Goal: Task Accomplishment & Management: Use online tool/utility

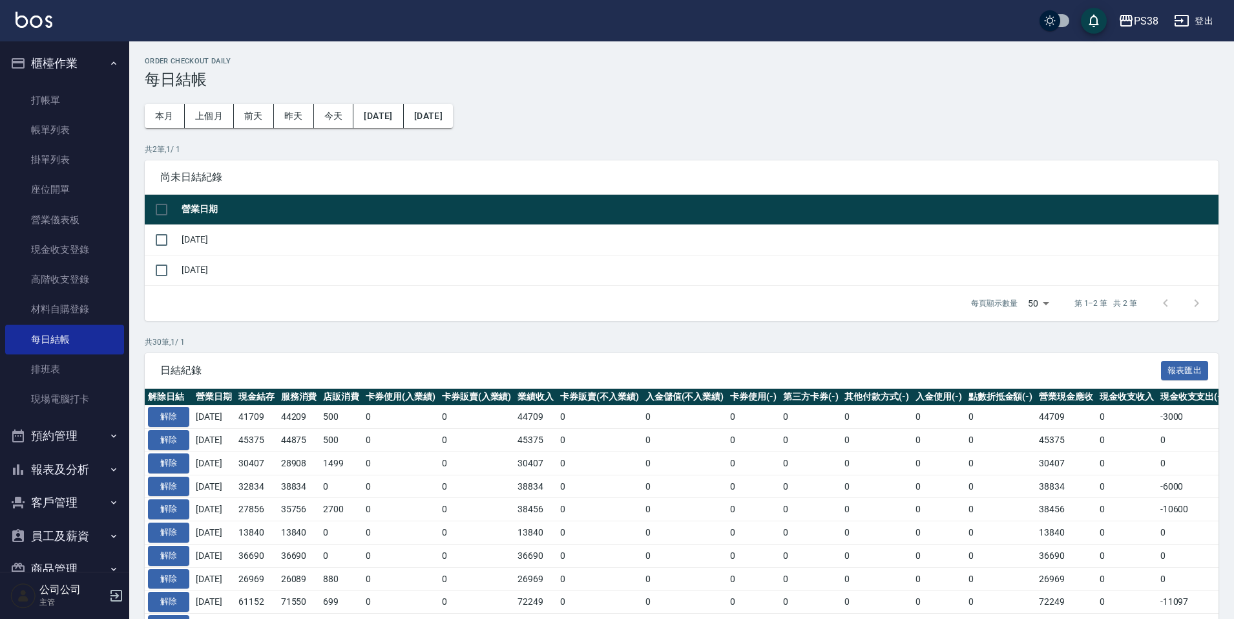
scroll to position [259, 0]
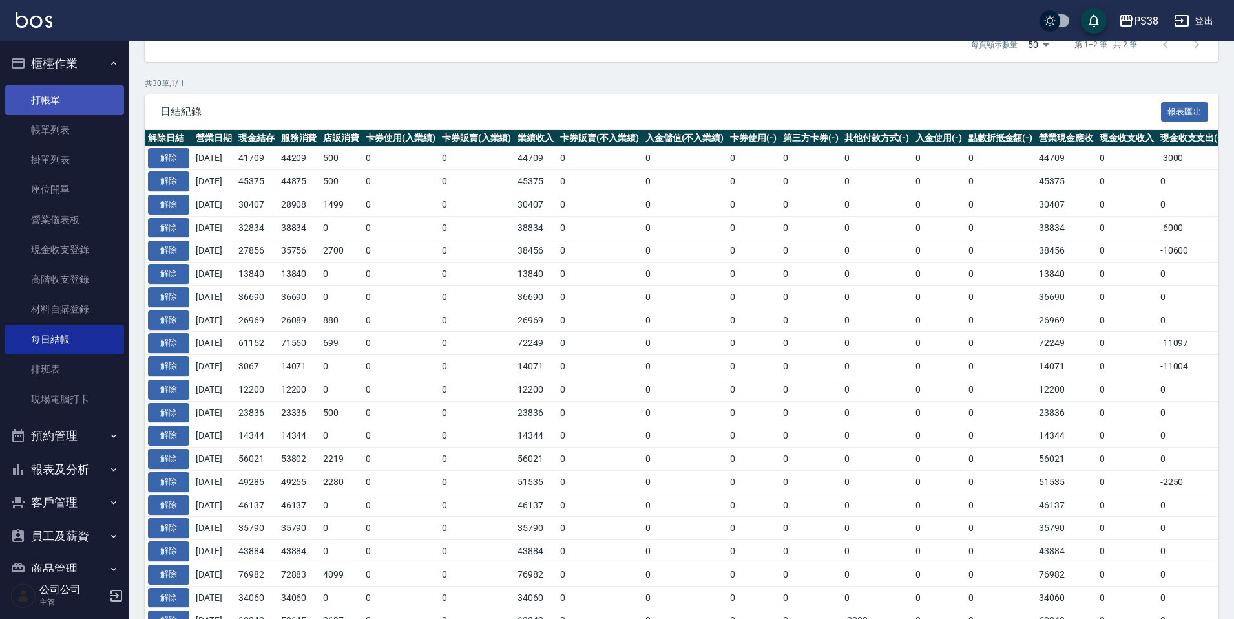
click at [56, 101] on link "打帳單" at bounding box center [64, 100] width 119 height 30
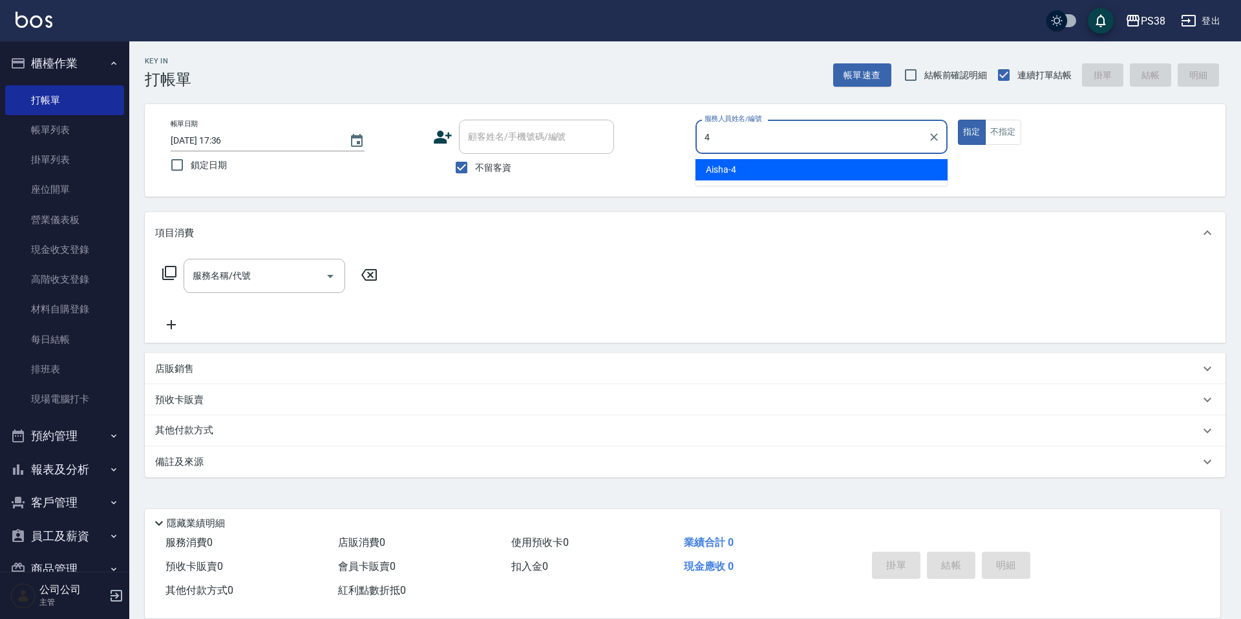
type input "Aisha-4"
type button "true"
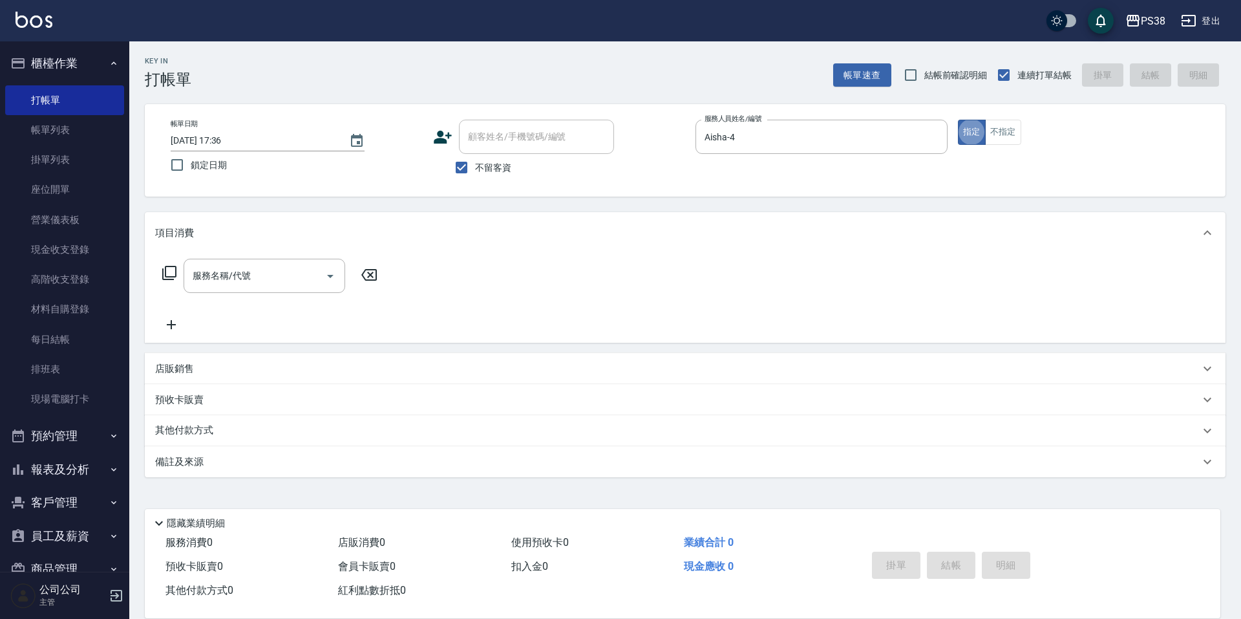
drag, startPoint x: 754, startPoint y: 54, endPoint x: 754, endPoint y: 63, distance: 9.1
click at [754, 63] on div "Key In 打帳單 帳單速查 結帳前確認明細 連續打單結帳 掛單 結帳 明細" at bounding box center [677, 64] width 1096 height 47
drag, startPoint x: 800, startPoint y: 157, endPoint x: 823, endPoint y: 140, distance: 29.1
click at [811, 148] on div "服務人員姓名/編號 [PERSON_NAME]-4 服務人員姓名/編號" at bounding box center [821, 144] width 252 height 48
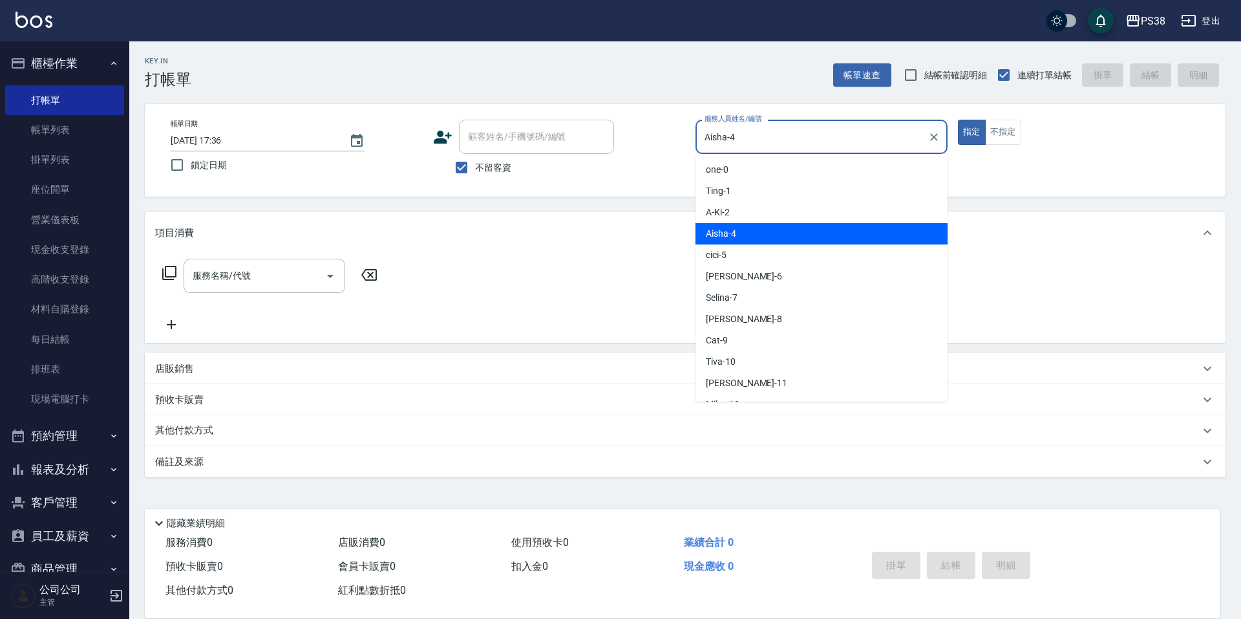
click at [823, 140] on input "Aisha-4" at bounding box center [811, 136] width 221 height 23
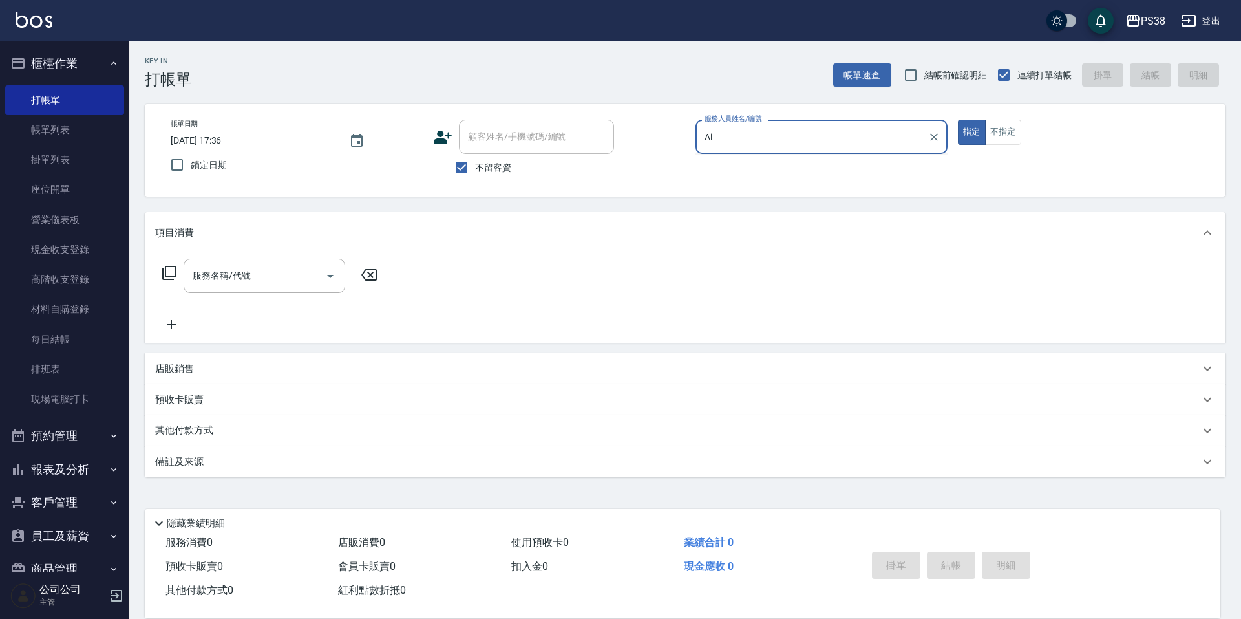
type input "A"
type input "Tiva-10"
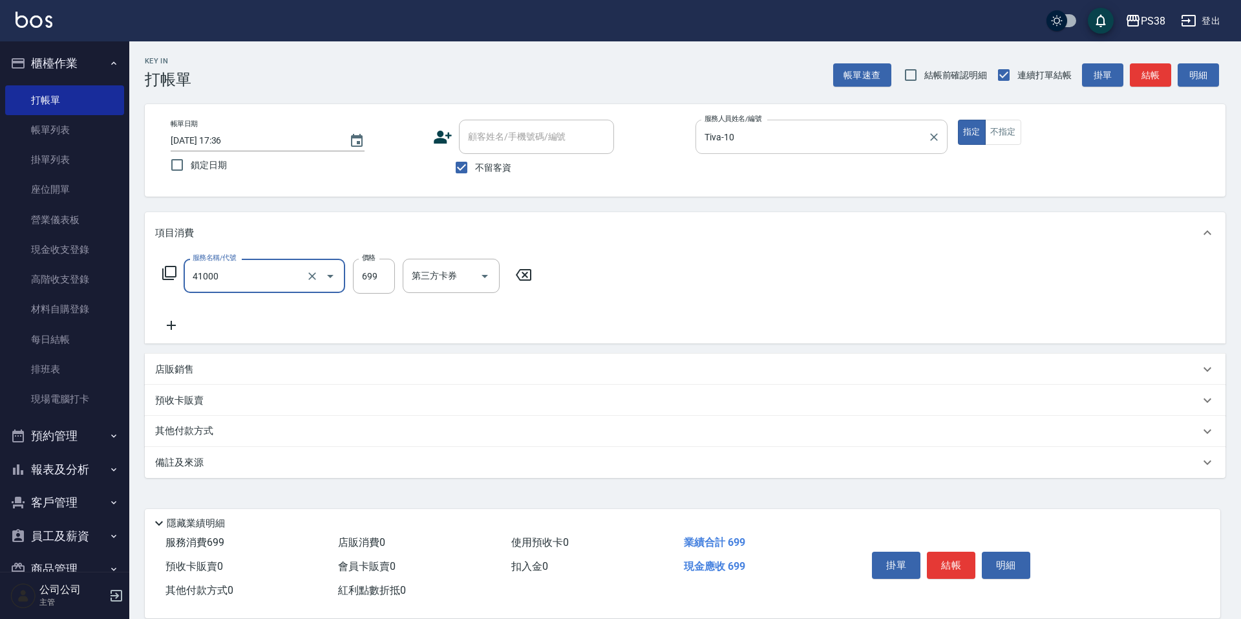
type input "燙髮699-2500(任意金額)(41000)"
type input "1500"
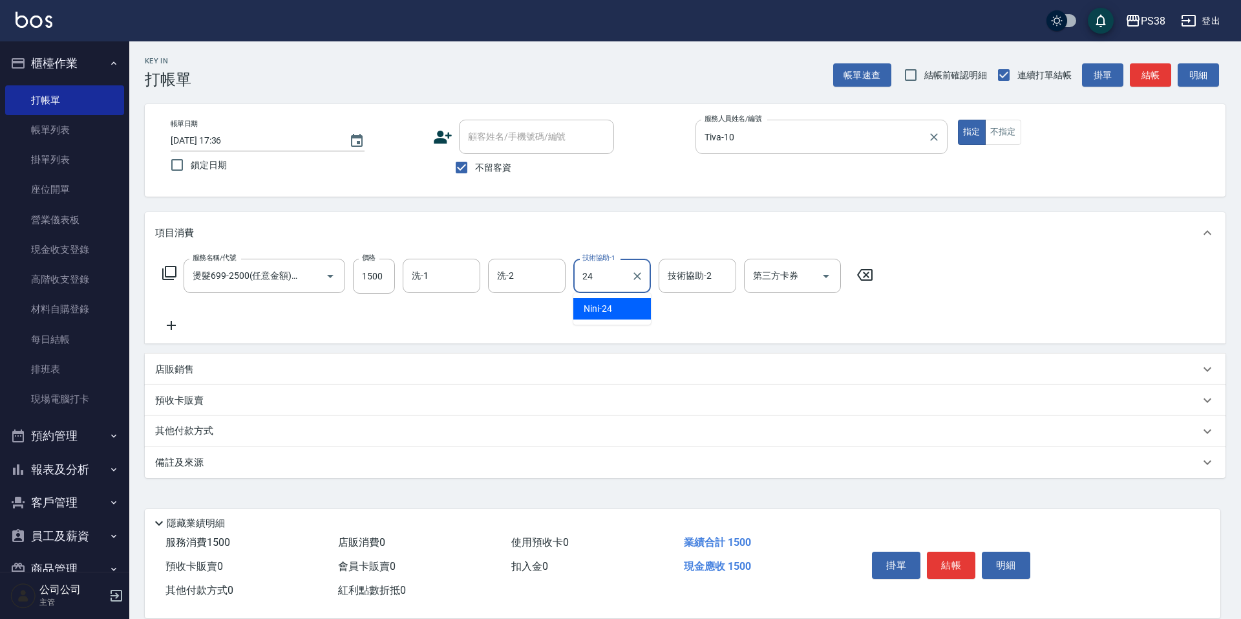
type input "Nini-24"
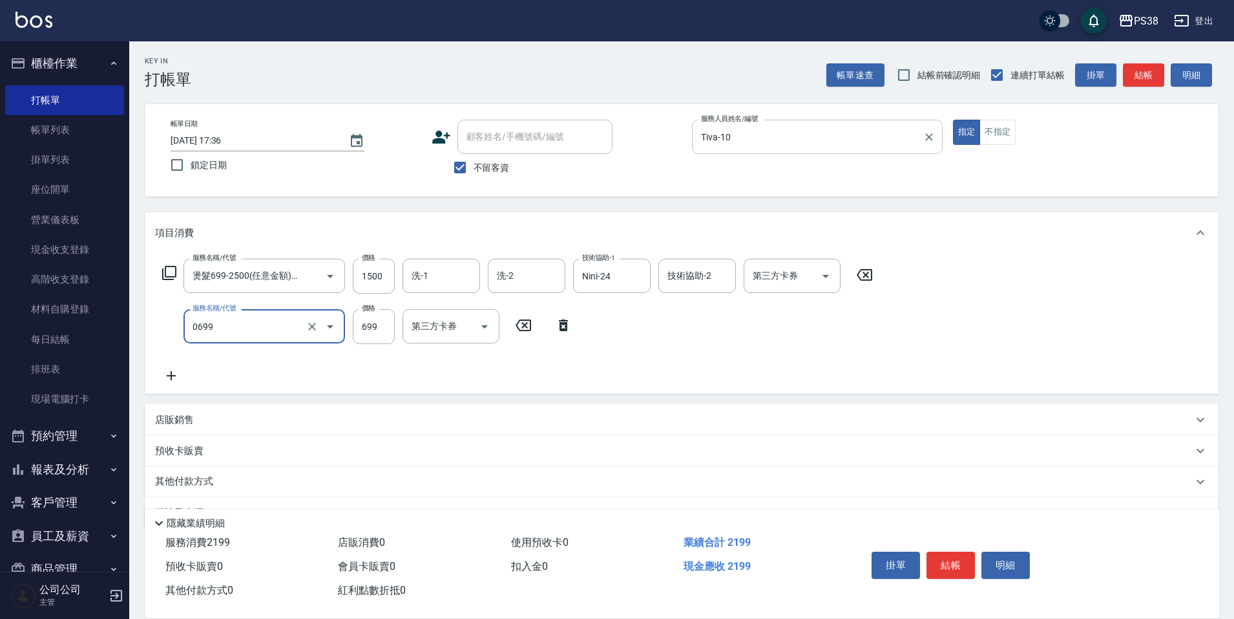
type input "spa699(0699)"
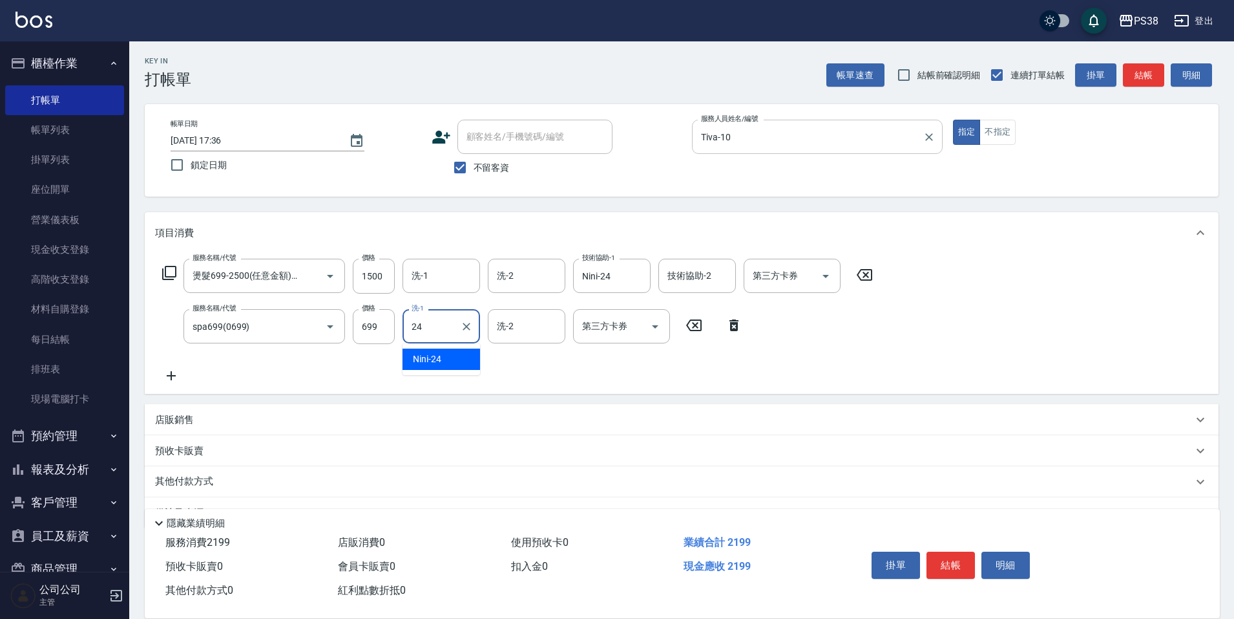
type input "Nini-24"
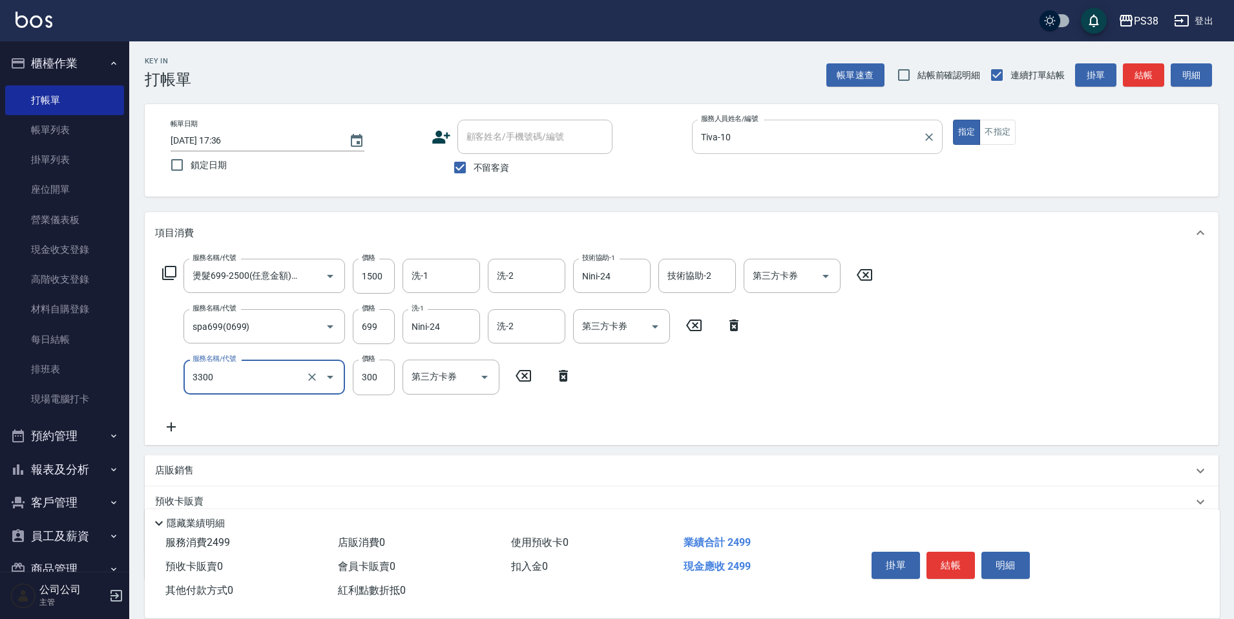
type input "胺基酸護髮(3300)"
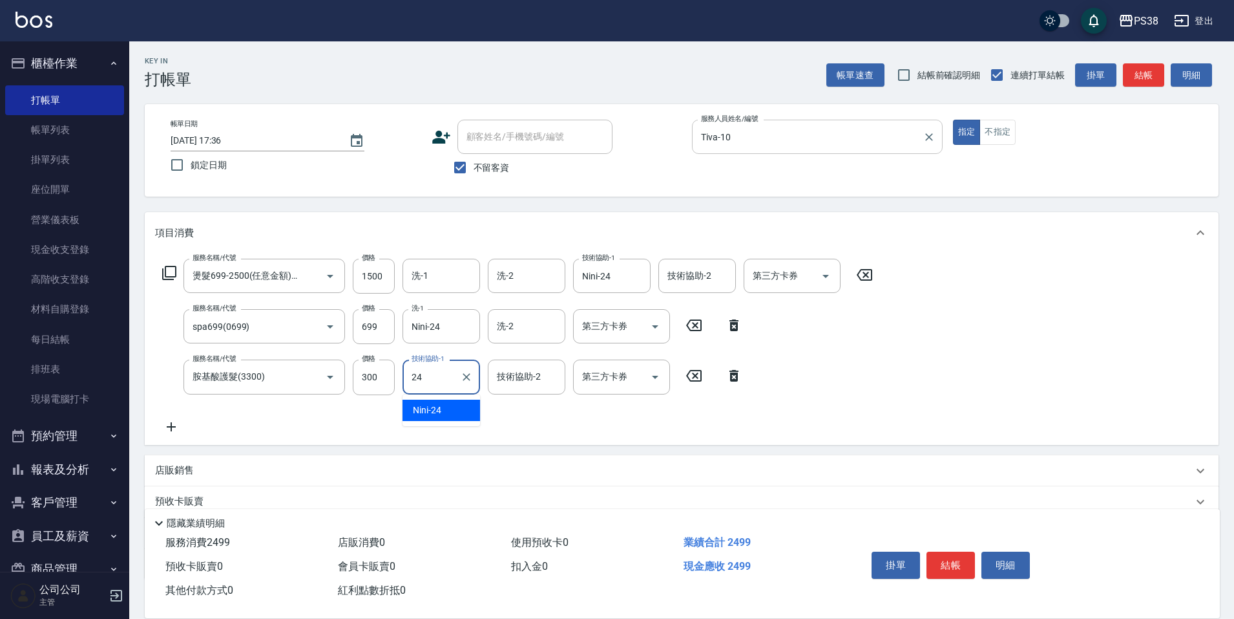
type input "Nini-24"
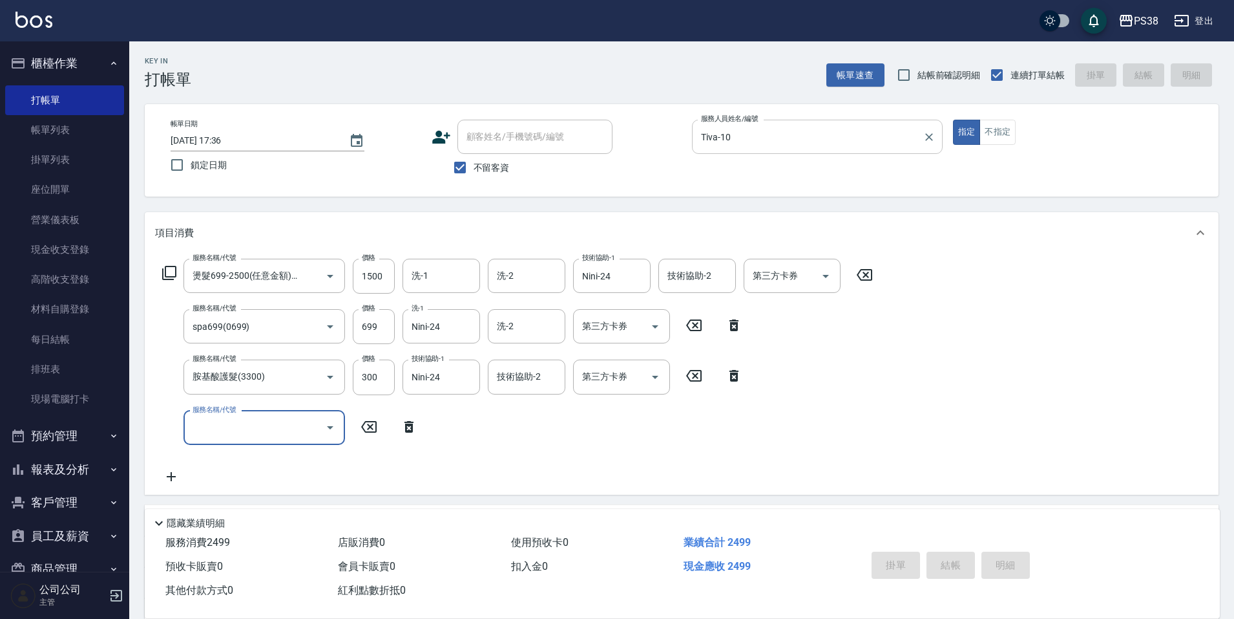
type input "[DATE] 17:38"
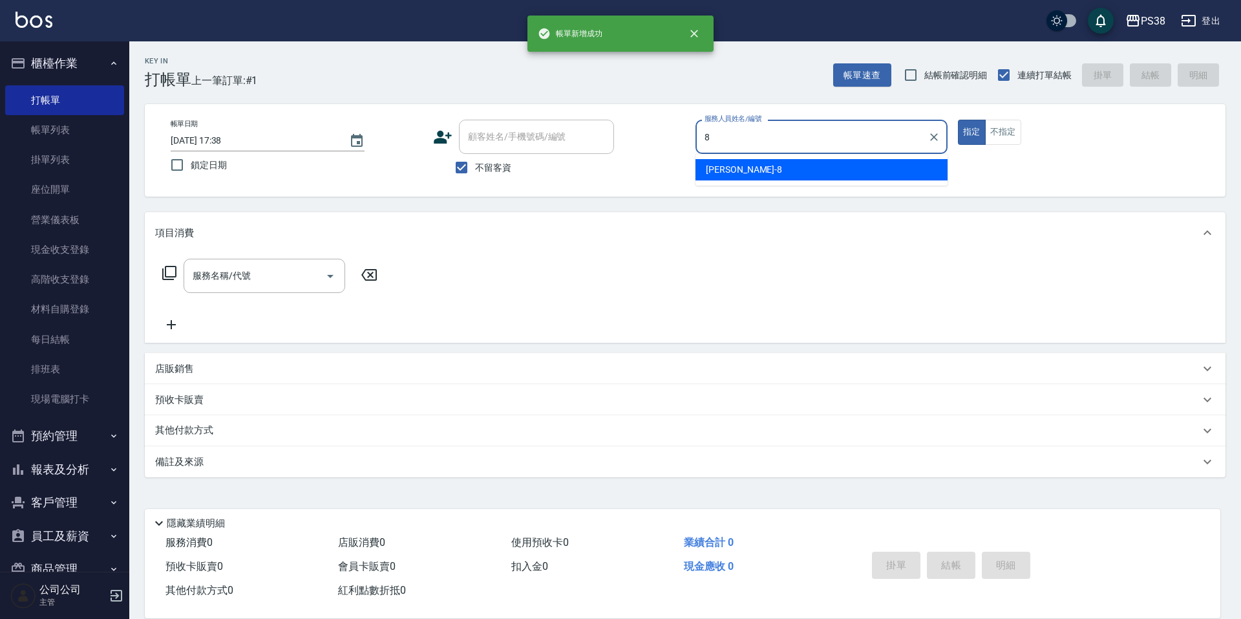
type input "mika-8"
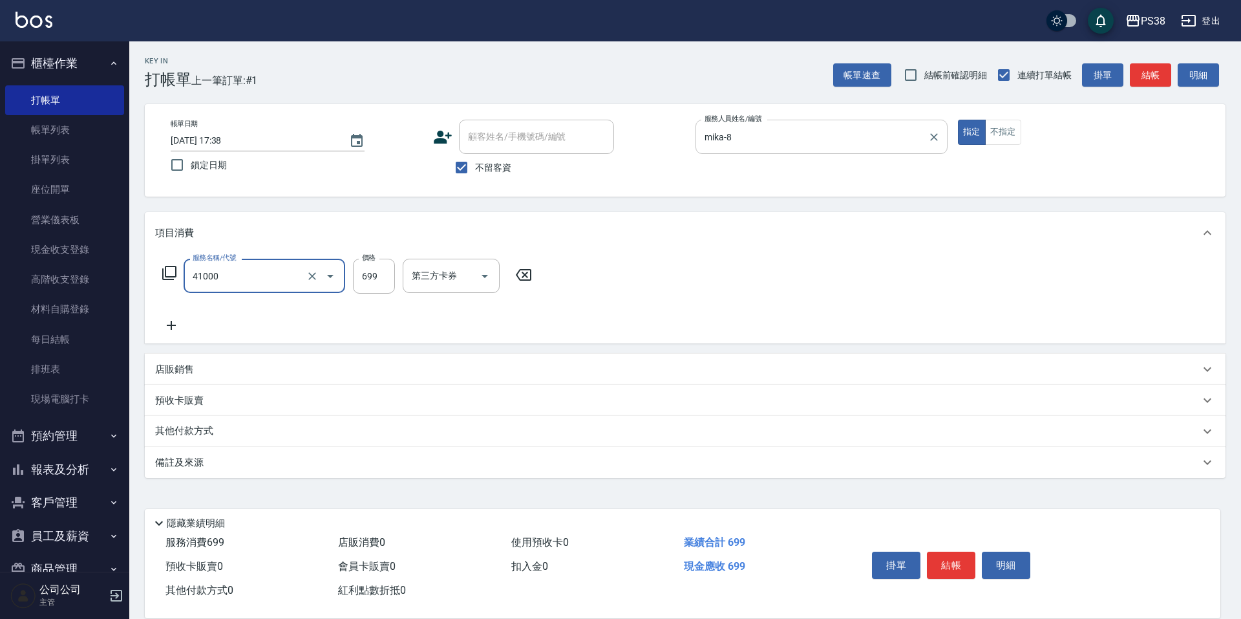
type input "燙髮699-2500(任意金額)(41000)"
type input "2500"
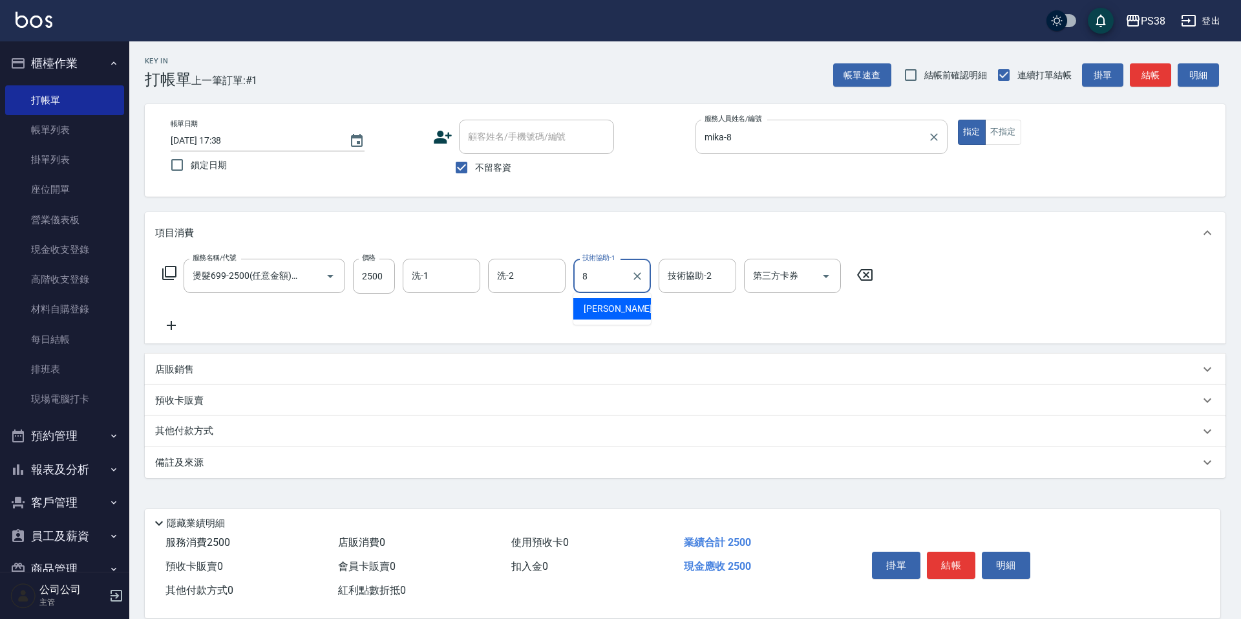
type input "mika-8"
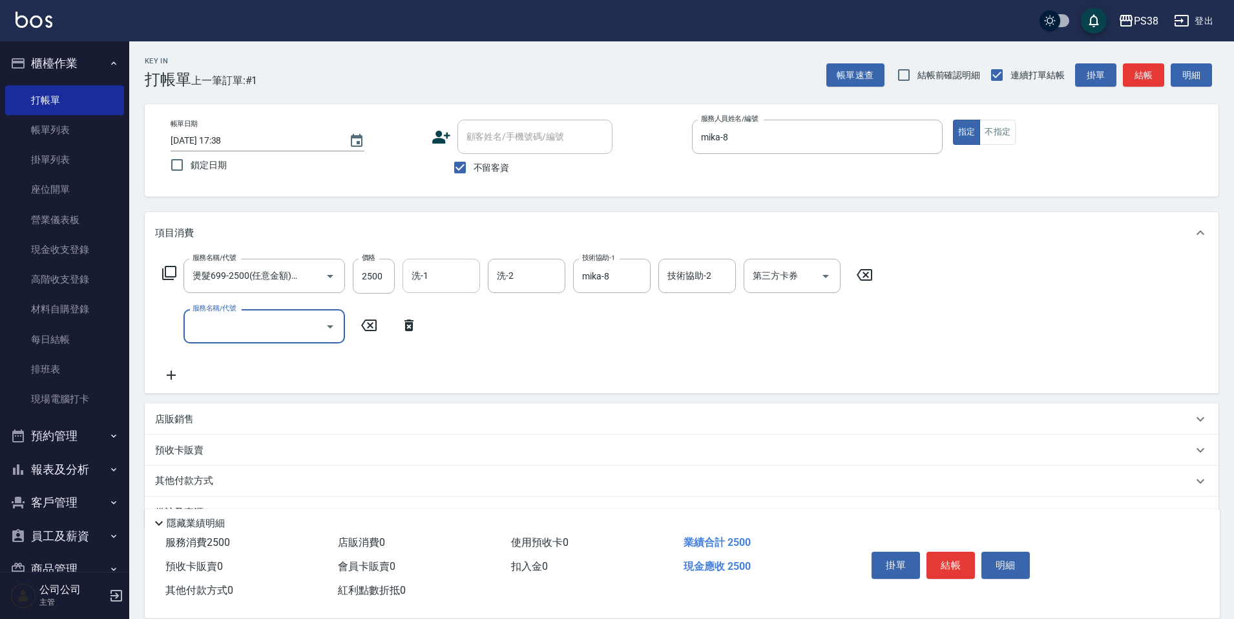
click at [463, 291] on div "洗-1" at bounding box center [442, 276] width 78 height 34
type input "mika-8"
type input "染髮600以上(任意金額)(51000)"
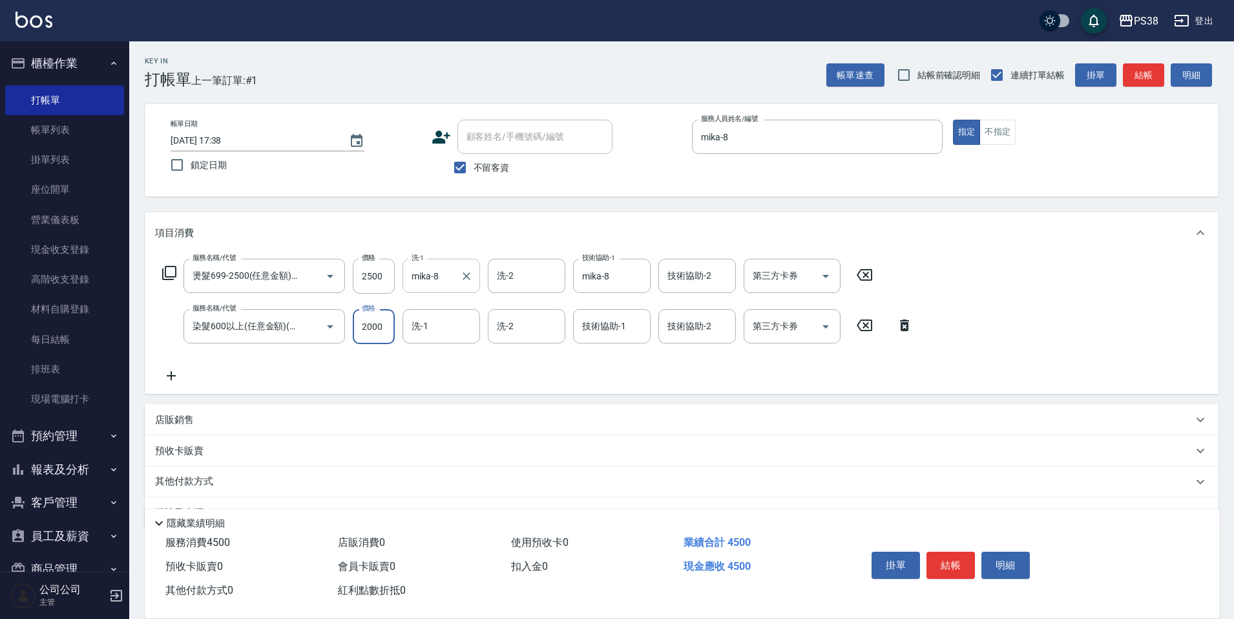
type input "2000"
type input "mika-8"
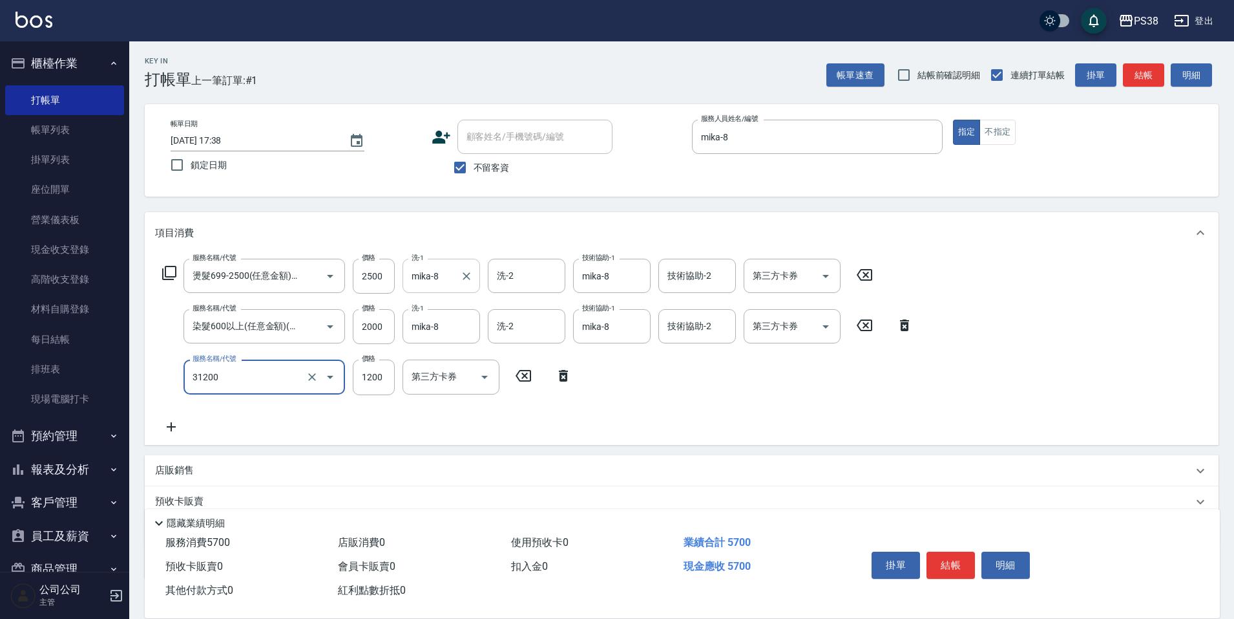
type input "醫護=1200(31200)"
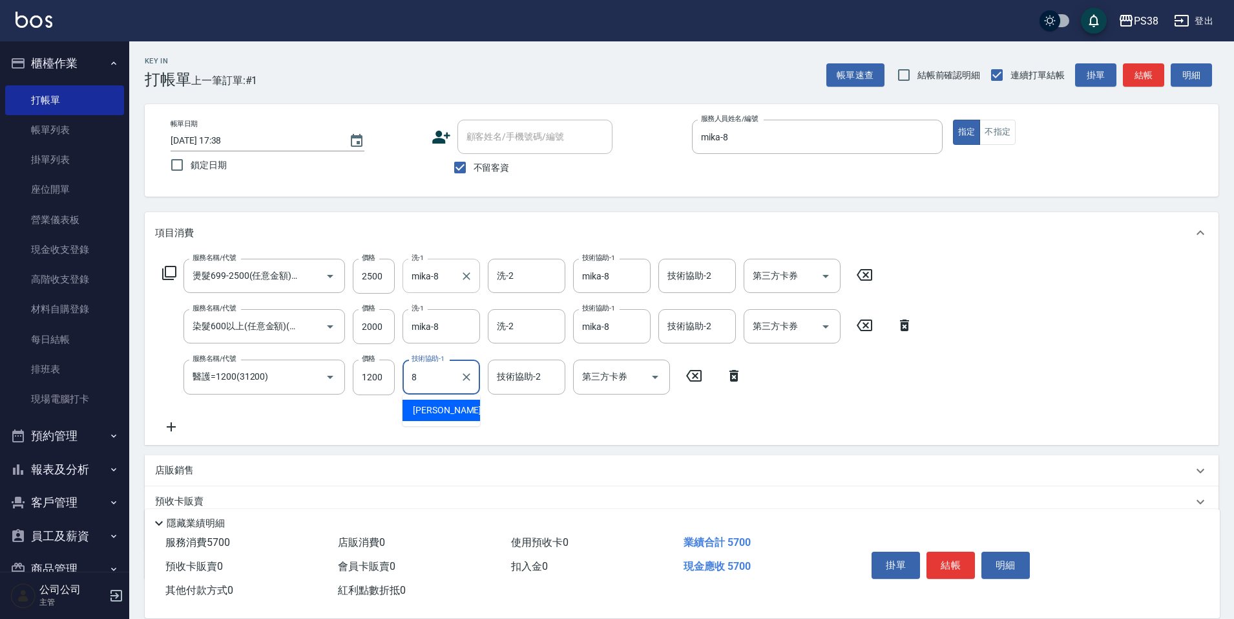
type input "mika-8"
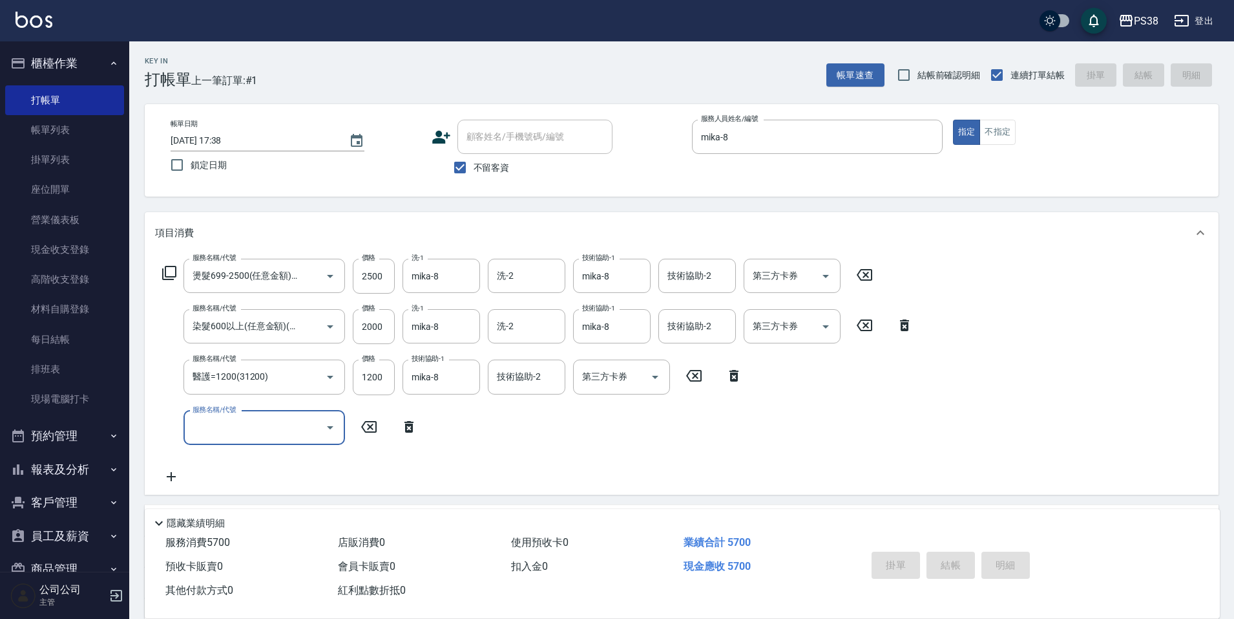
type input "[DATE] 17:40"
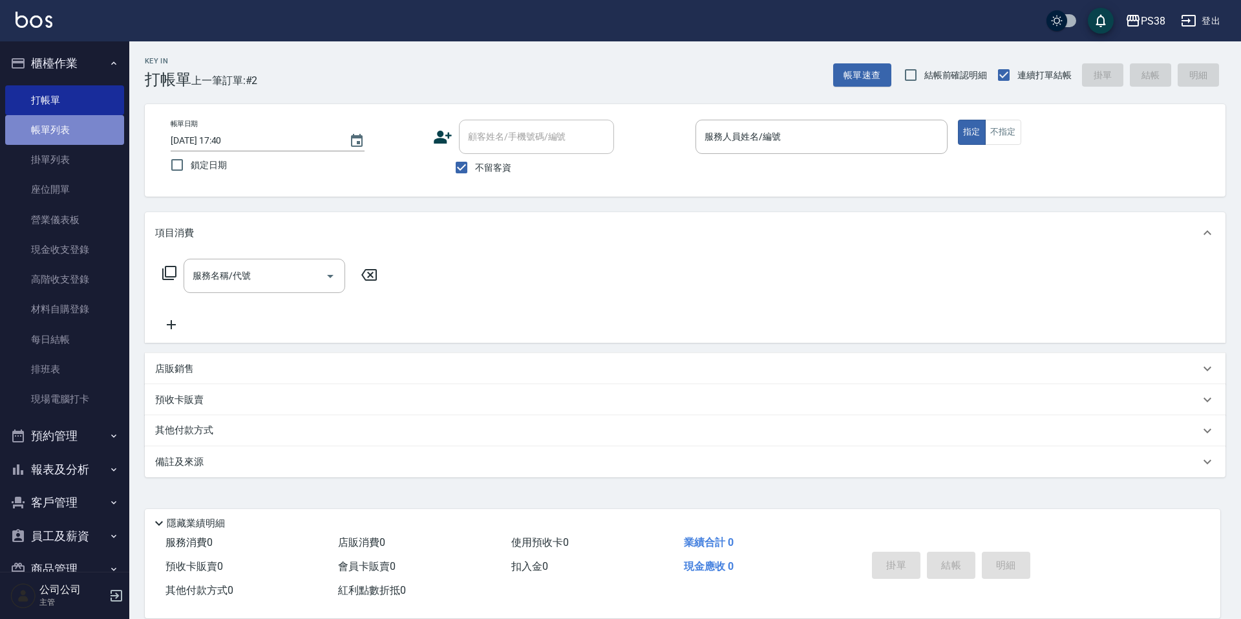
click at [85, 127] on link "帳單列表" at bounding box center [64, 130] width 119 height 30
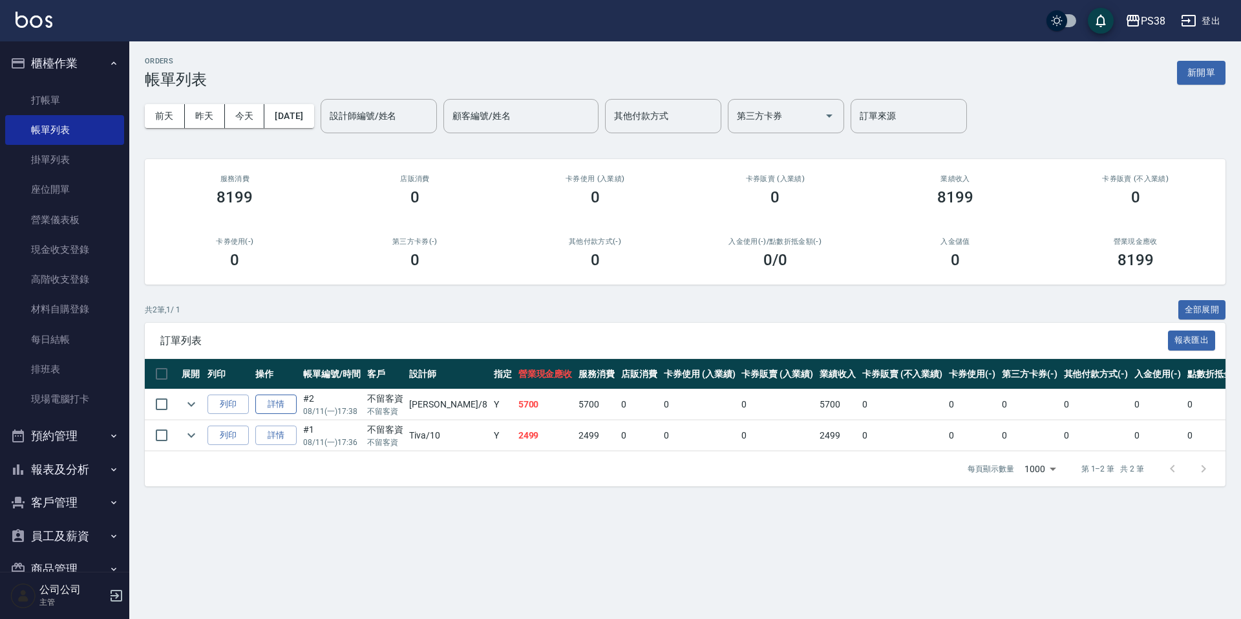
click at [277, 404] on link "詳情" at bounding box center [275, 404] width 41 height 20
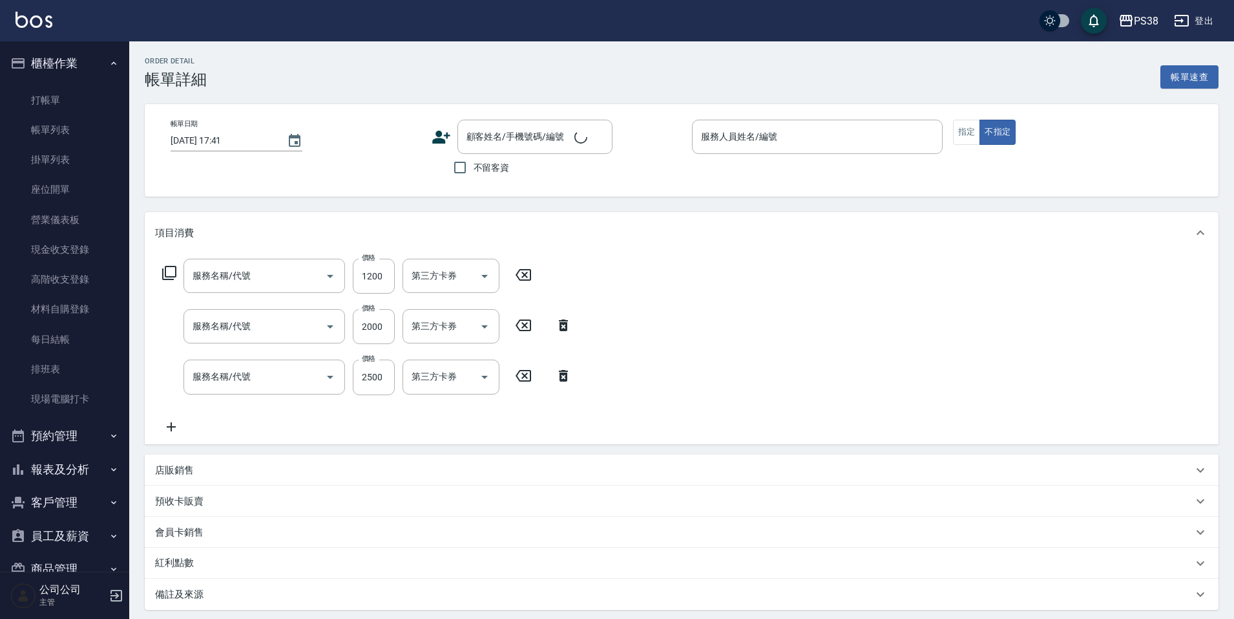
type input "[DATE] 17:38"
checkbox input "true"
type input "mika-8"
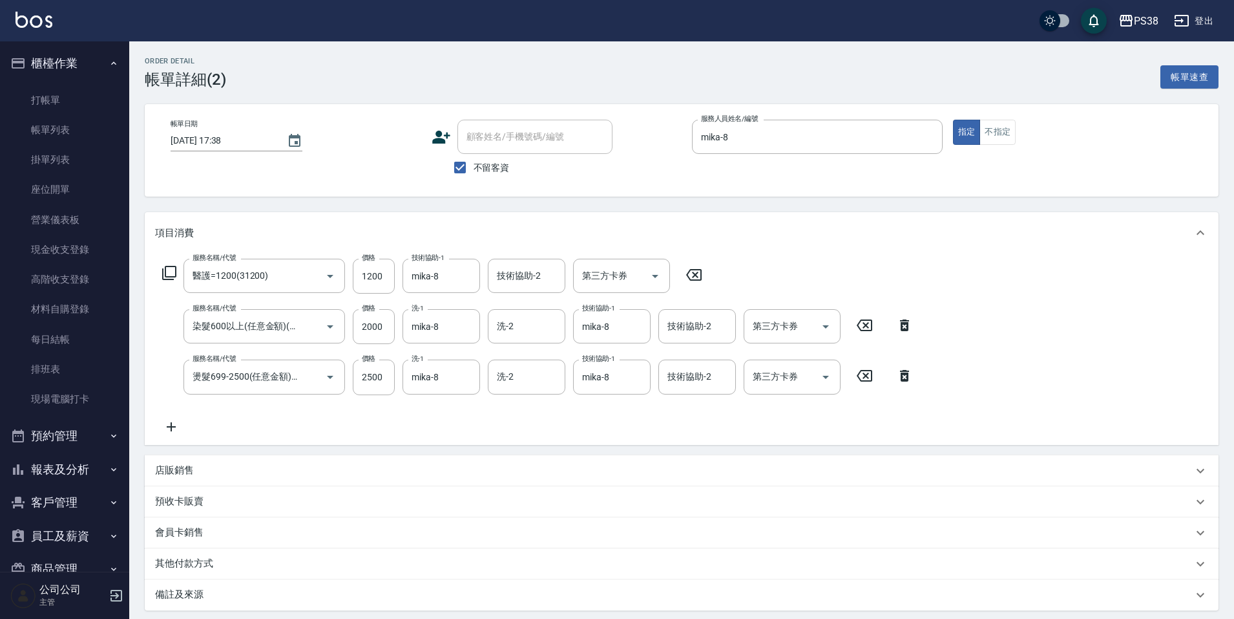
type input "醫護=1200(31200)"
type input "染髮600以上(任意金額)(51000)"
type input "燙髮699-2500(任意金額)(41000)"
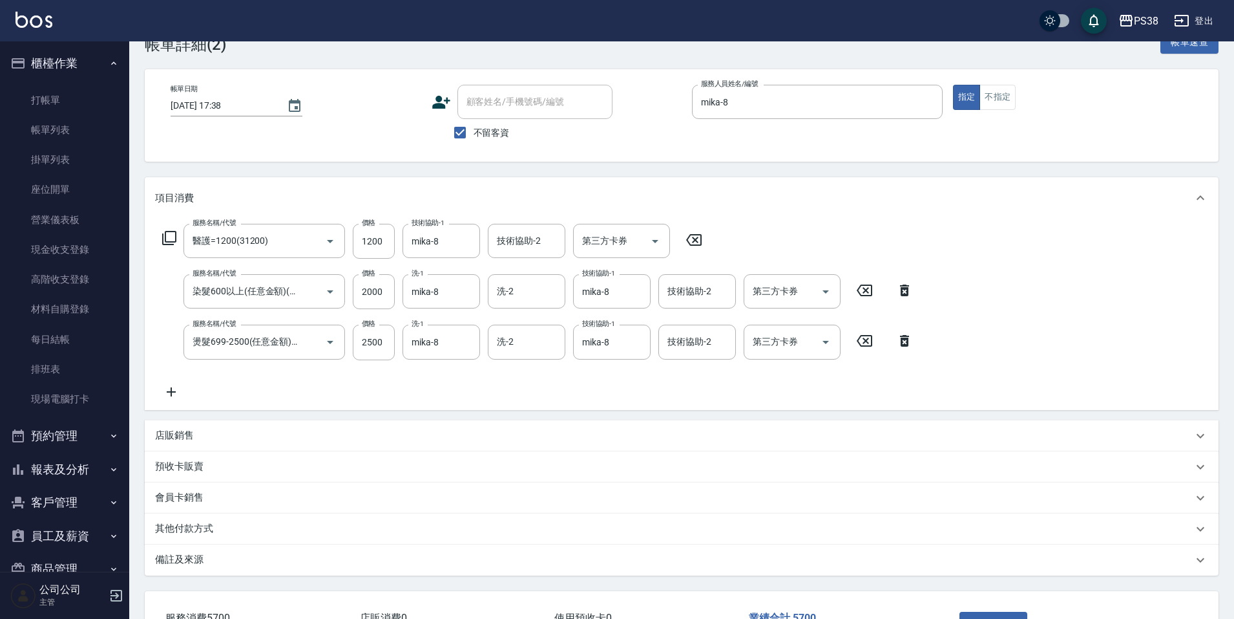
scroll to position [65, 0]
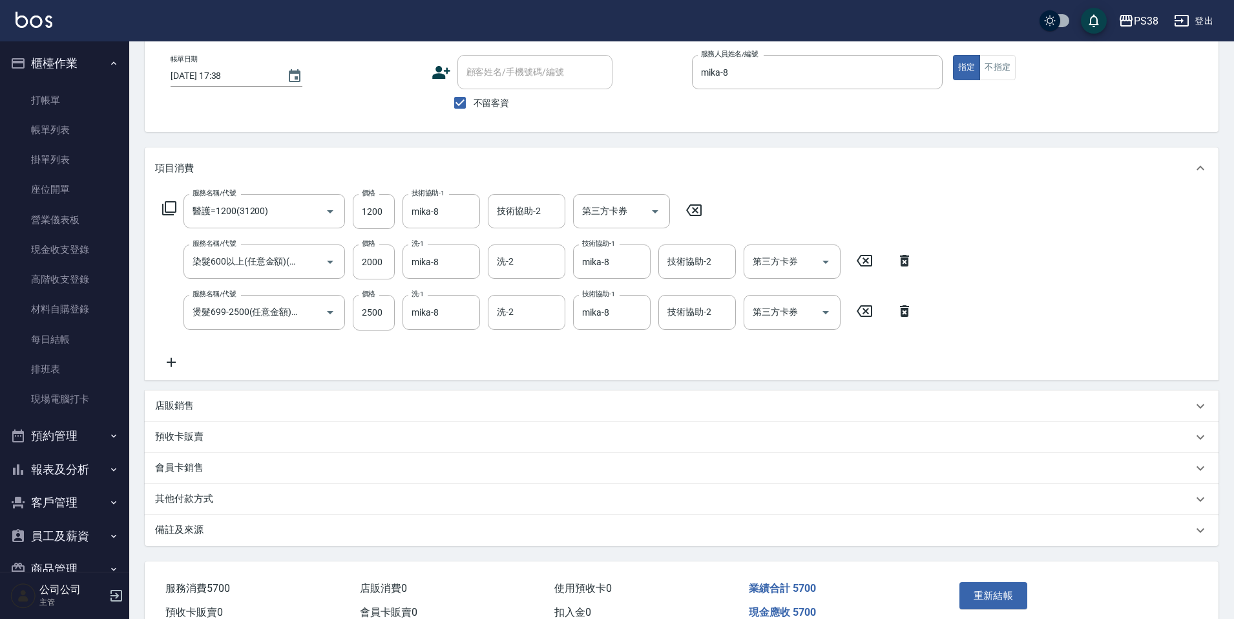
click at [215, 407] on div "店販銷售" at bounding box center [674, 406] width 1038 height 14
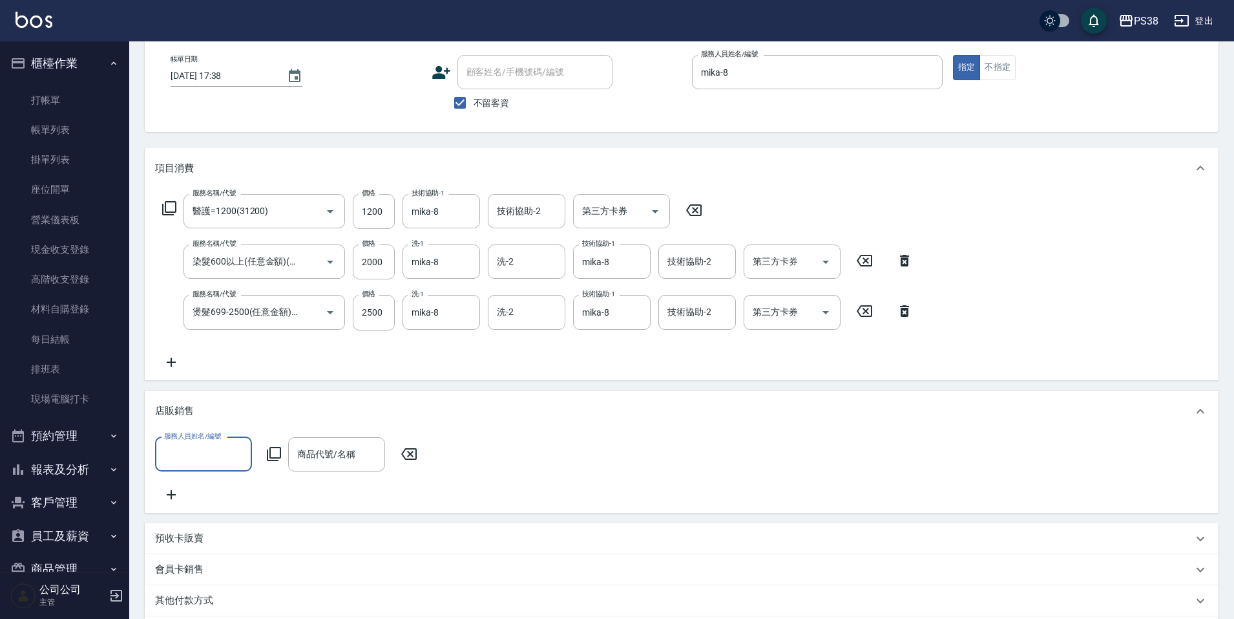
scroll to position [0, 0]
type input "mika-8"
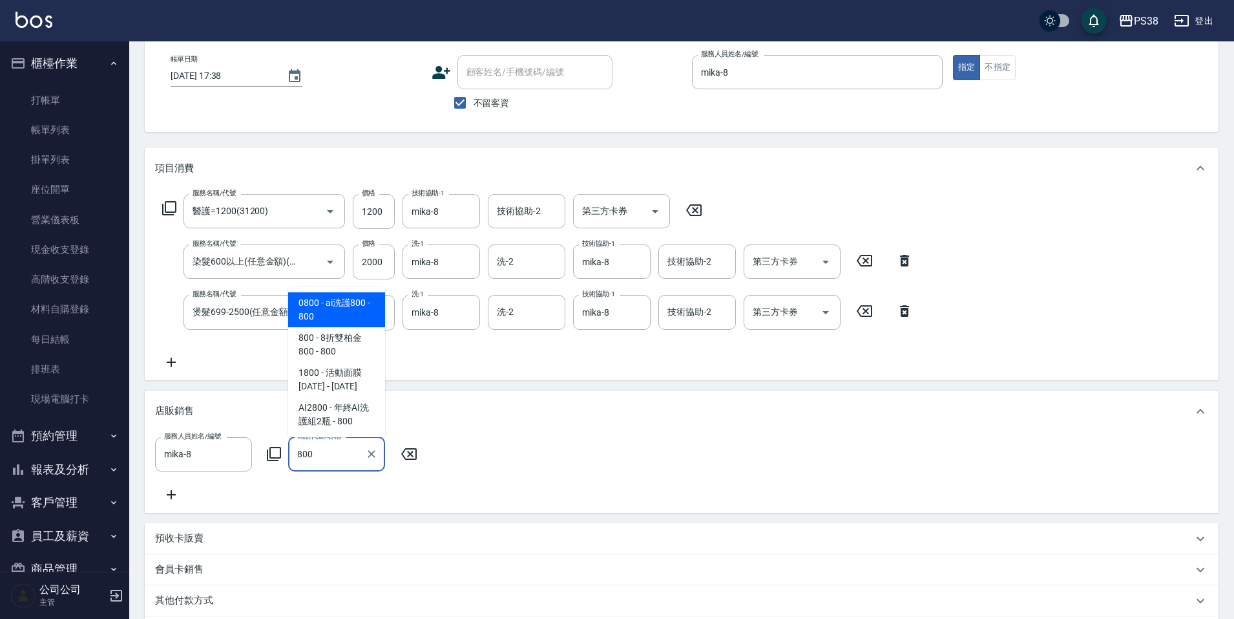
type input "ai洗護800"
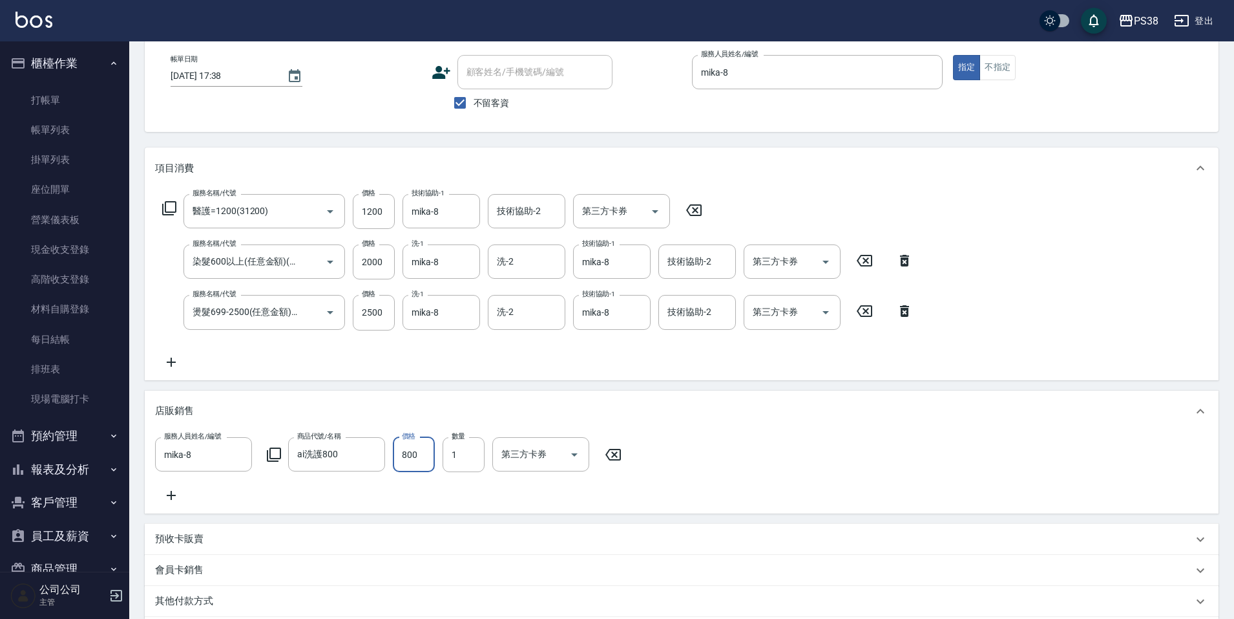
click at [424, 452] on input "800" at bounding box center [414, 454] width 42 height 35
type input "900"
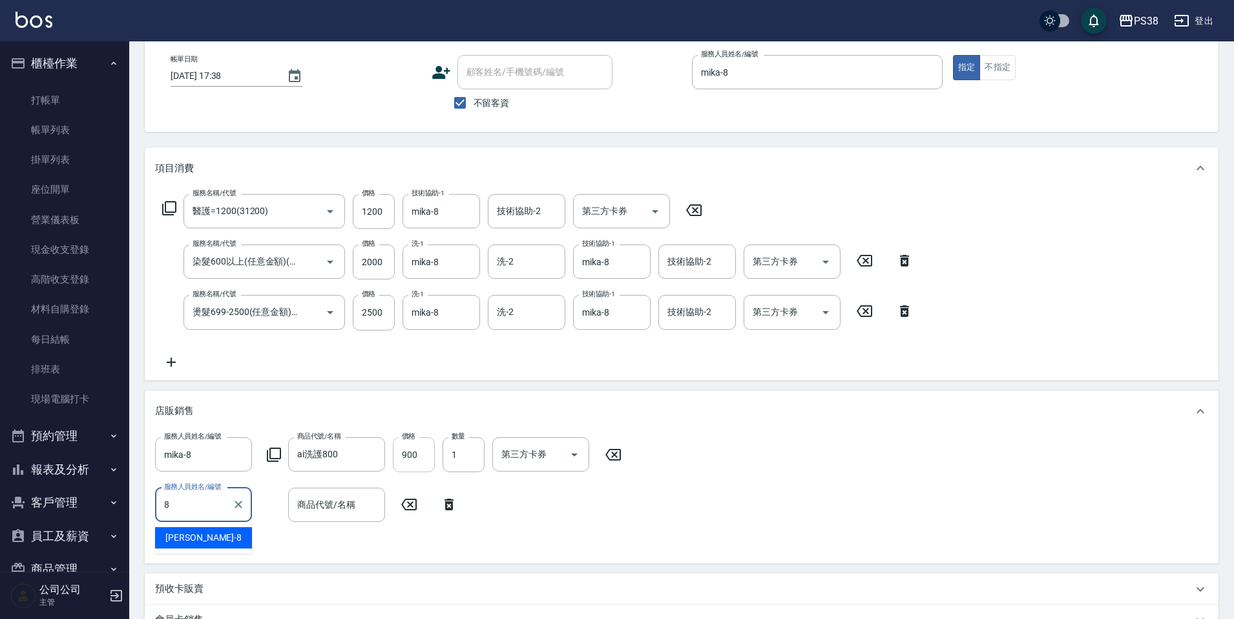
type input "mika-8"
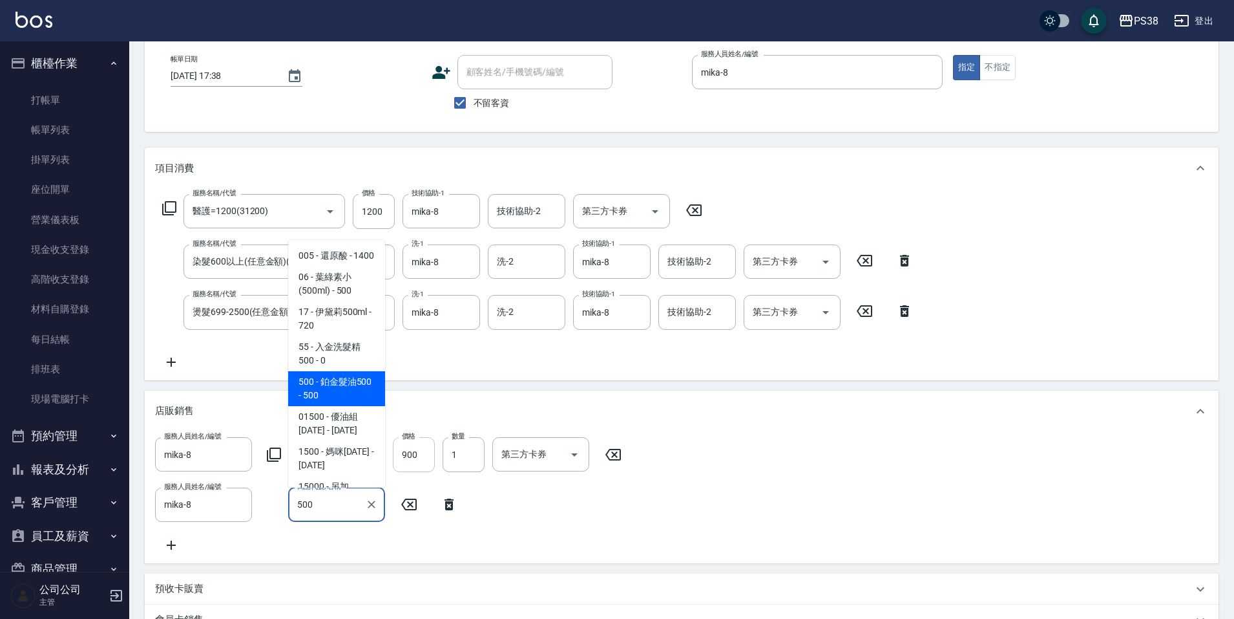
type input "鉑金髮油500"
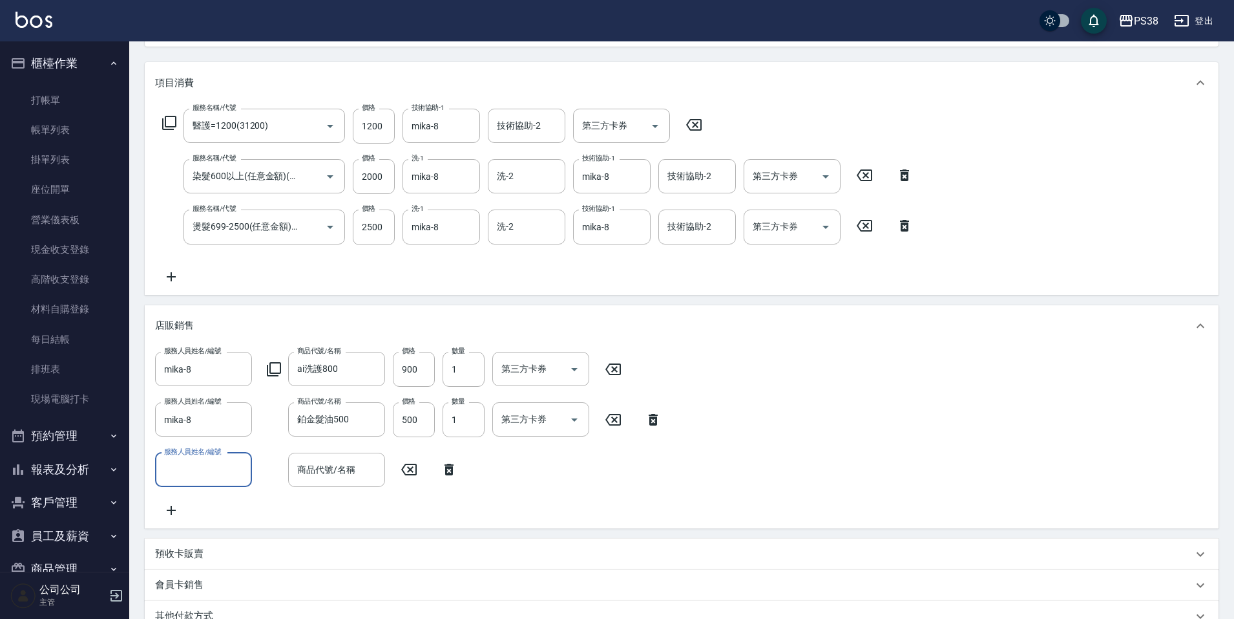
scroll to position [343, 0]
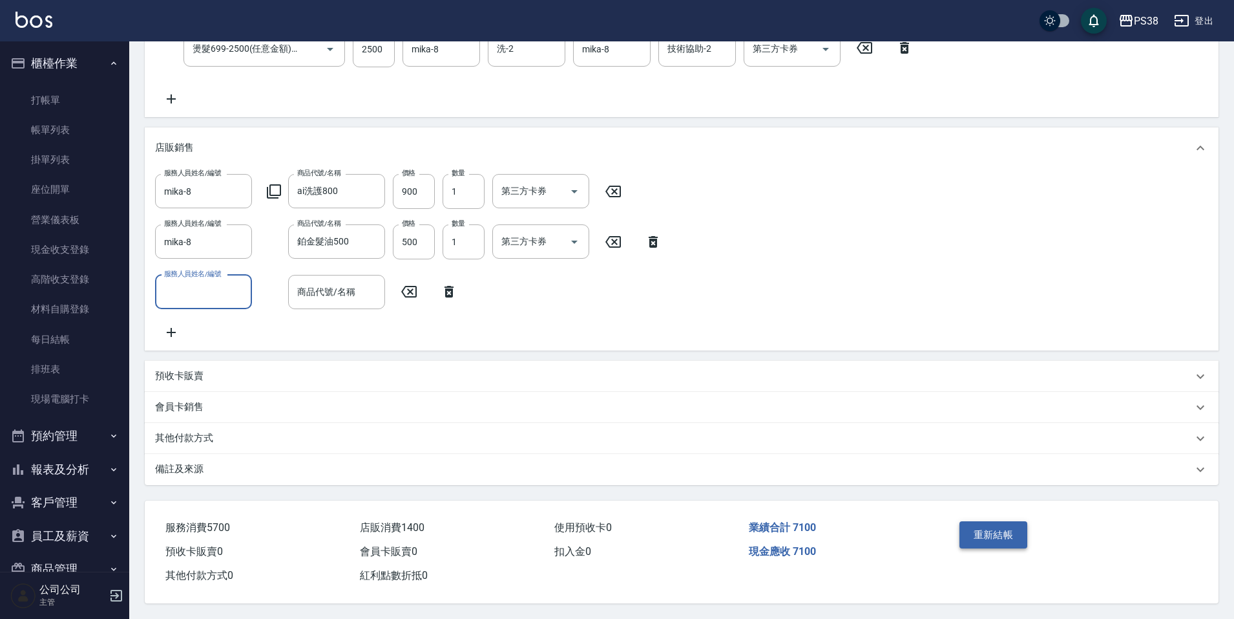
click at [966, 535] on button "重新結帳" at bounding box center [994, 534] width 69 height 27
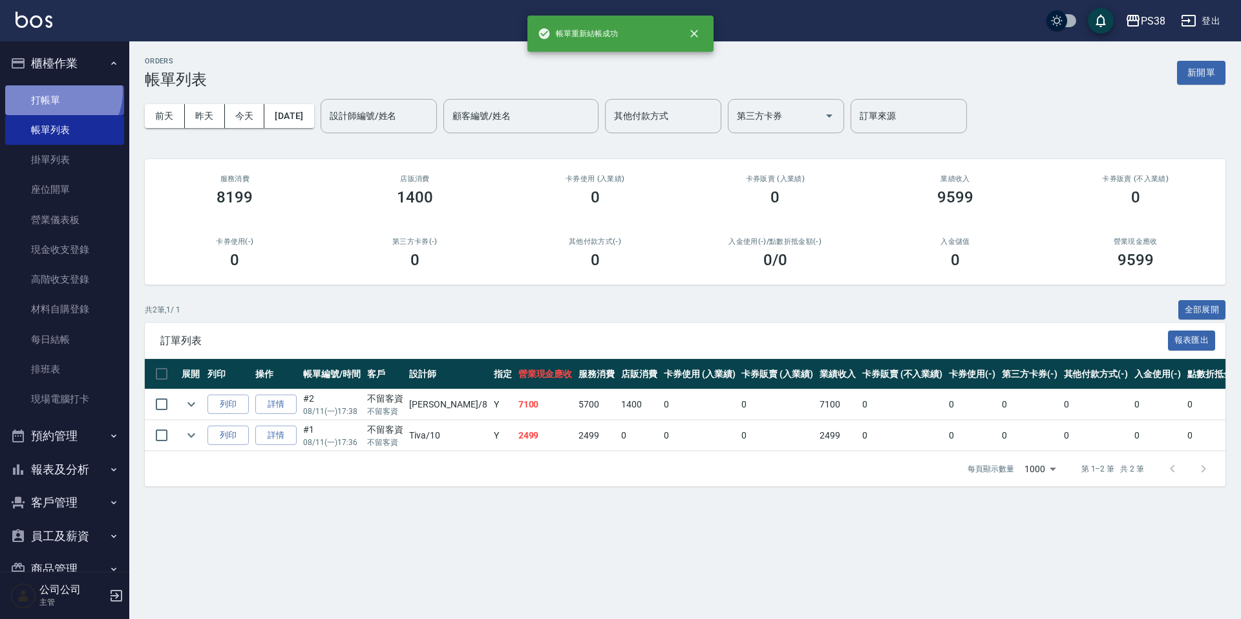
click at [61, 92] on link "打帳單" at bounding box center [64, 100] width 119 height 30
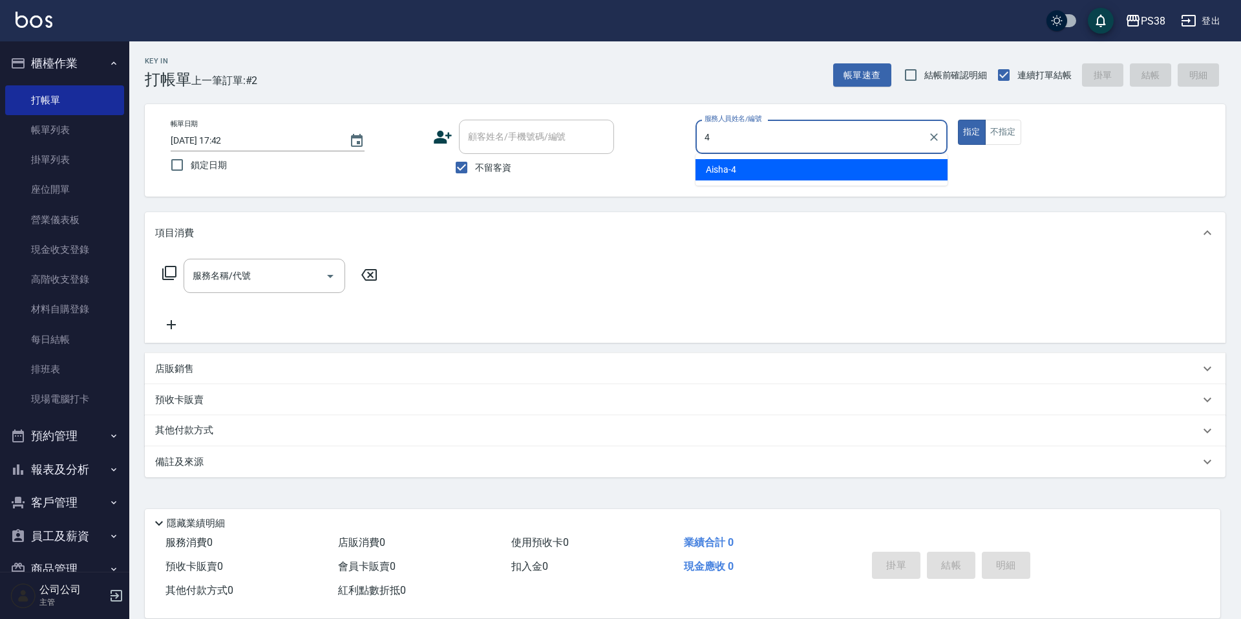
type input "Aisha-4"
type button "true"
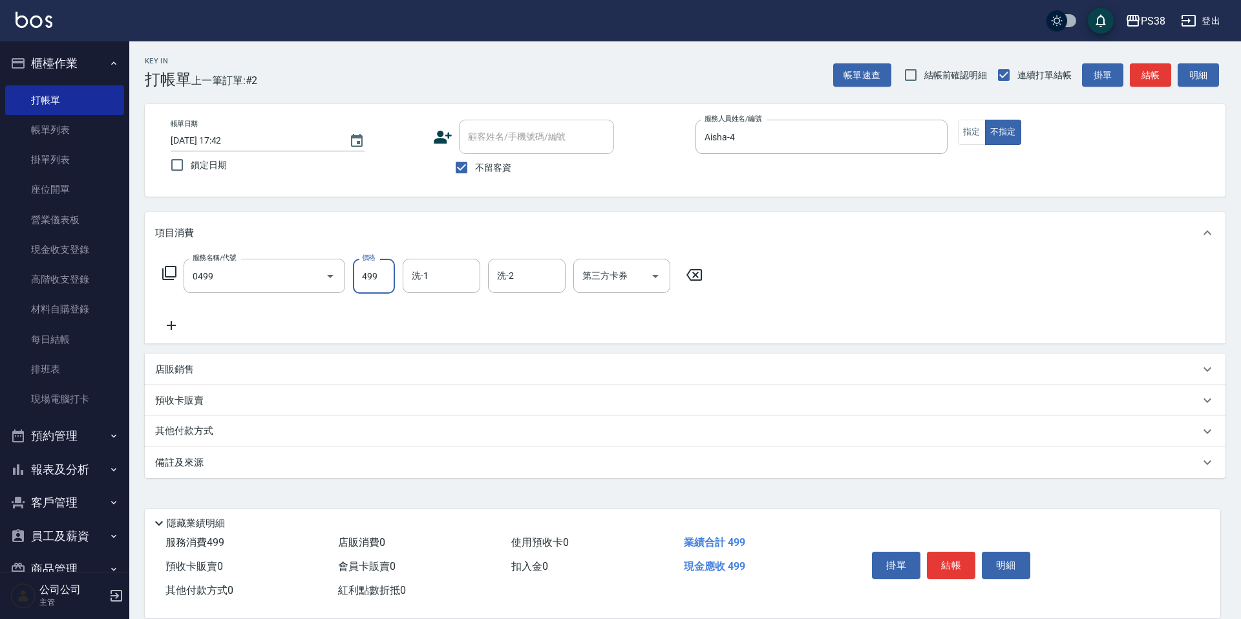
type input "spa499(0499)"
type input "[PERSON_NAME]-6"
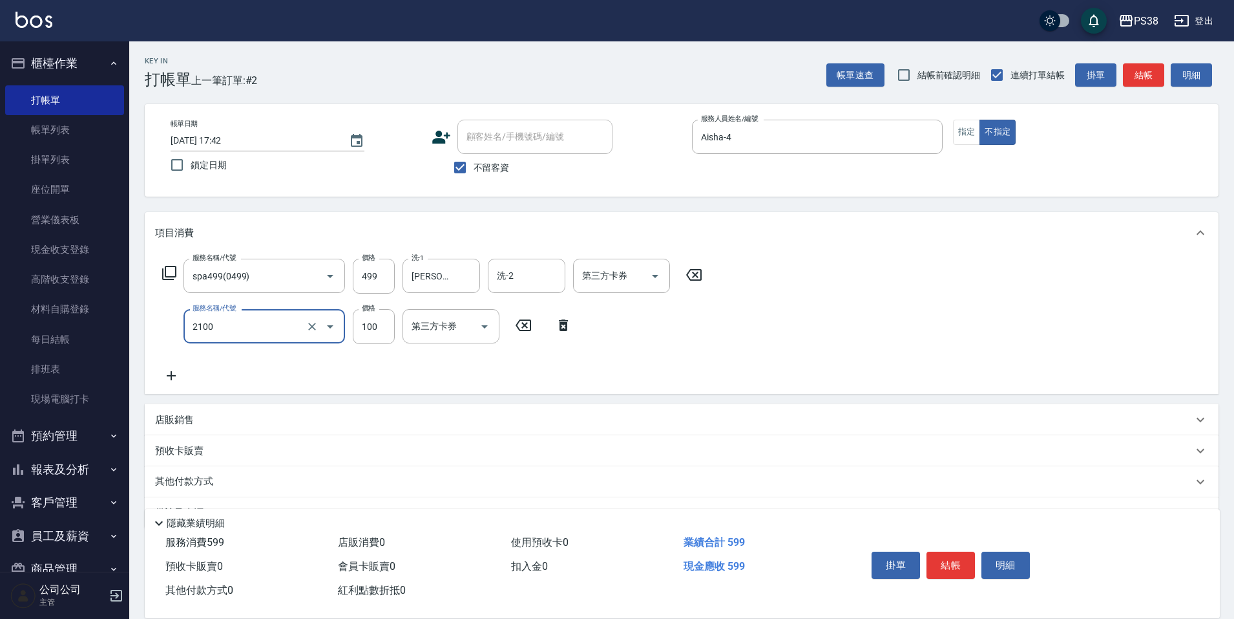
type input "剪髮與造型(任意金額)(2100)"
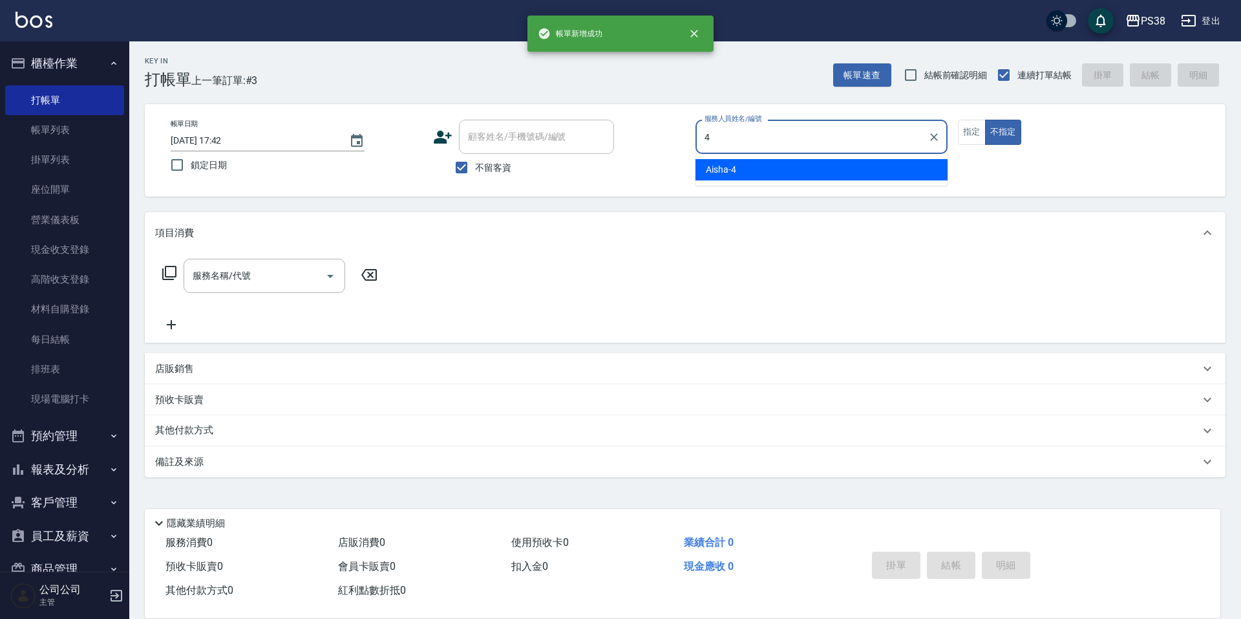
type input "Aisha-4"
type button "false"
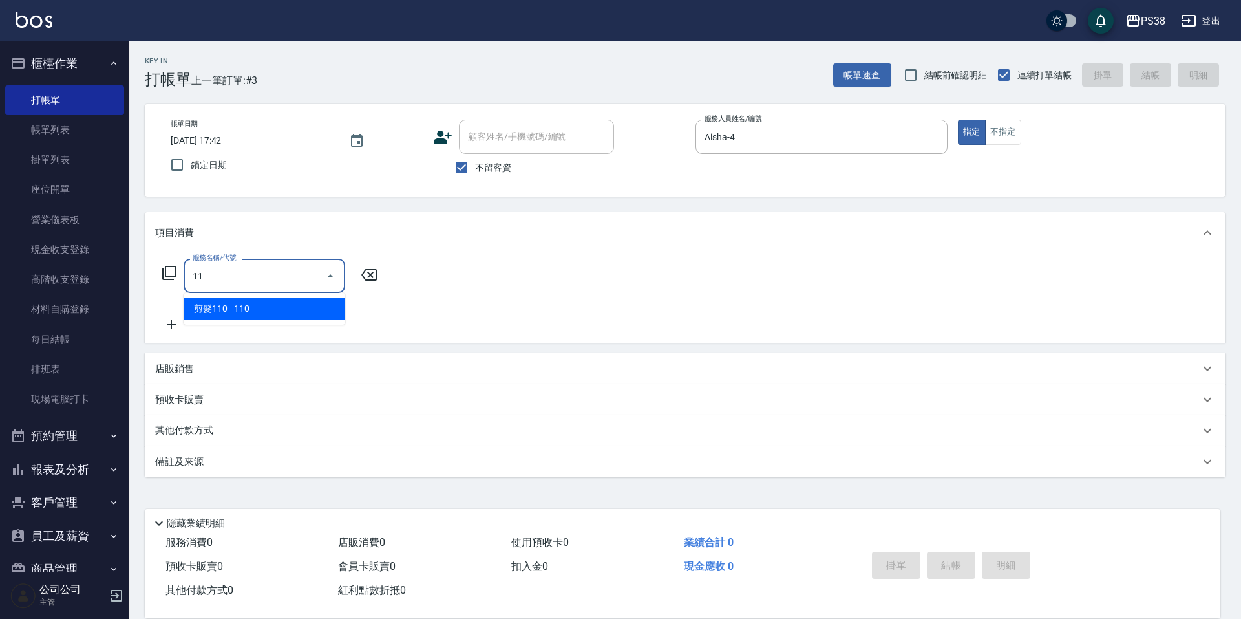
type input "1"
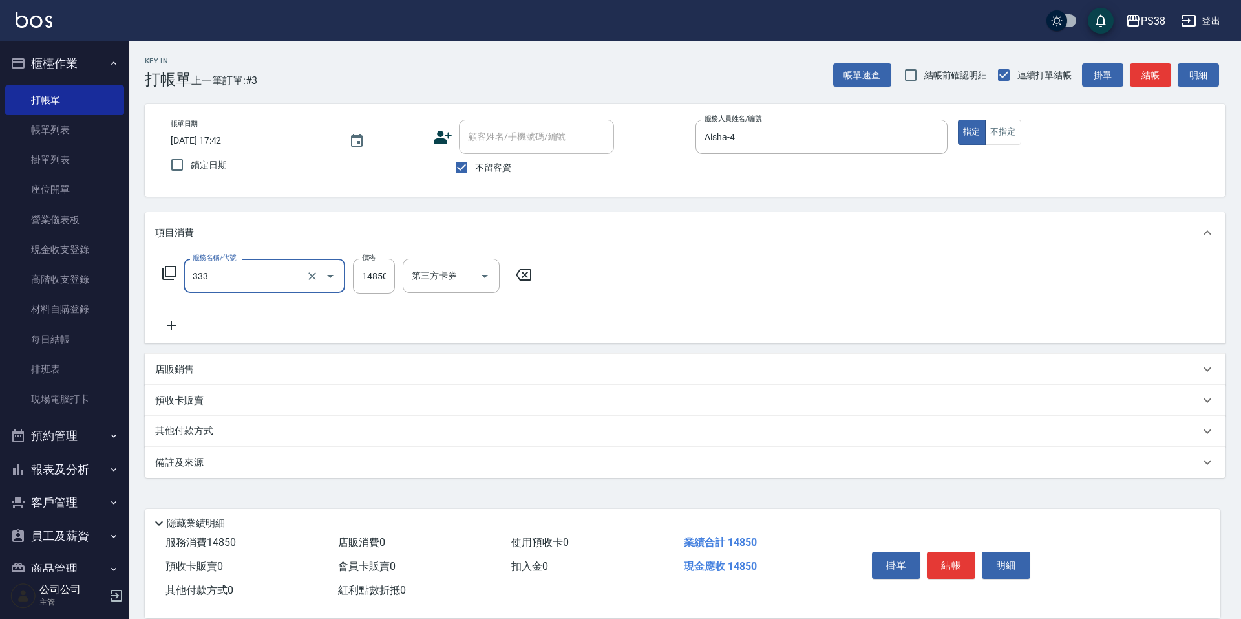
type input "任意金額羽毛接髮(333)"
type input "17499"
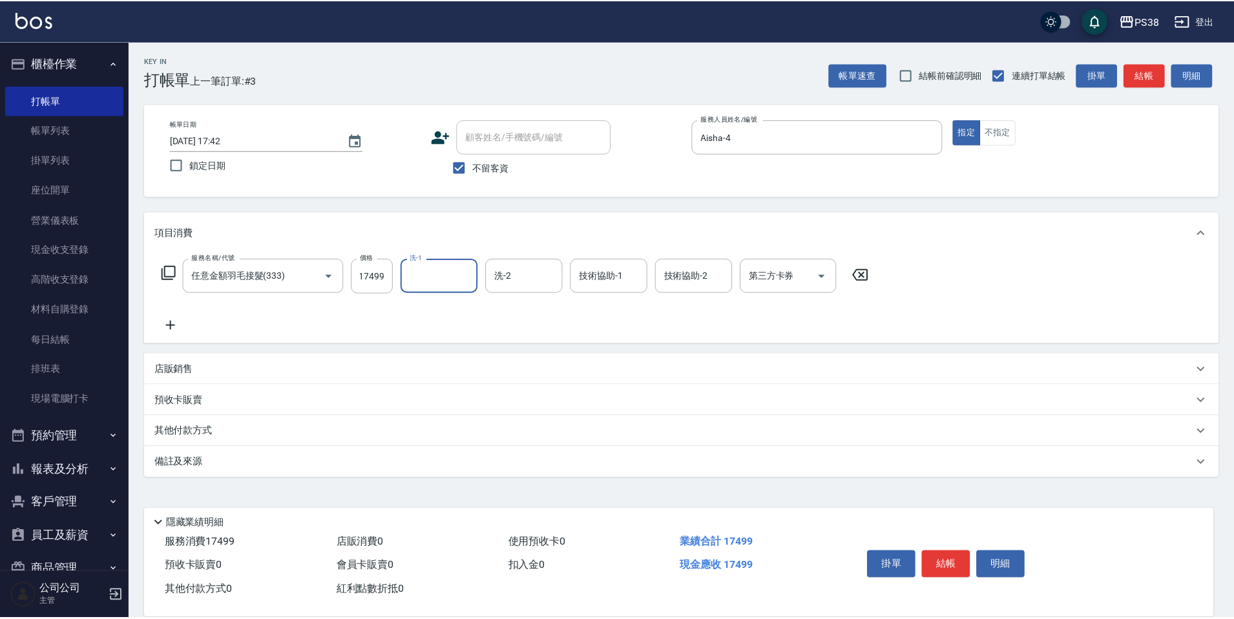
scroll to position [0, 0]
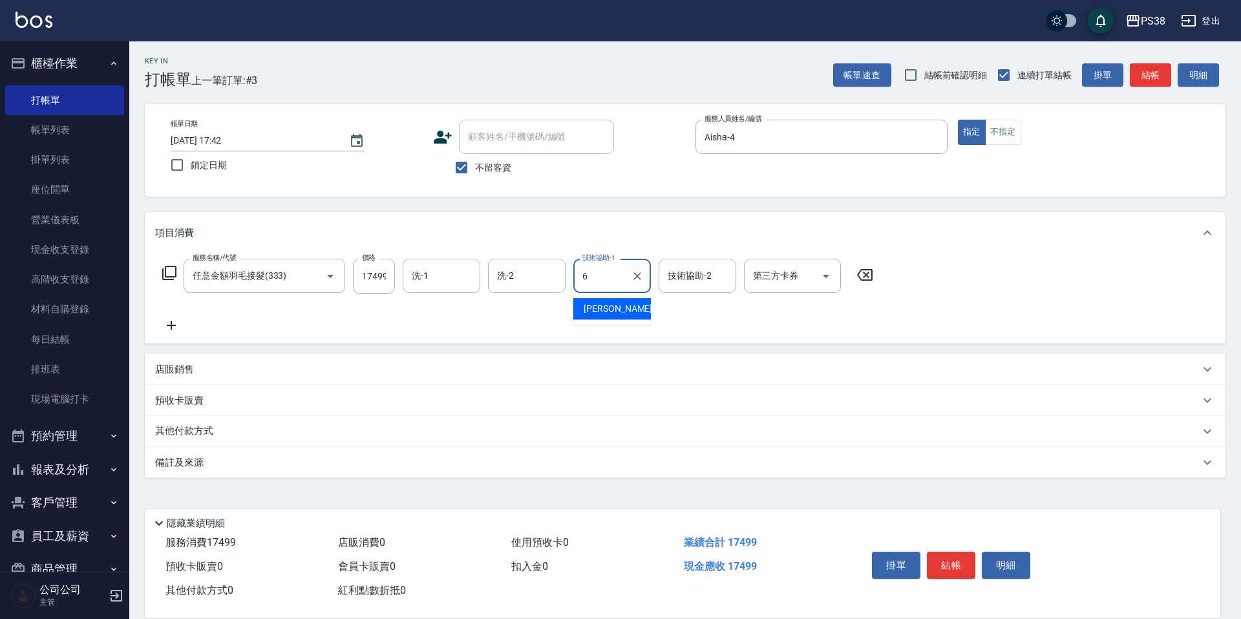
type input "[PERSON_NAME]-6"
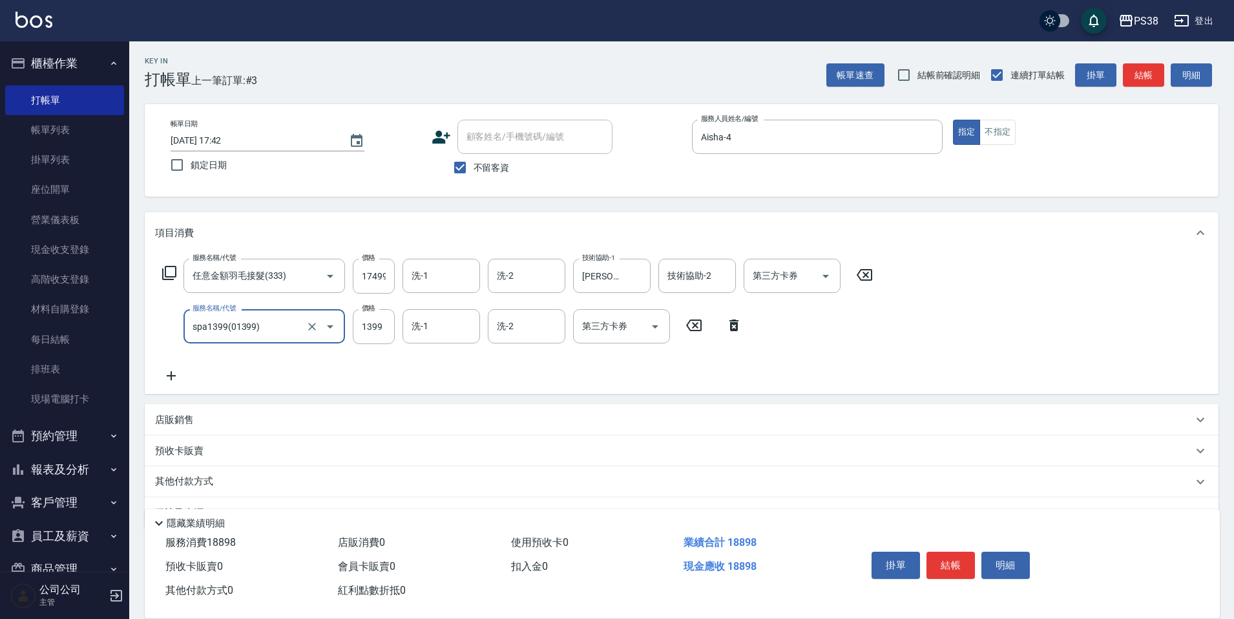
type input "spa1399(01399)"
type input "[PERSON_NAME]-6"
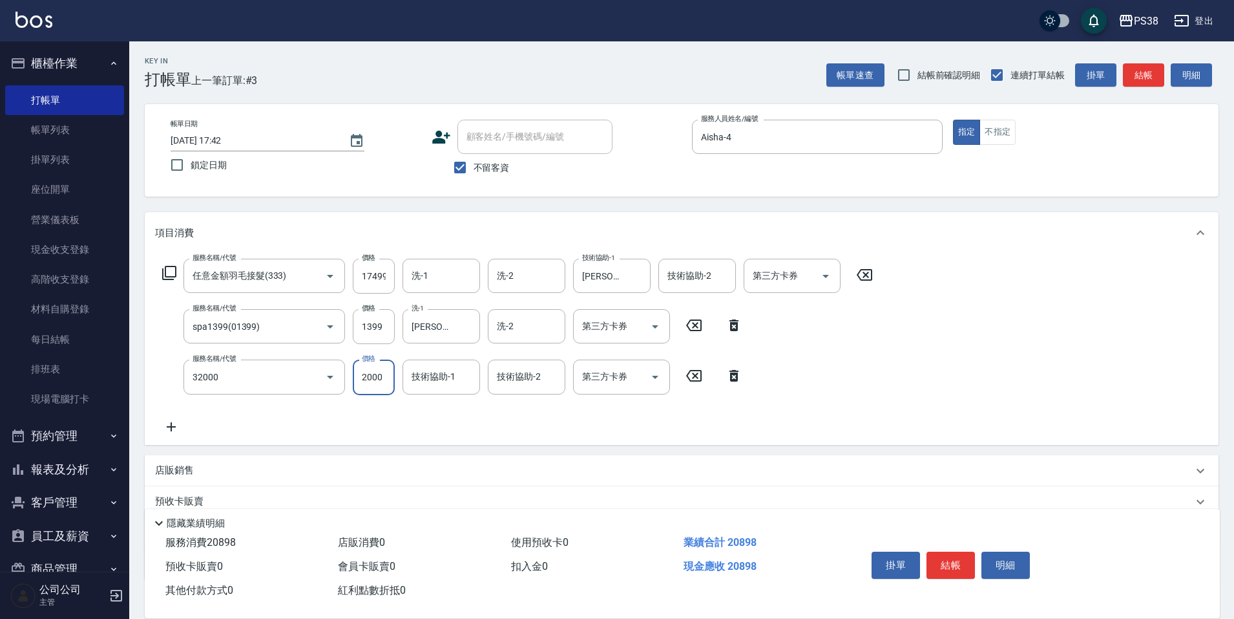
type input "極光([PERSON_NAME])護髮(32000)"
type input "1800"
type input "[PERSON_NAME]-6"
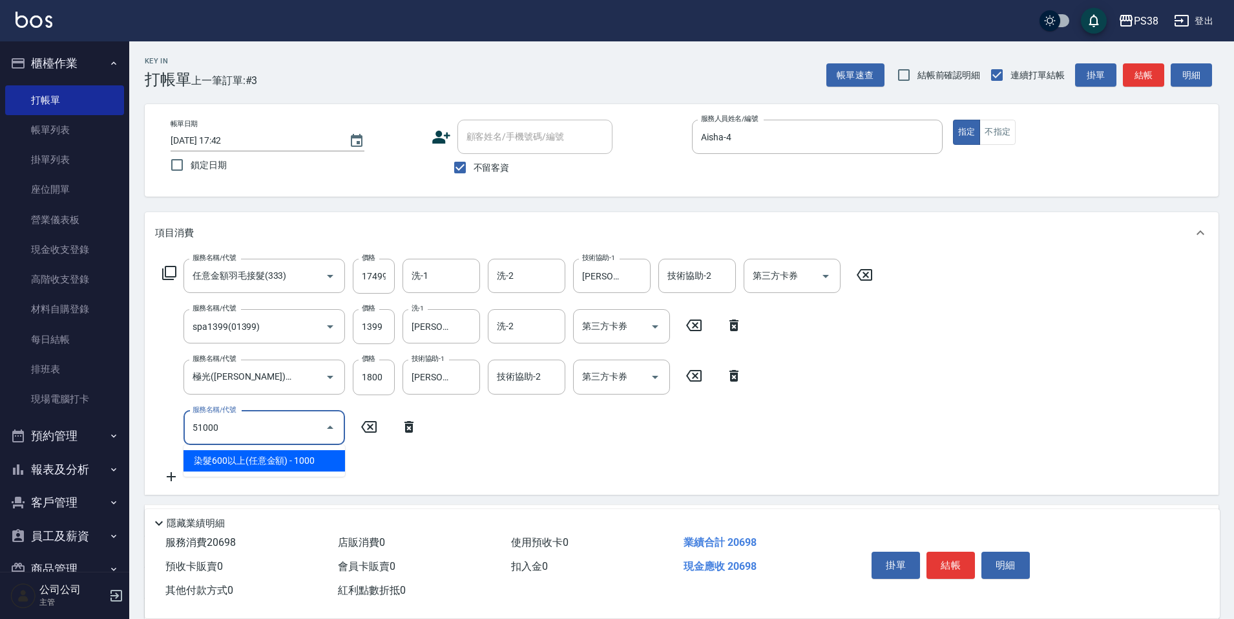
type input "染髮600以上(任意金額)(51000)"
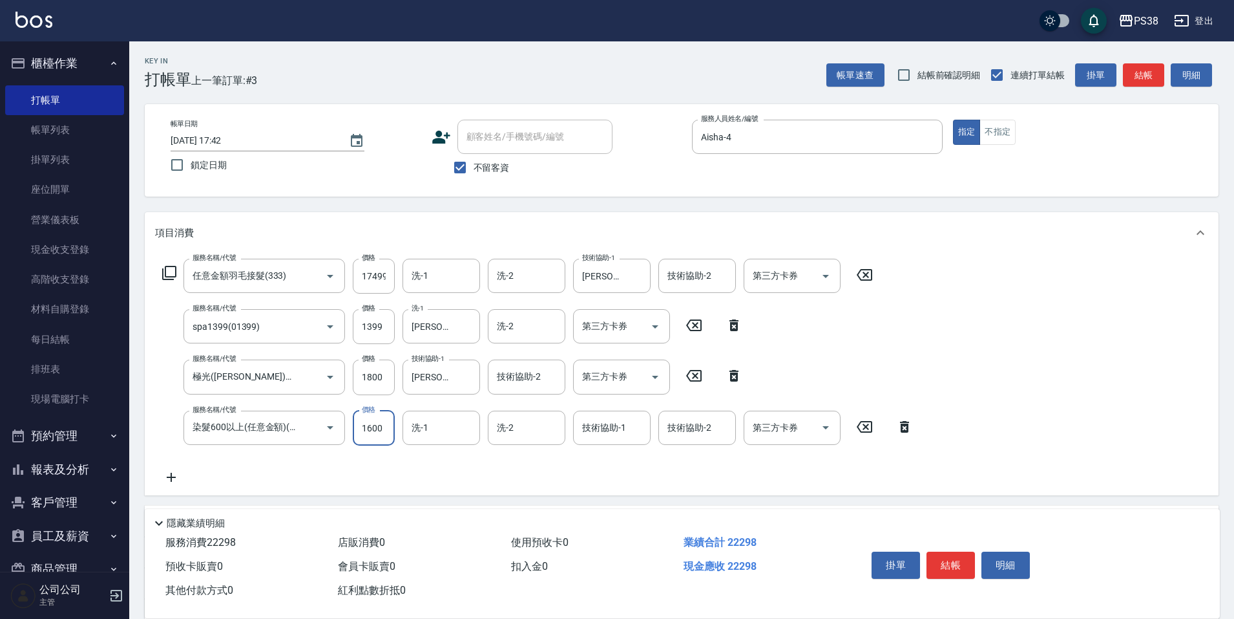
type input "1600"
type input "[PERSON_NAME]-6"
click at [377, 327] on input "1399" at bounding box center [374, 326] width 42 height 35
click at [377, 326] on input "1399" at bounding box center [374, 326] width 42 height 35
click at [381, 281] on input "17499" at bounding box center [374, 276] width 42 height 35
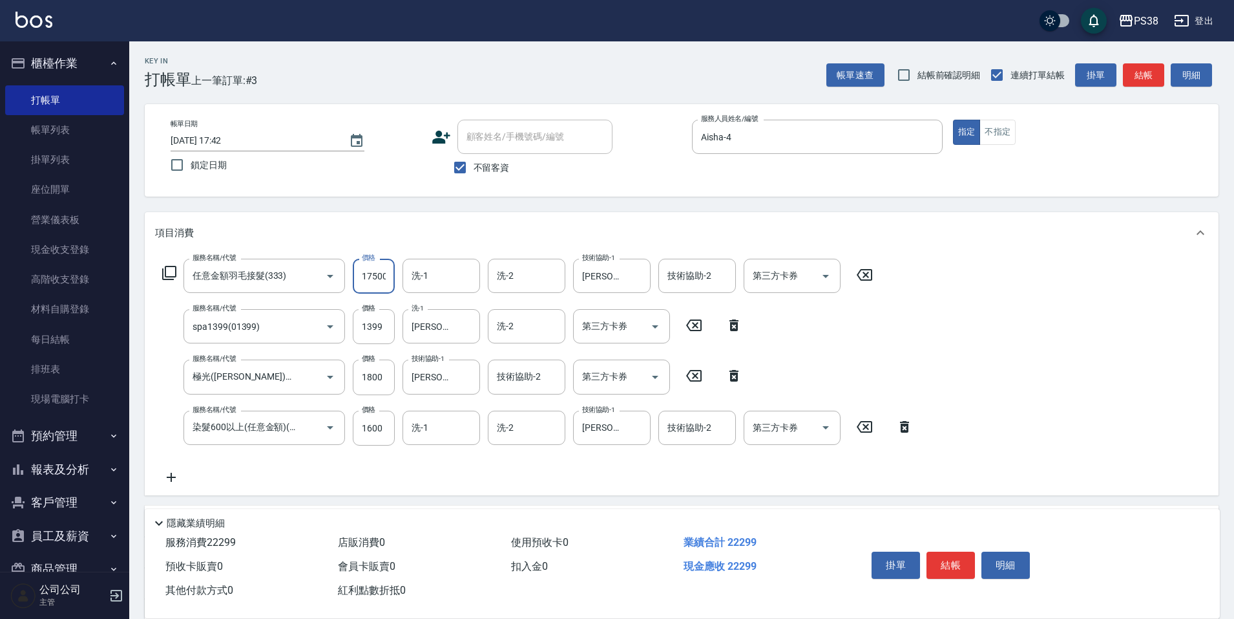
scroll to position [0, 1]
type input "17500"
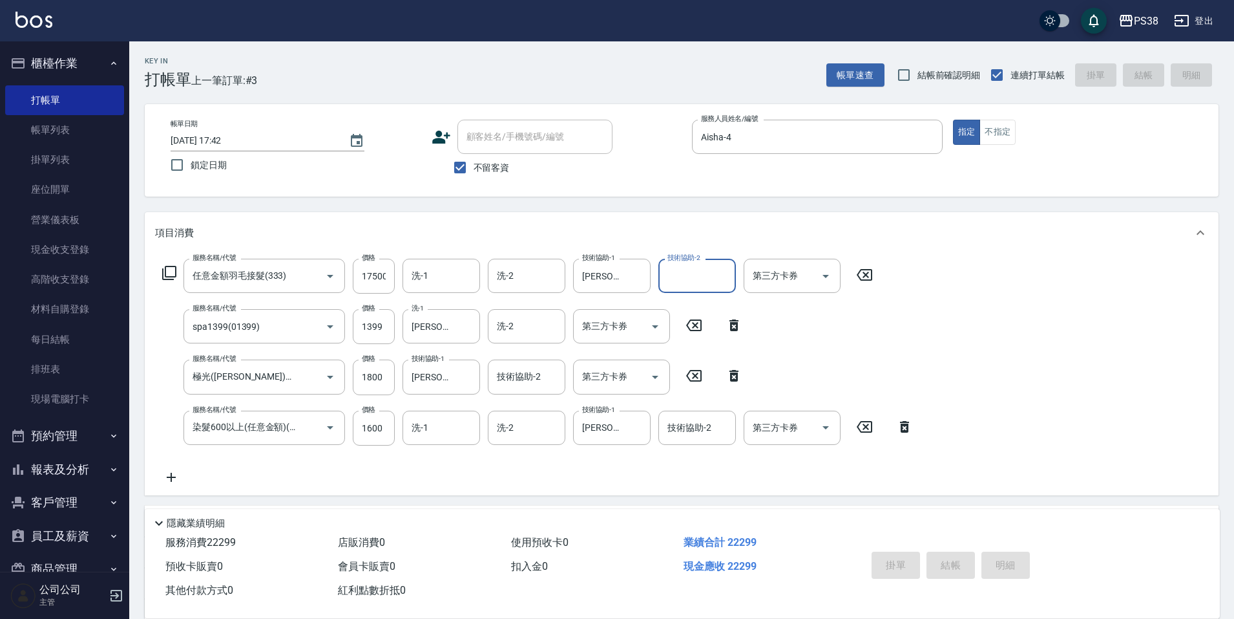
type input "[DATE] 17:43"
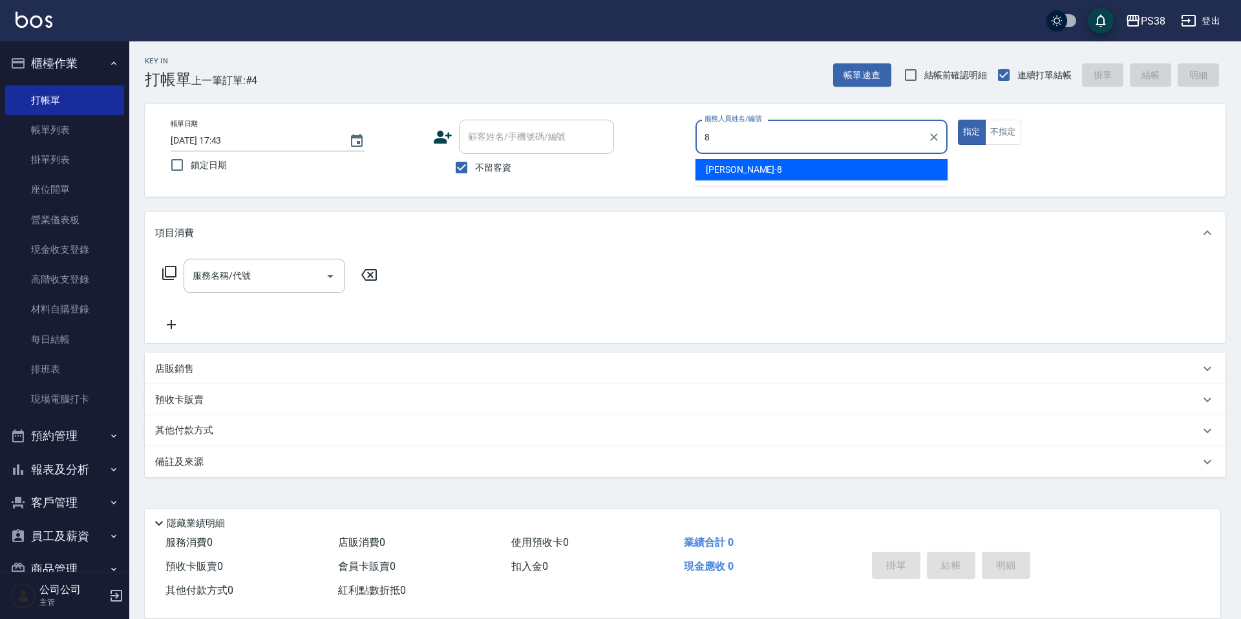
type input "mika-8"
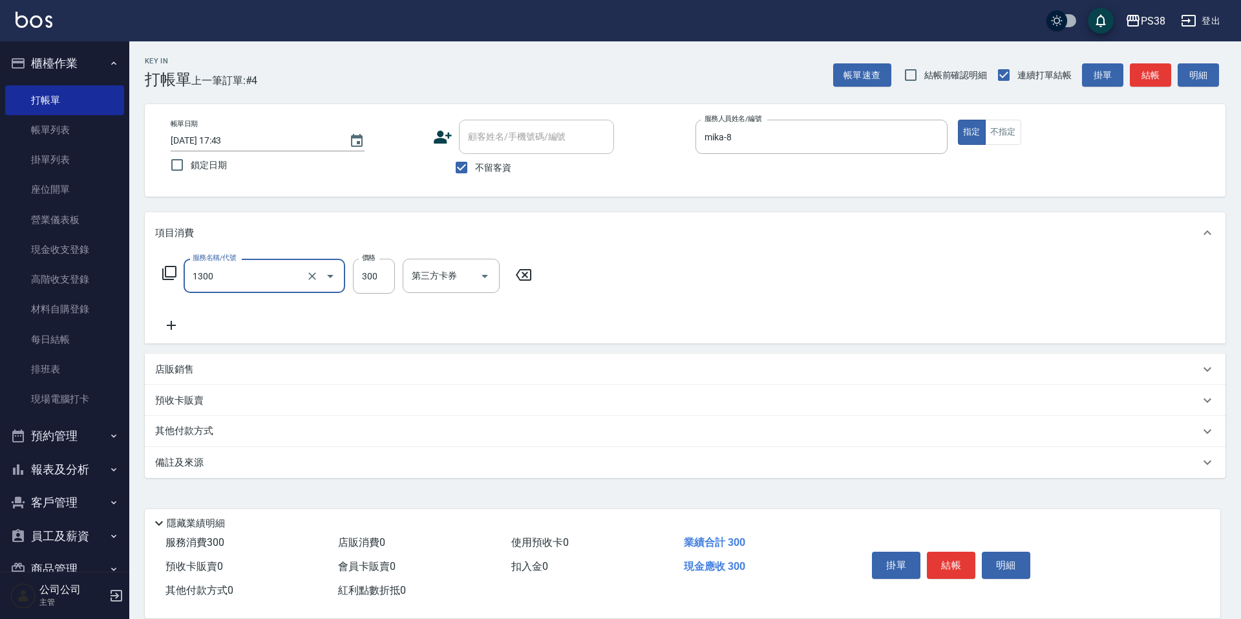
type input "精油洗潤300(1300)"
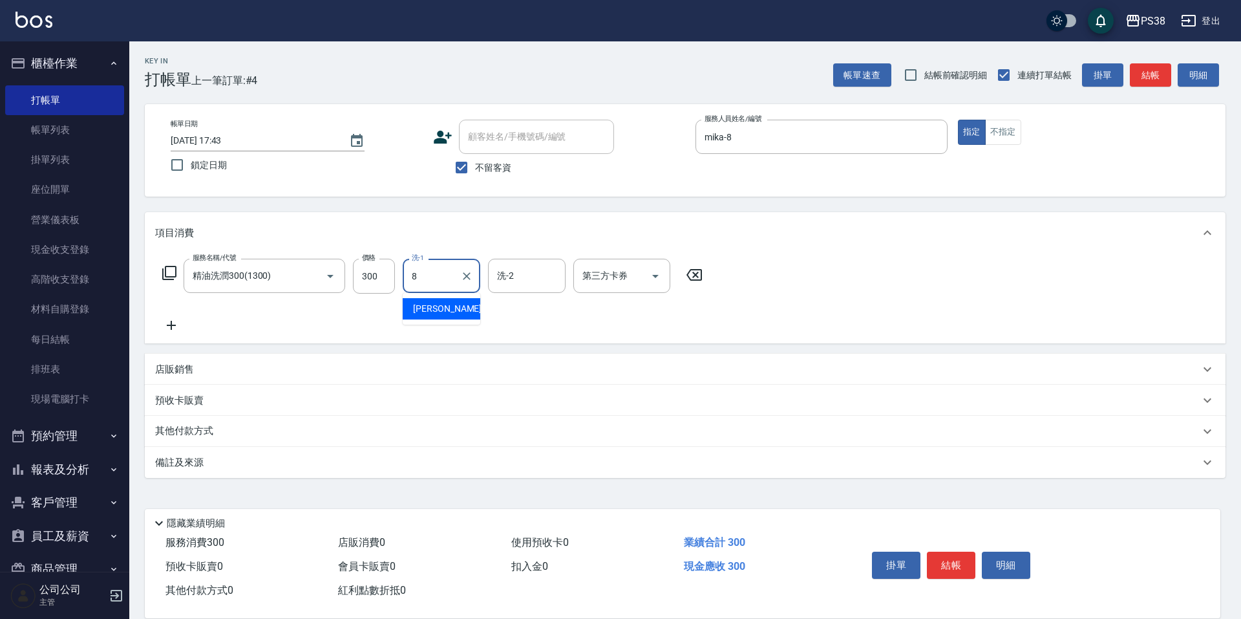
type input "mika-8"
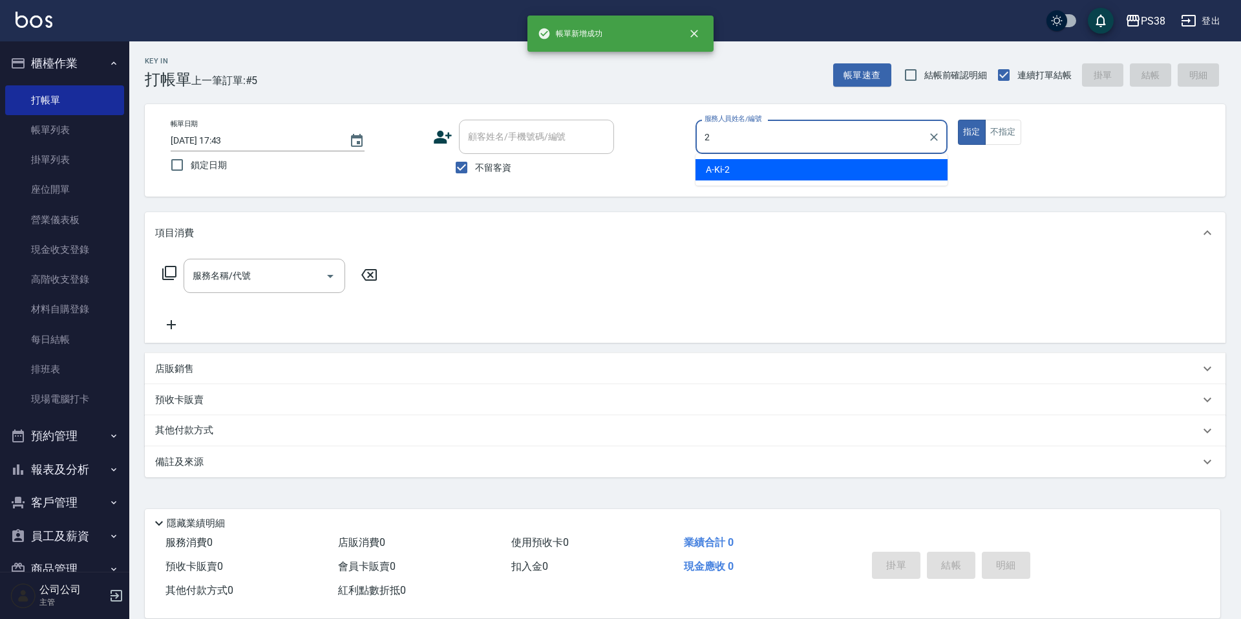
type input "A-Ki-2"
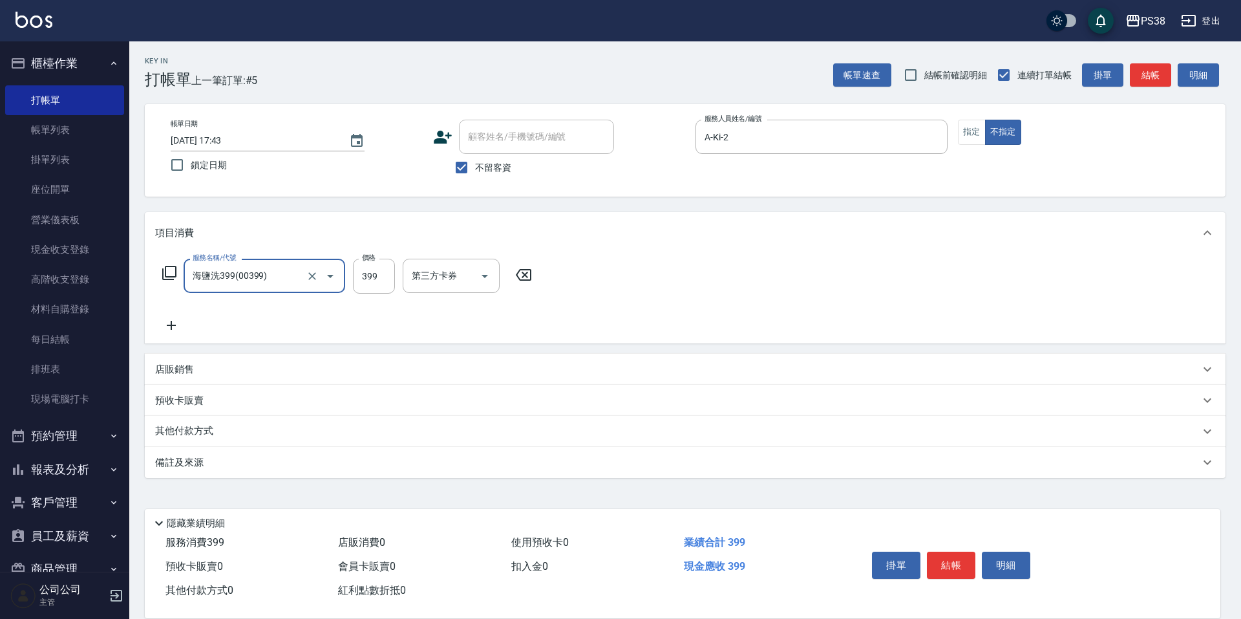
type input "海鹽洗399(00399)"
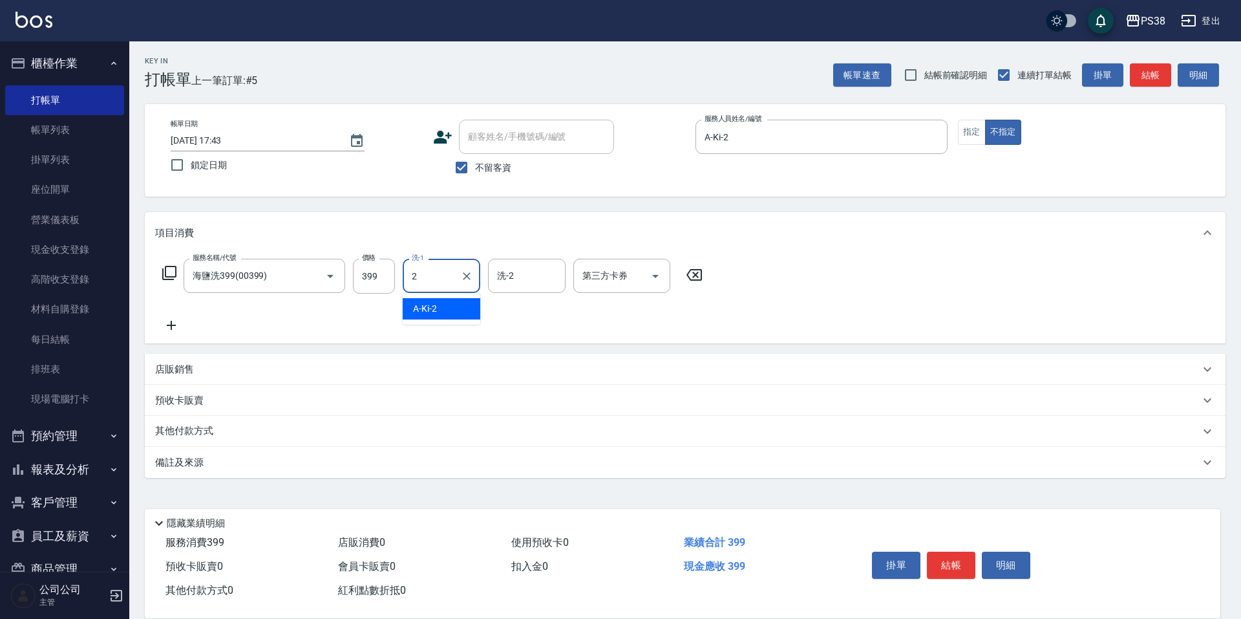
type input "A-Ki-2"
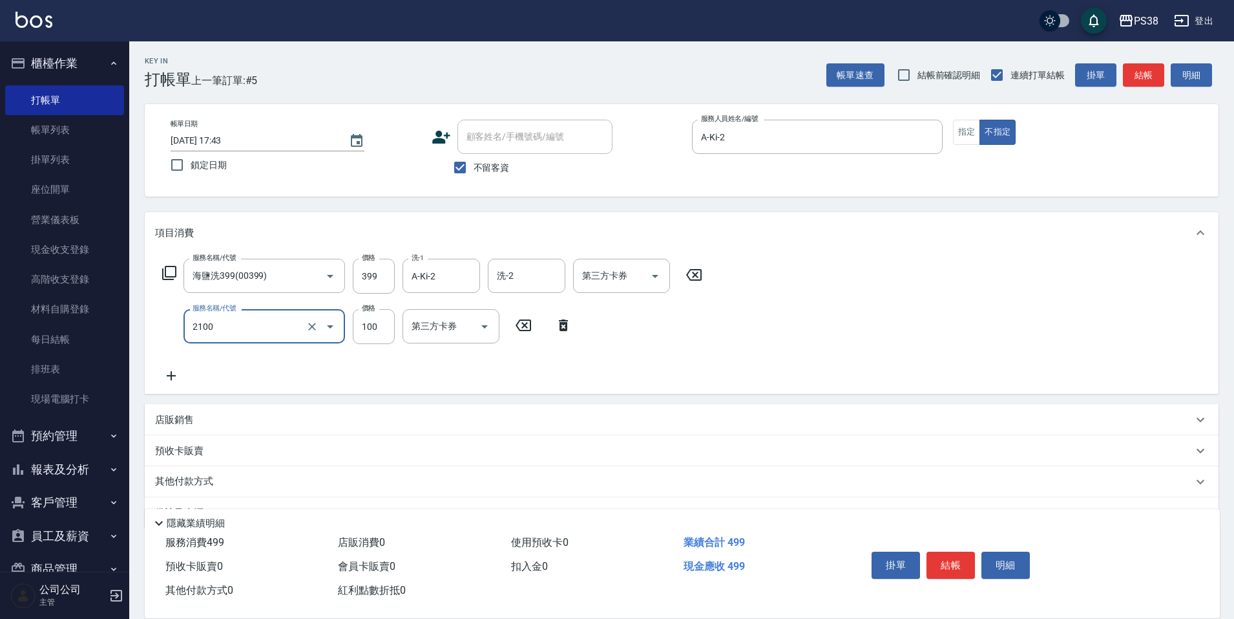
type input "剪髮與造型(任意金額)(2100)"
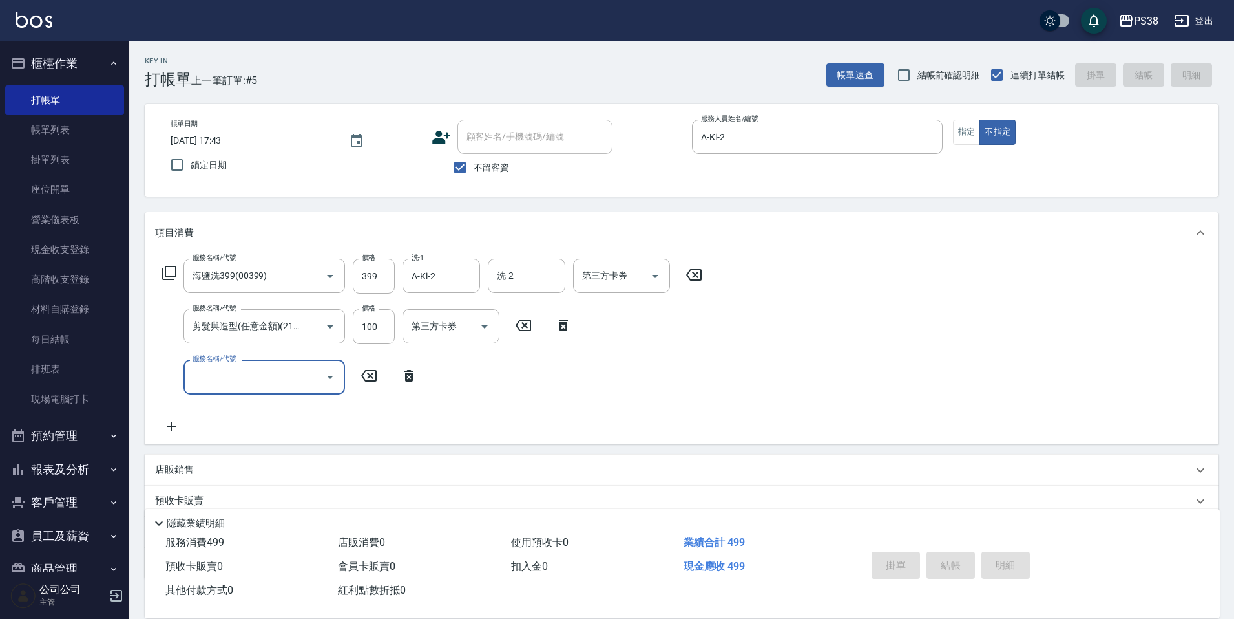
type input "[DATE] 17:44"
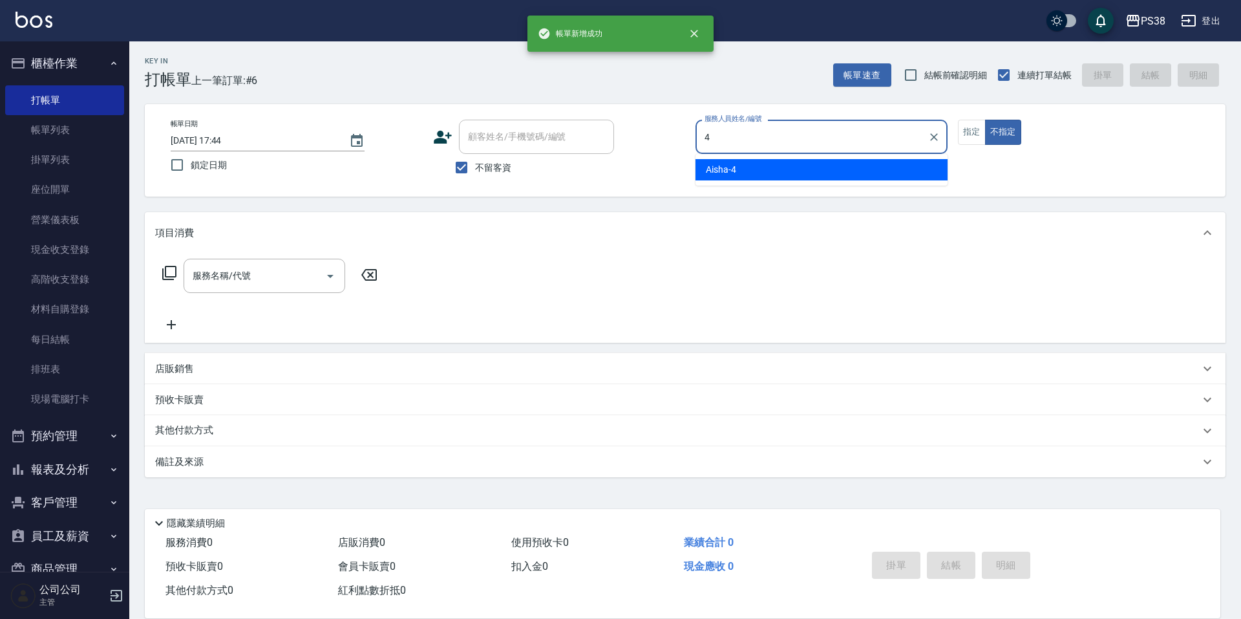
type input "Aisha-4"
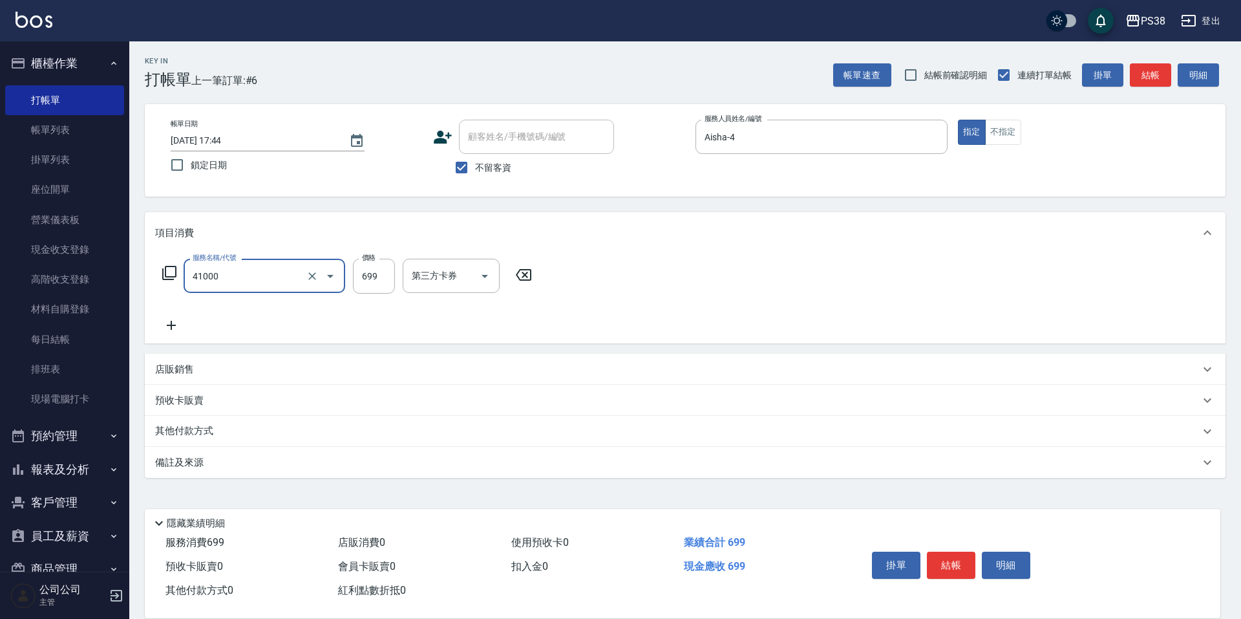
type input "燙髮699-2500(任意金額)(41000)"
type input "1500"
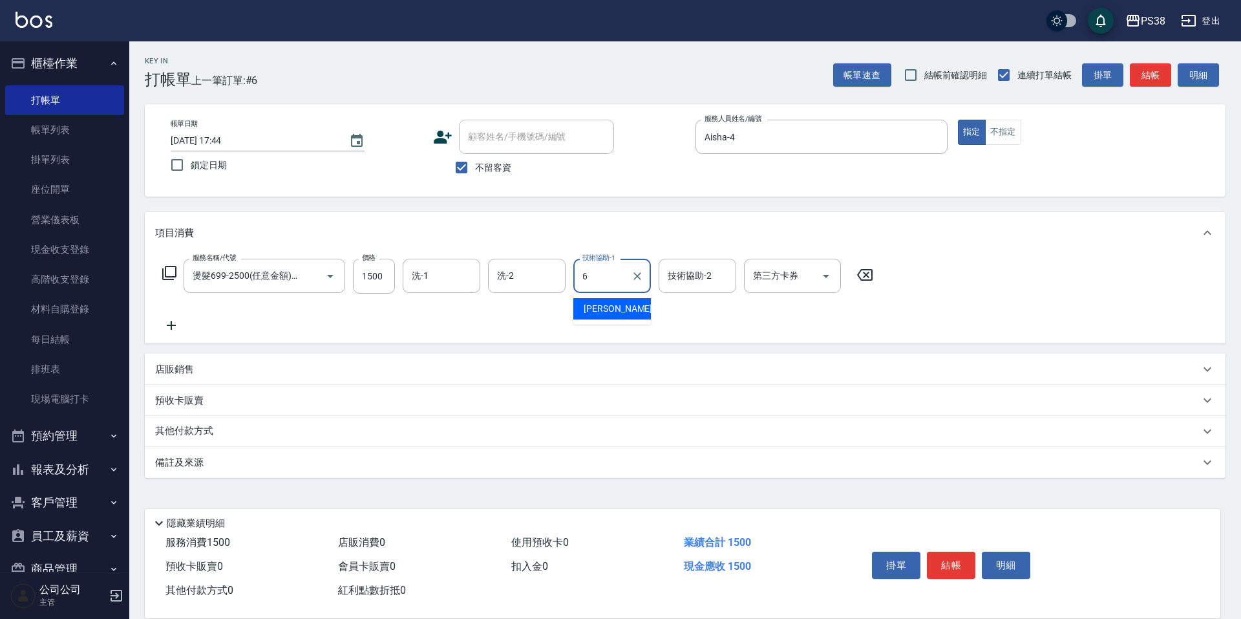
type input "[PERSON_NAME]-6"
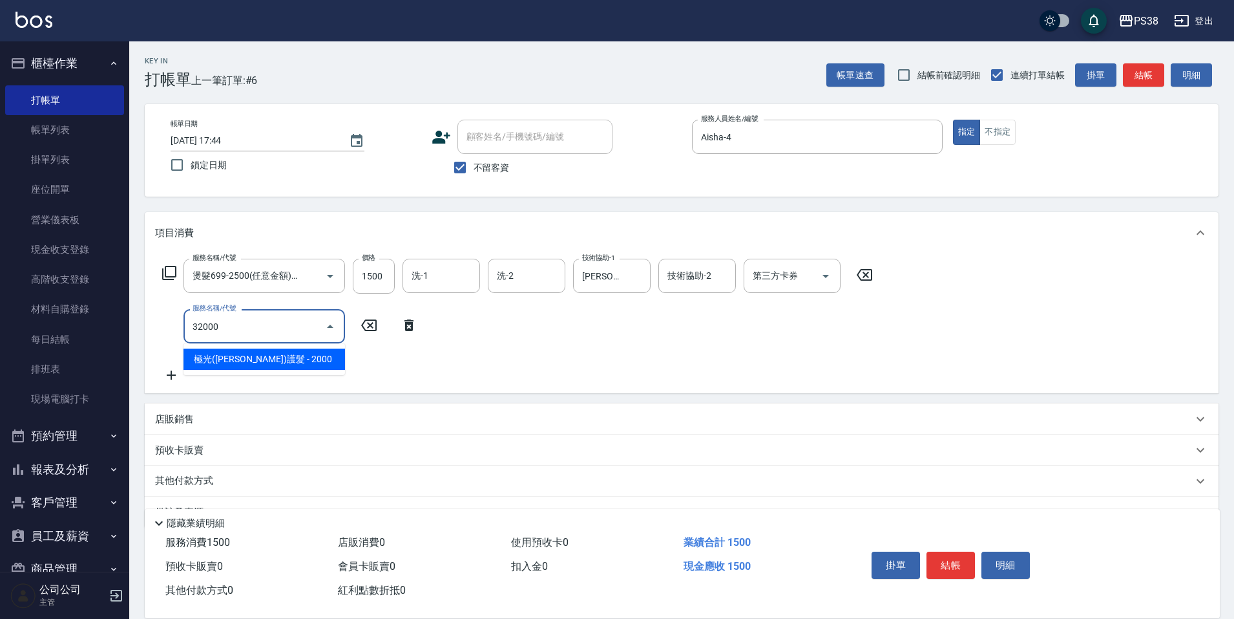
type input "極光([PERSON_NAME])護髮(32000)"
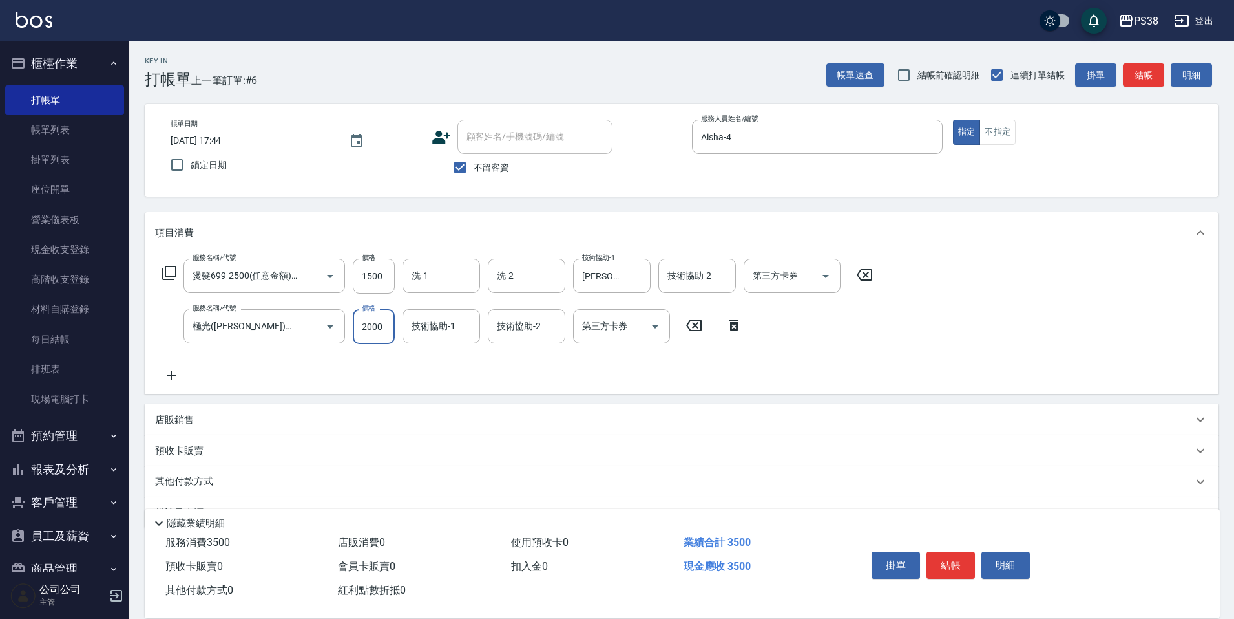
click at [363, 321] on input "2000" at bounding box center [374, 326] width 42 height 35
type input "1800"
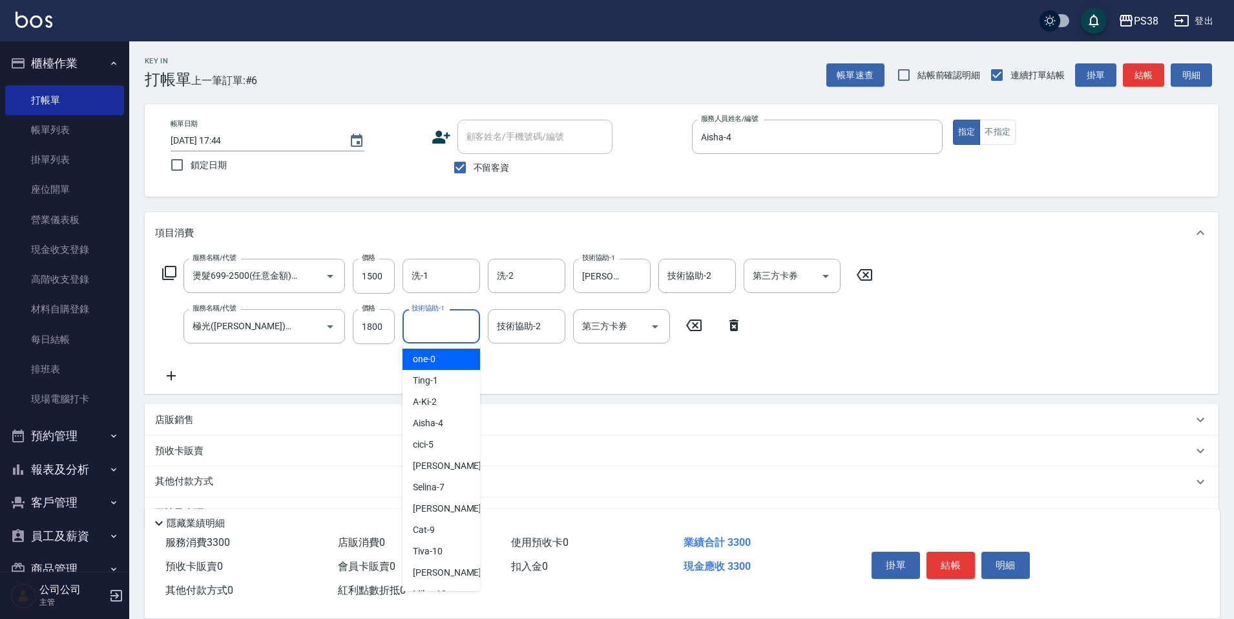
click at [427, 323] on input "技術協助-1" at bounding box center [441, 326] width 66 height 23
type input "[PERSON_NAME]-6"
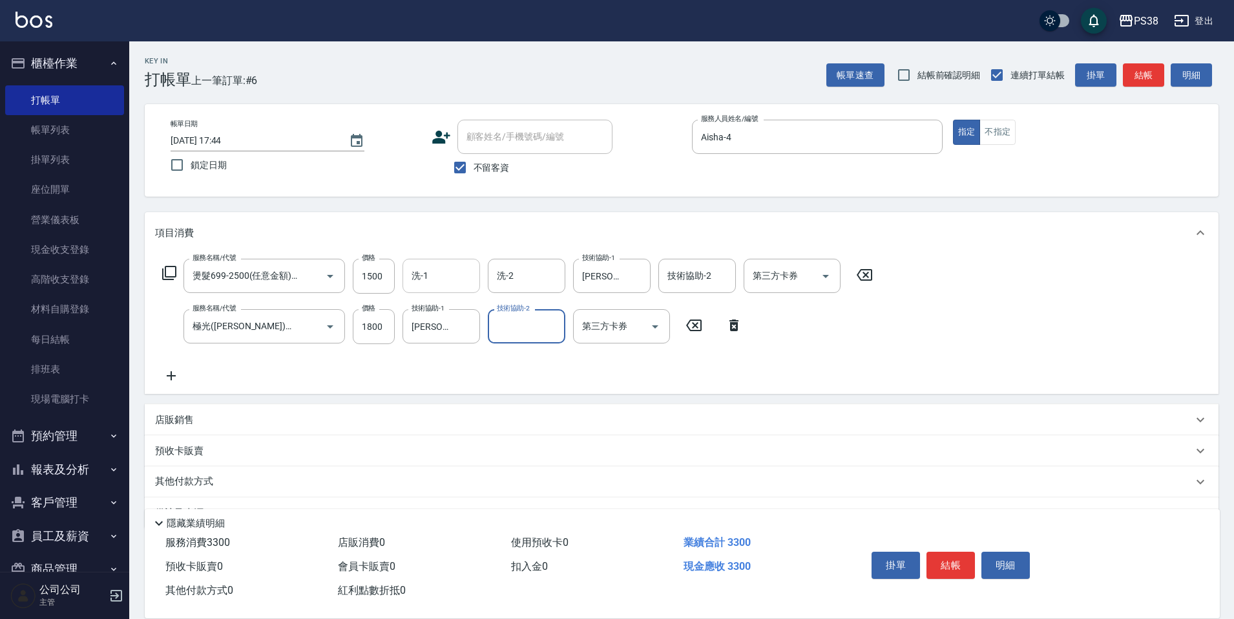
click at [427, 283] on input "洗-1" at bounding box center [441, 275] width 66 height 23
type input "[PERSON_NAME]-6"
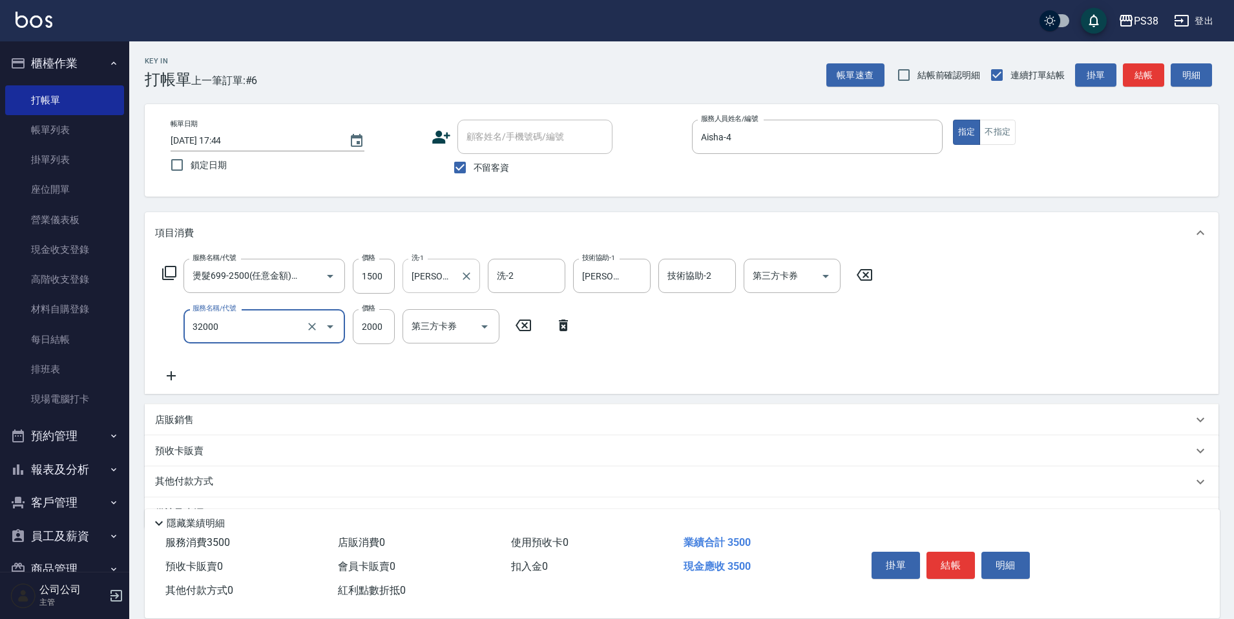
type input "極光([PERSON_NAME])護髮(32000)"
type input "1800"
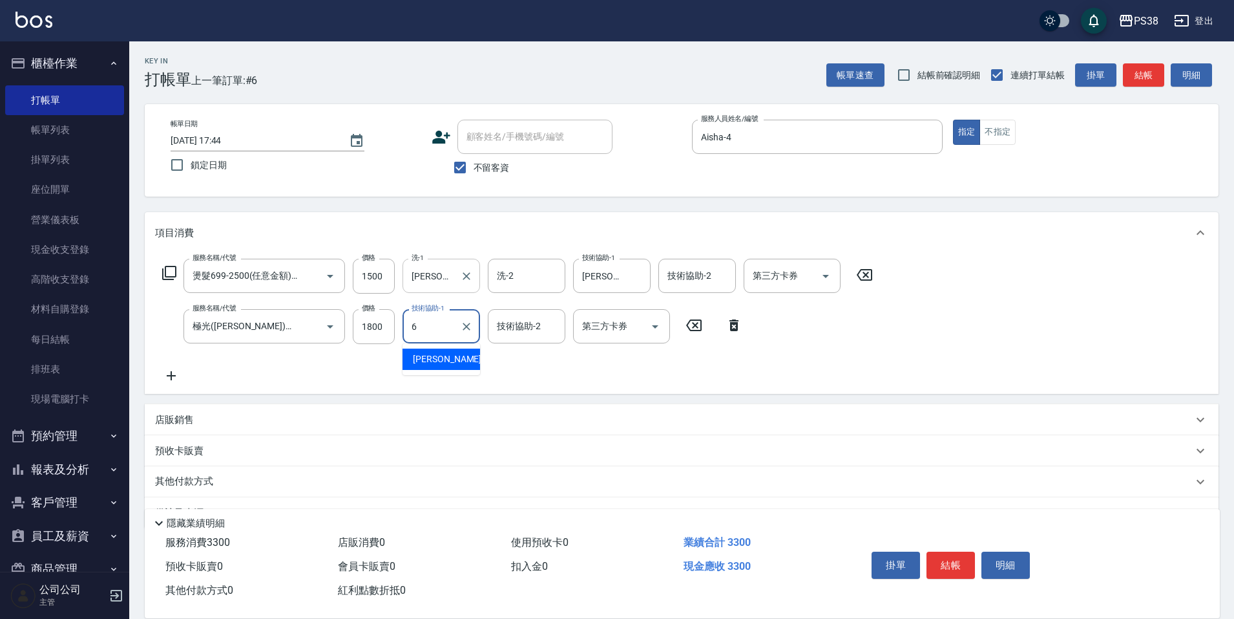
type input "[PERSON_NAME]-6"
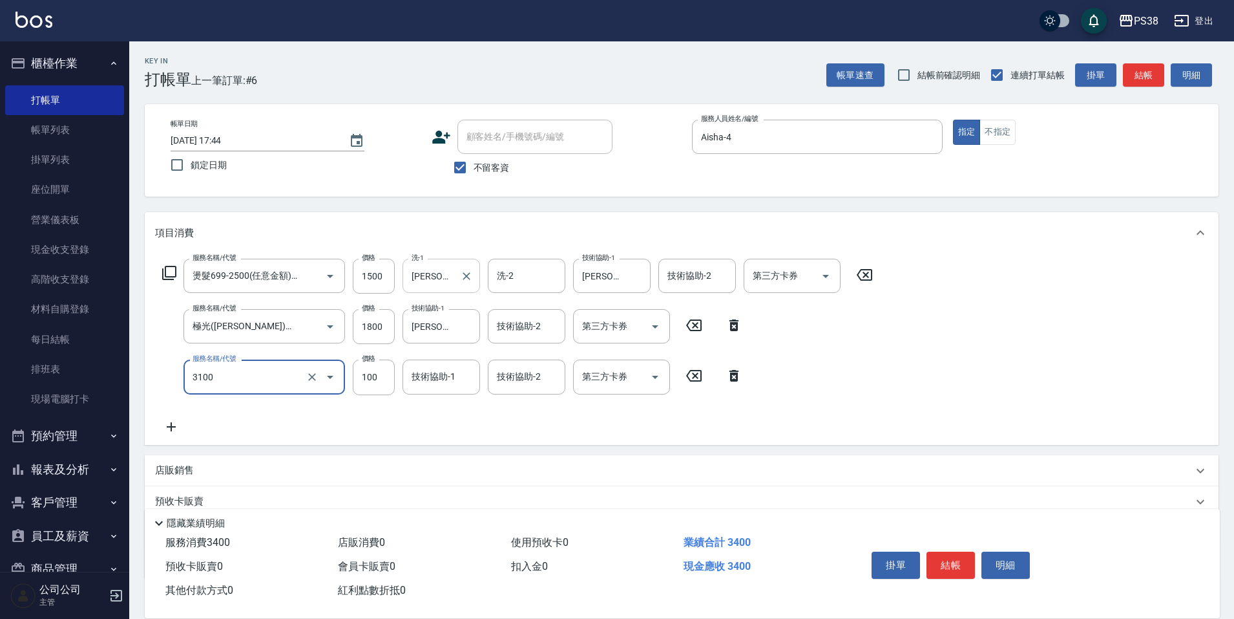
type input "頭皮水.順護(3100)"
type input "999"
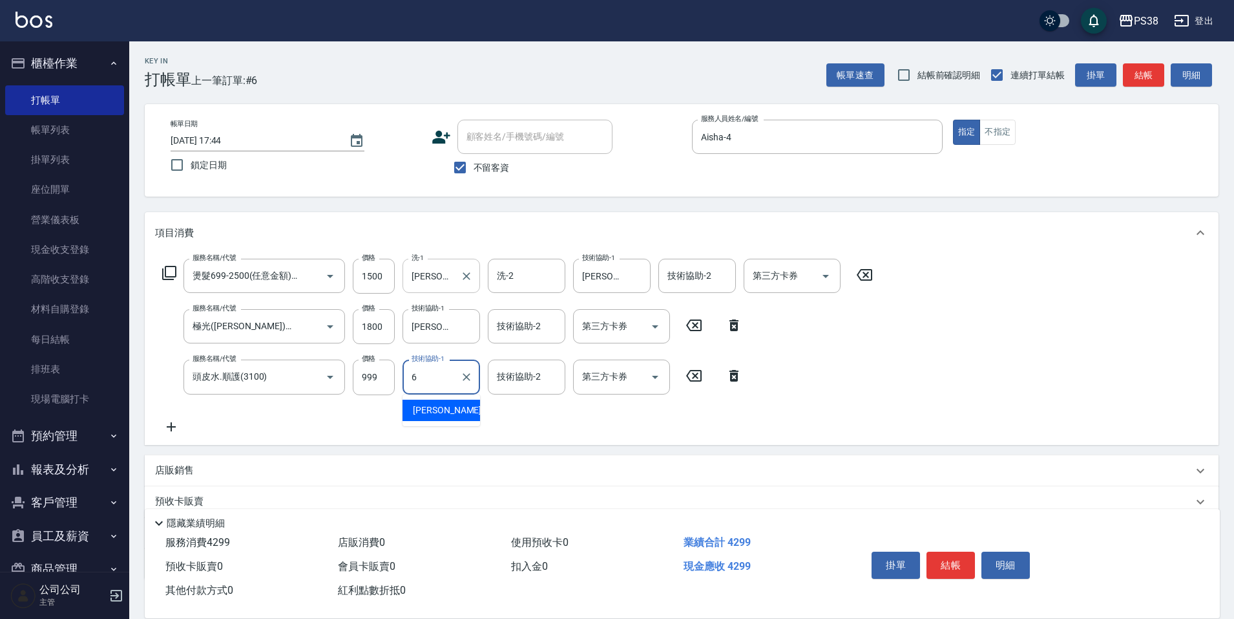
type input "[PERSON_NAME]-6"
click at [381, 376] on input "999" at bounding box center [374, 376] width 42 height 35
type input "99"
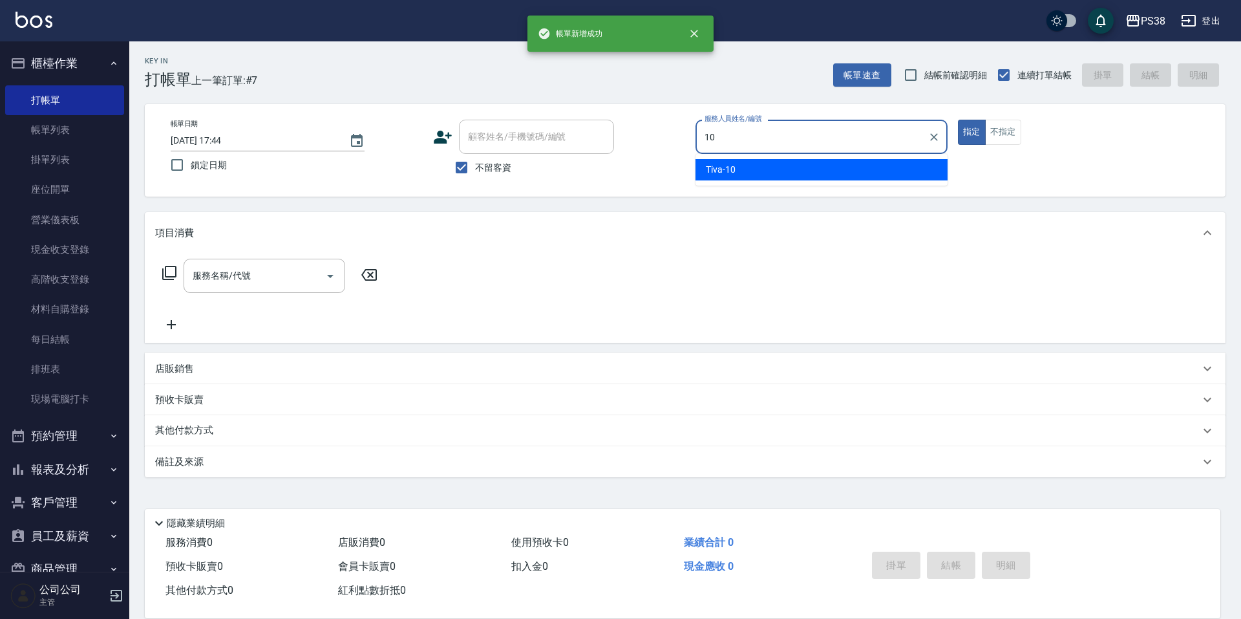
type input "Tiva-10"
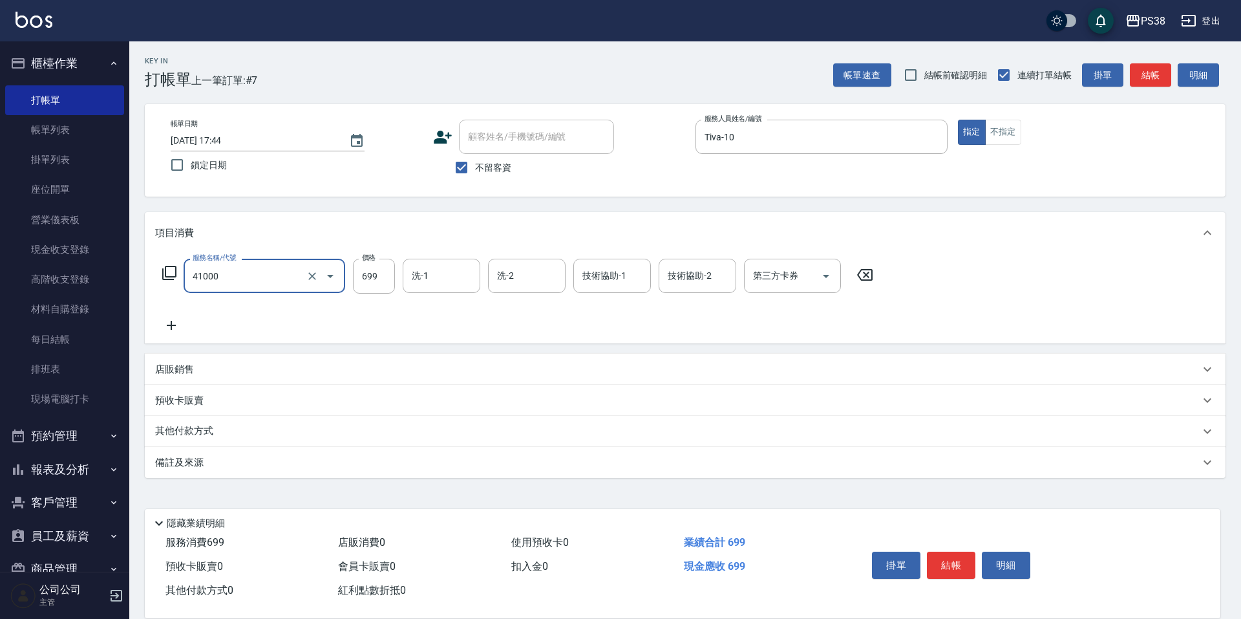
type input "燙髮699-2500(任意金額)(41000)"
type input "1800"
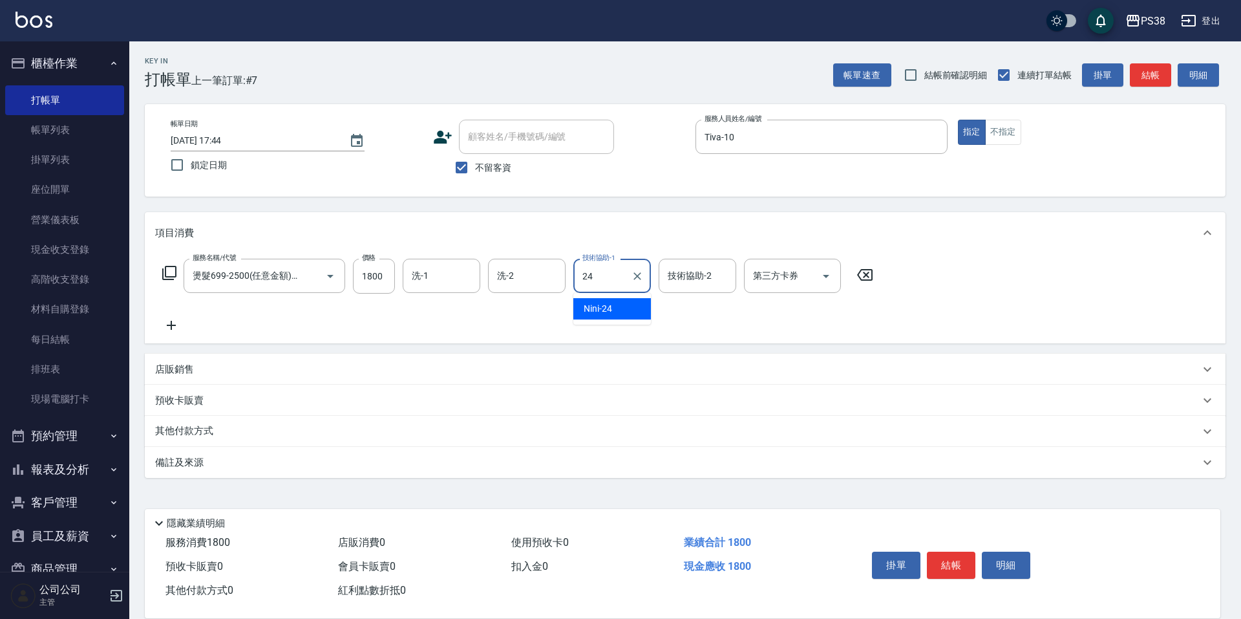
type input "Nini-24"
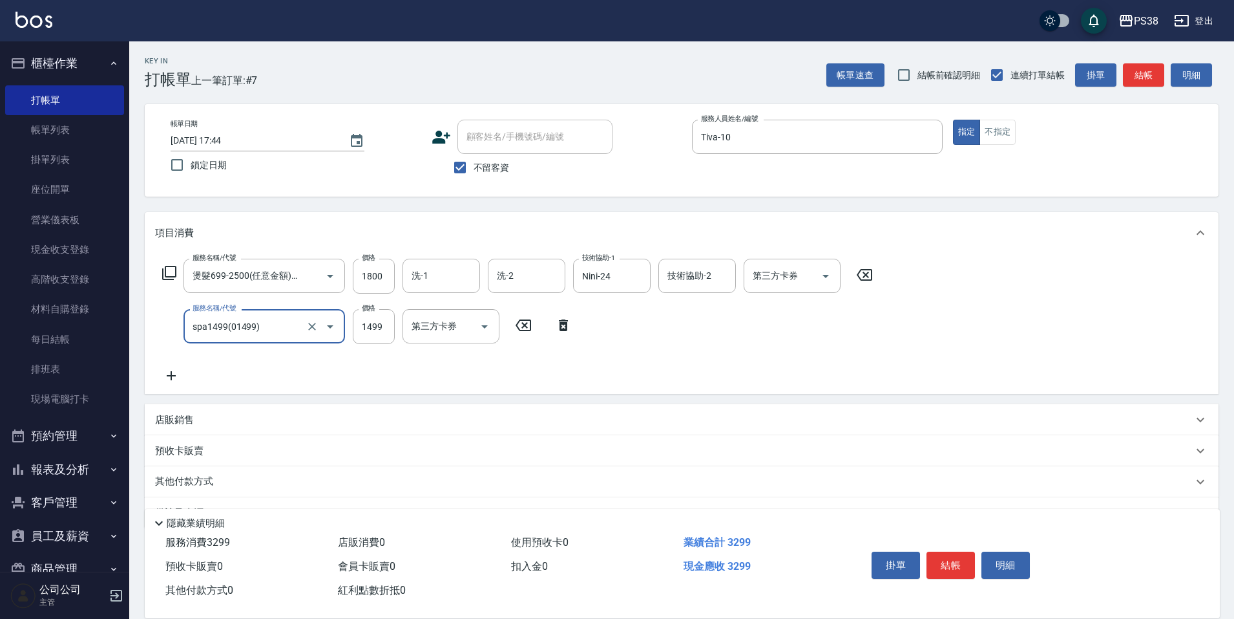
type input "spa1499(01499)"
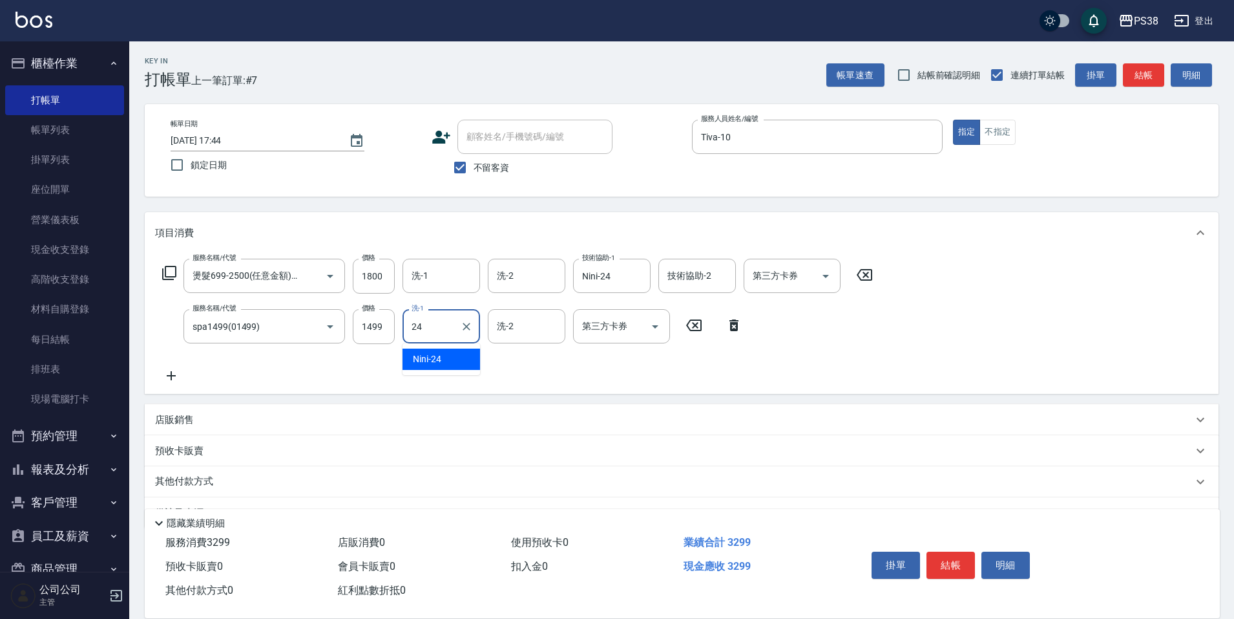
type input "Nini-24"
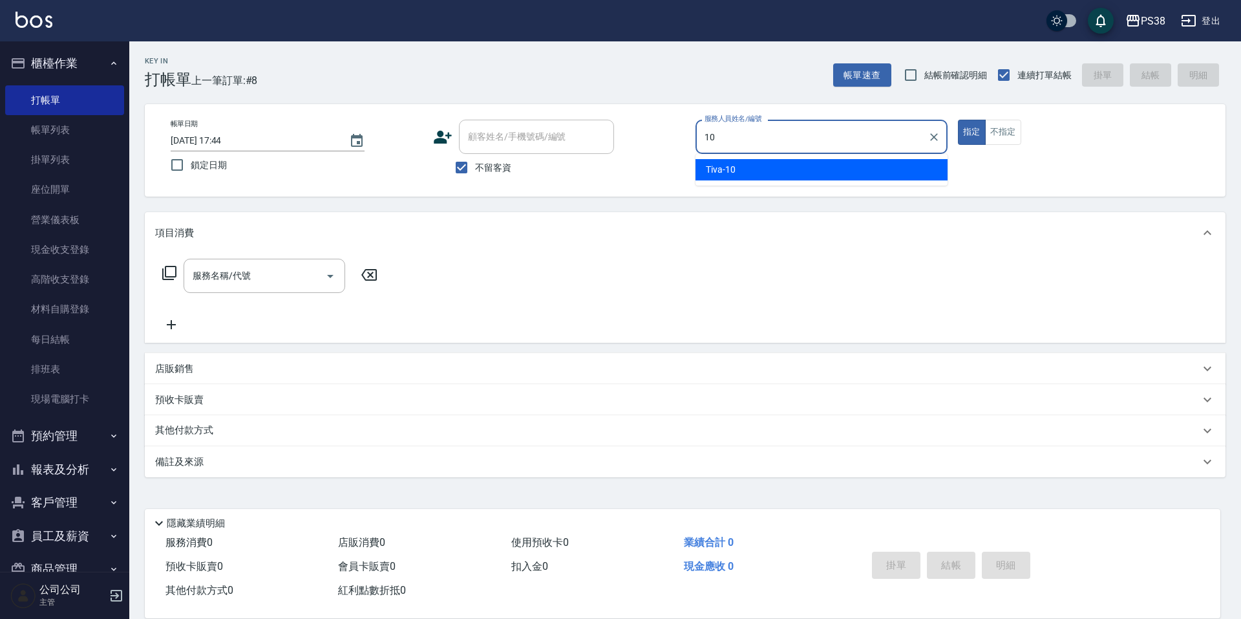
type input "Tiva-10"
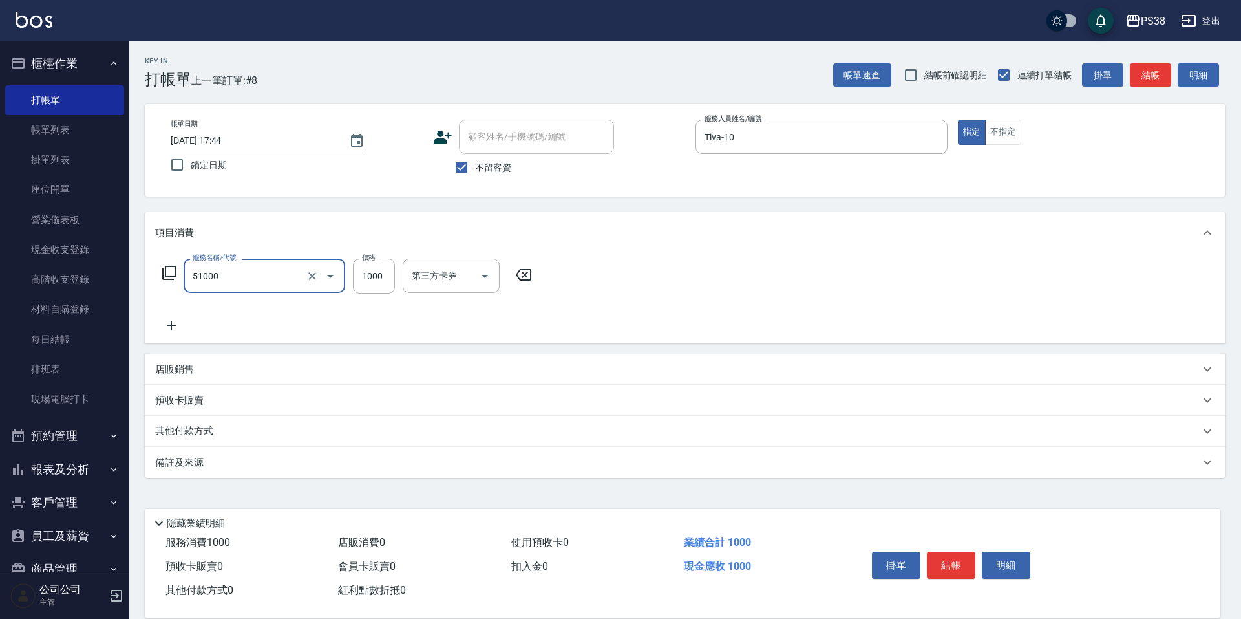
type input "染髮600以上(任意金額)(51000)"
type input "1600"
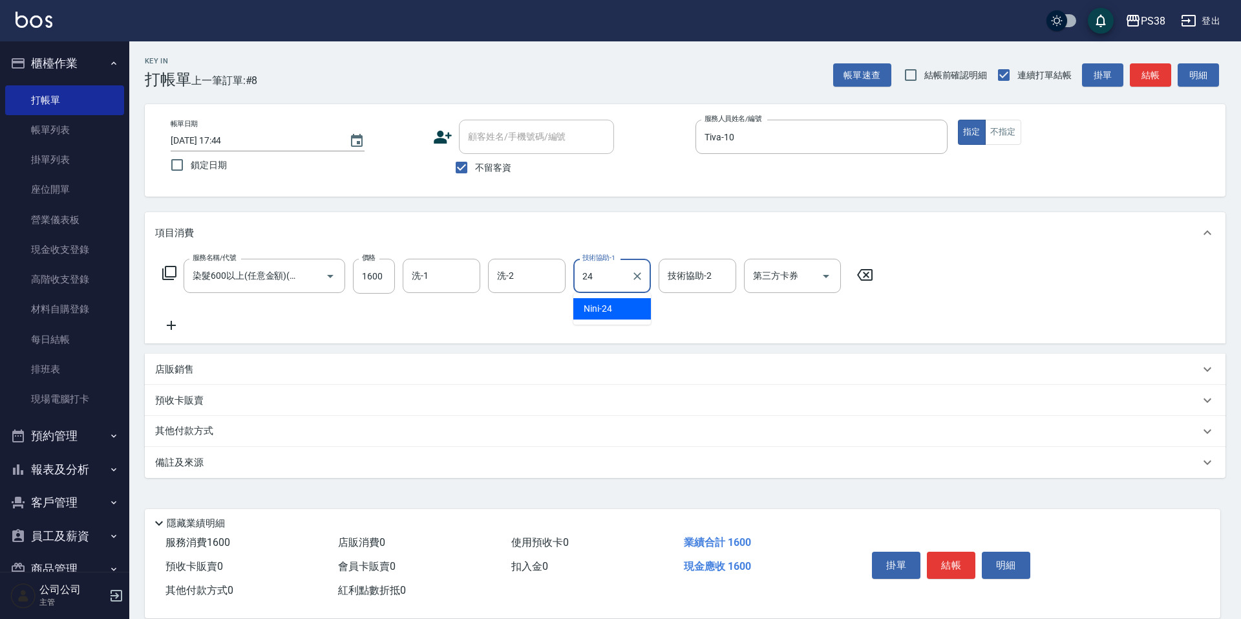
type input "Nini-24"
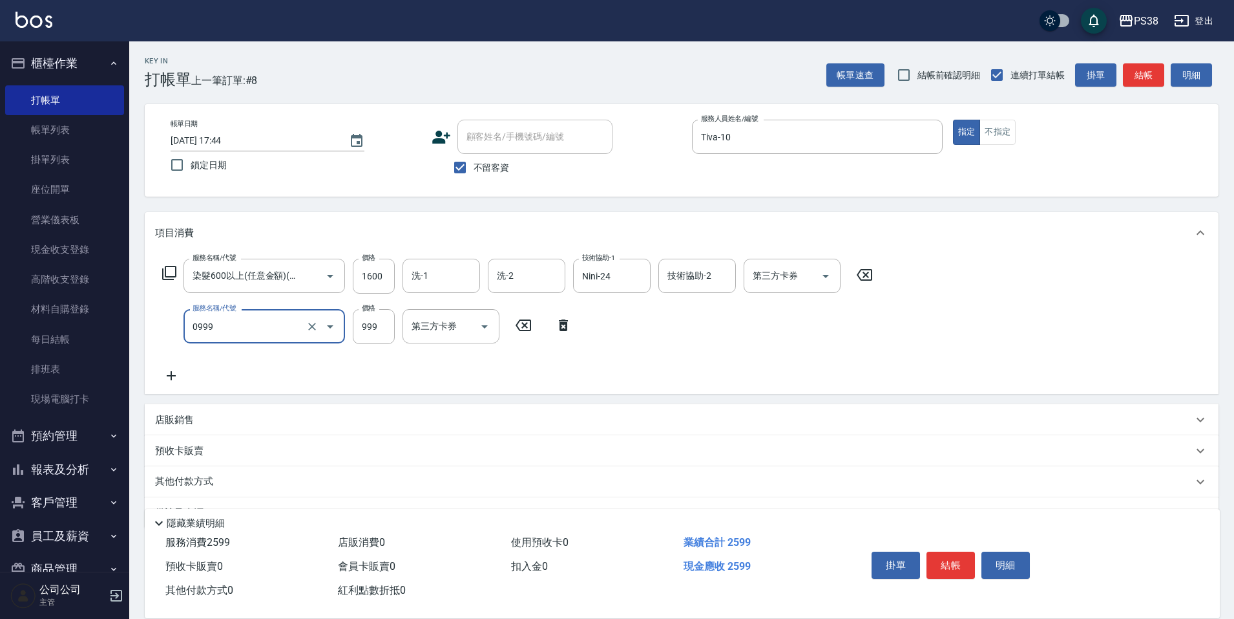
type input "spa999(0999)"
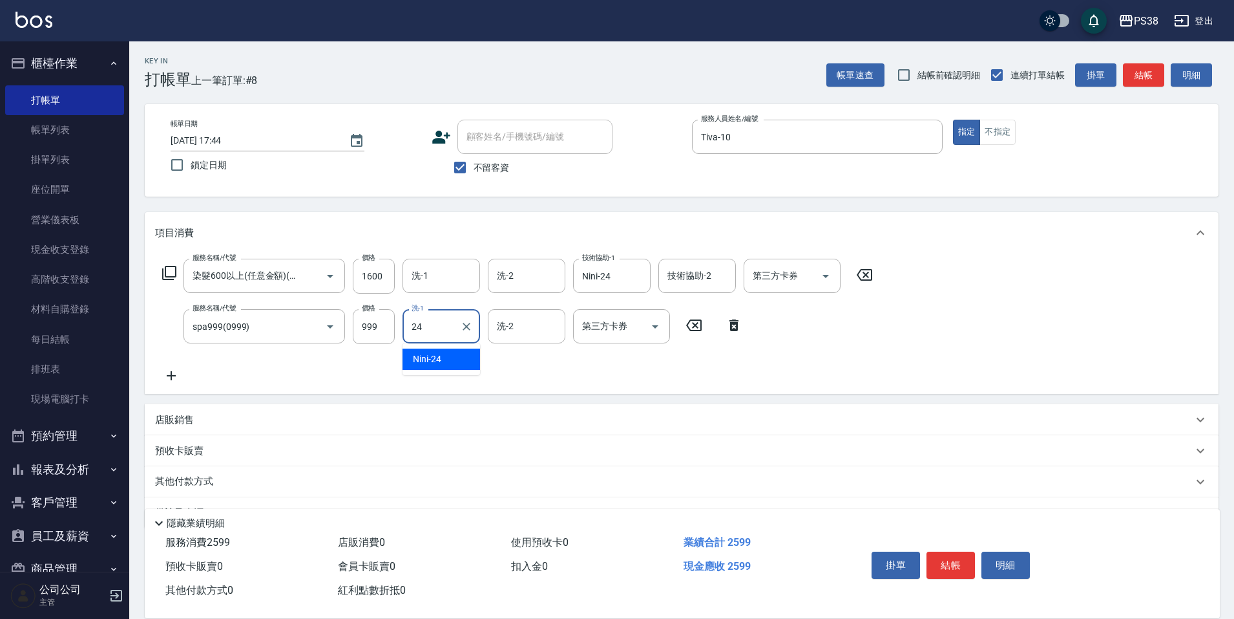
type input "Nini-24"
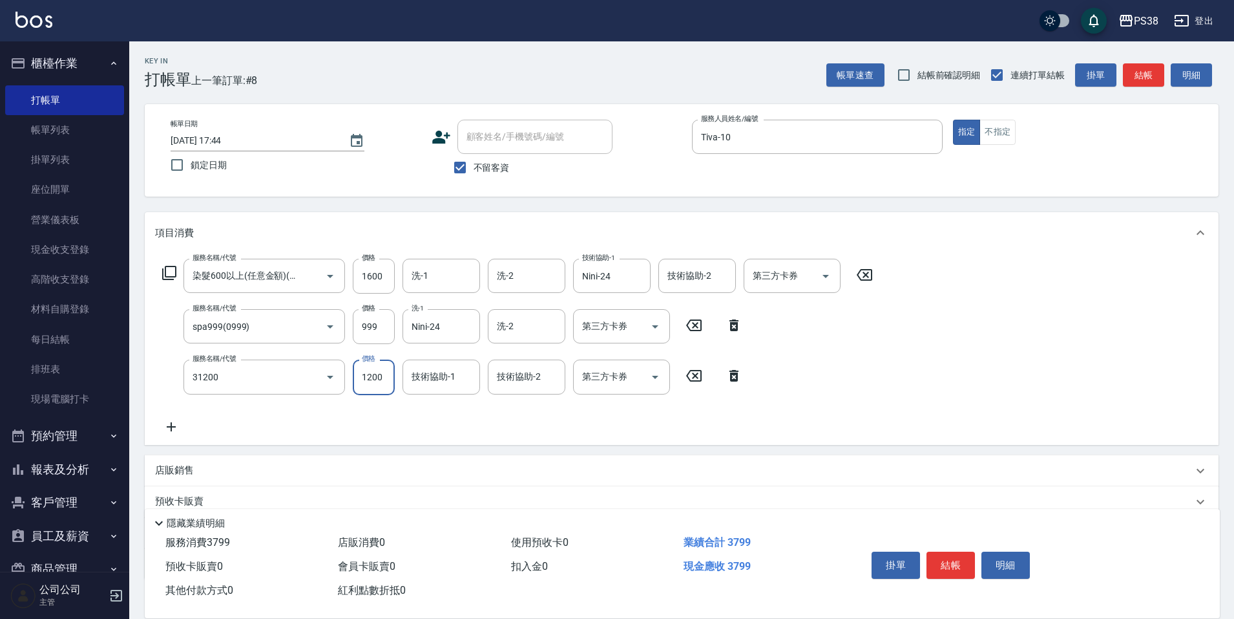
type input "醫護=1200(31200)"
type input "Nini-24"
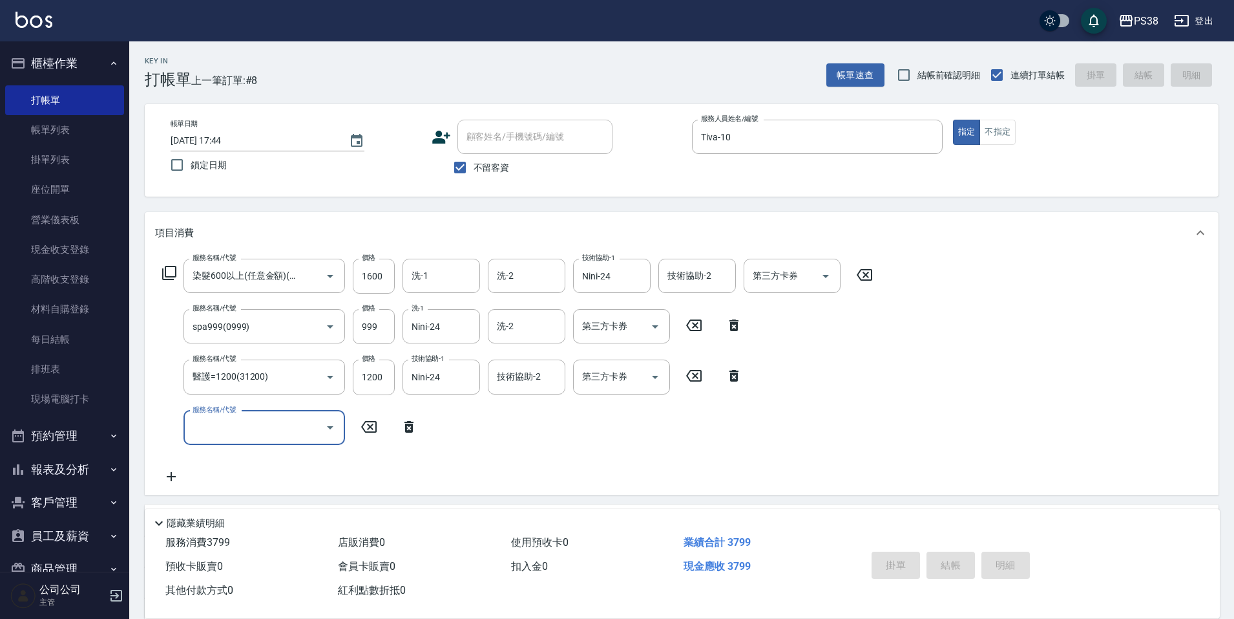
type input "[DATE] 17:45"
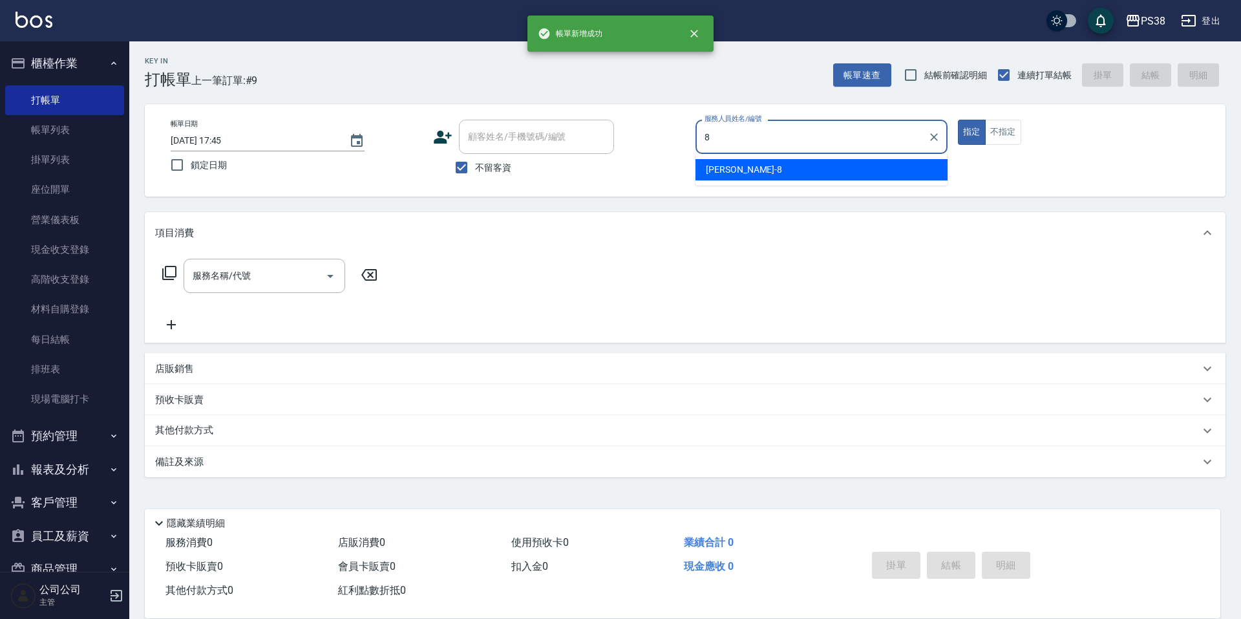
type input "mika-8"
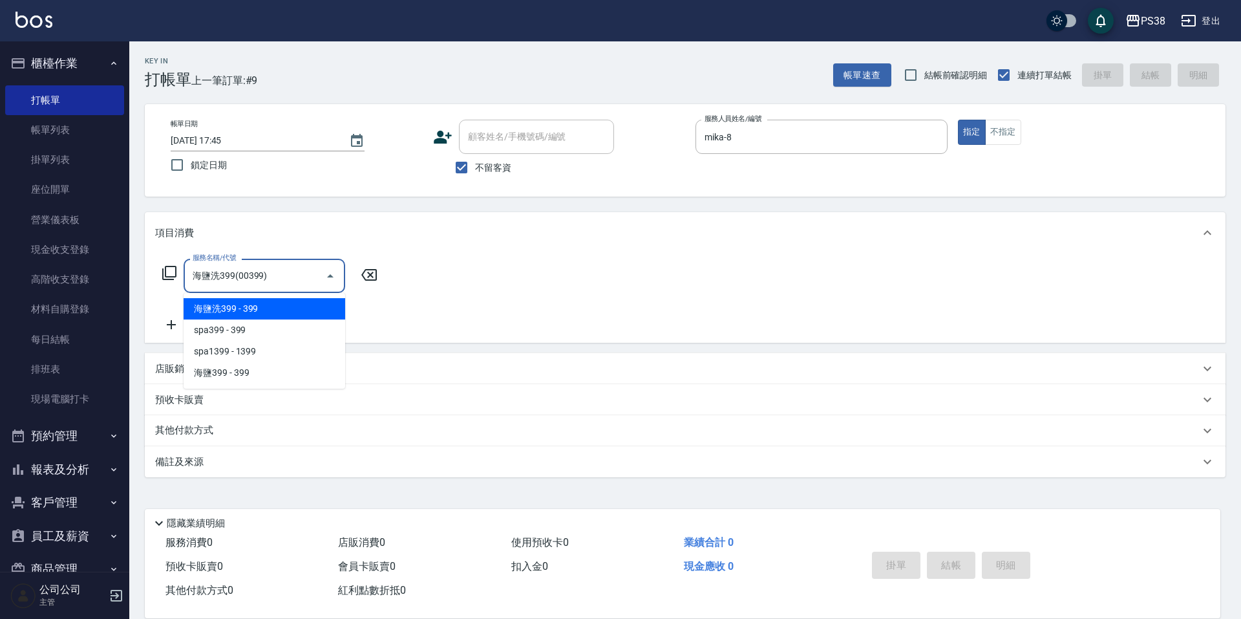
type input "海鹽洗399(00399)"
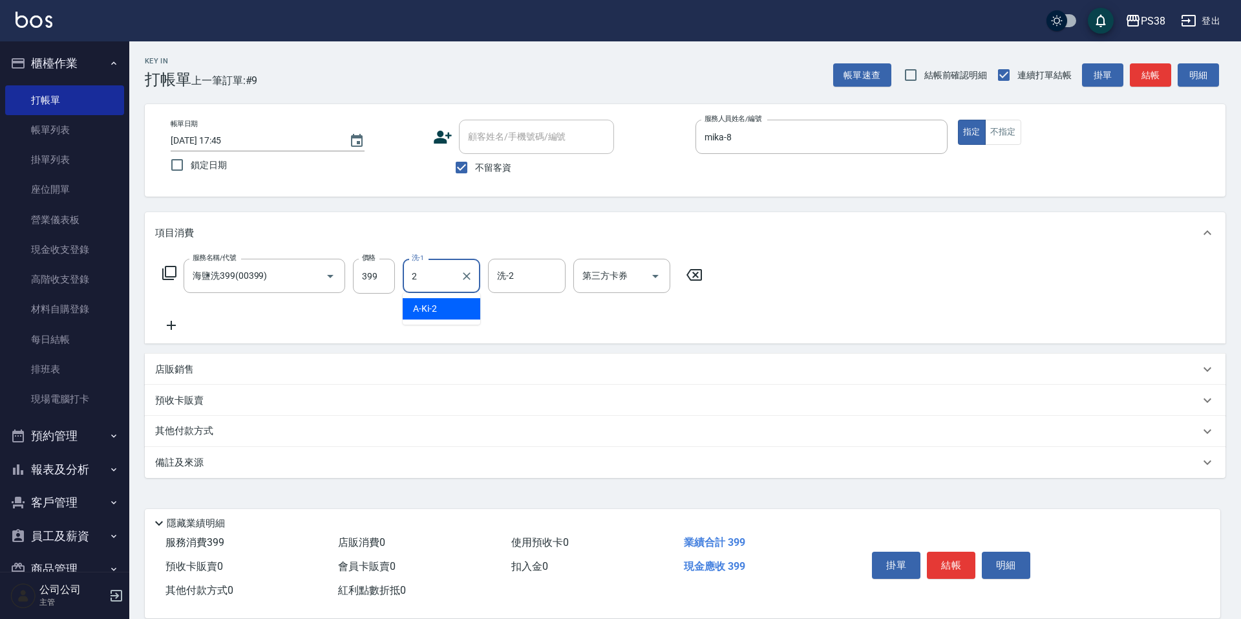
type input "A-Ki-2"
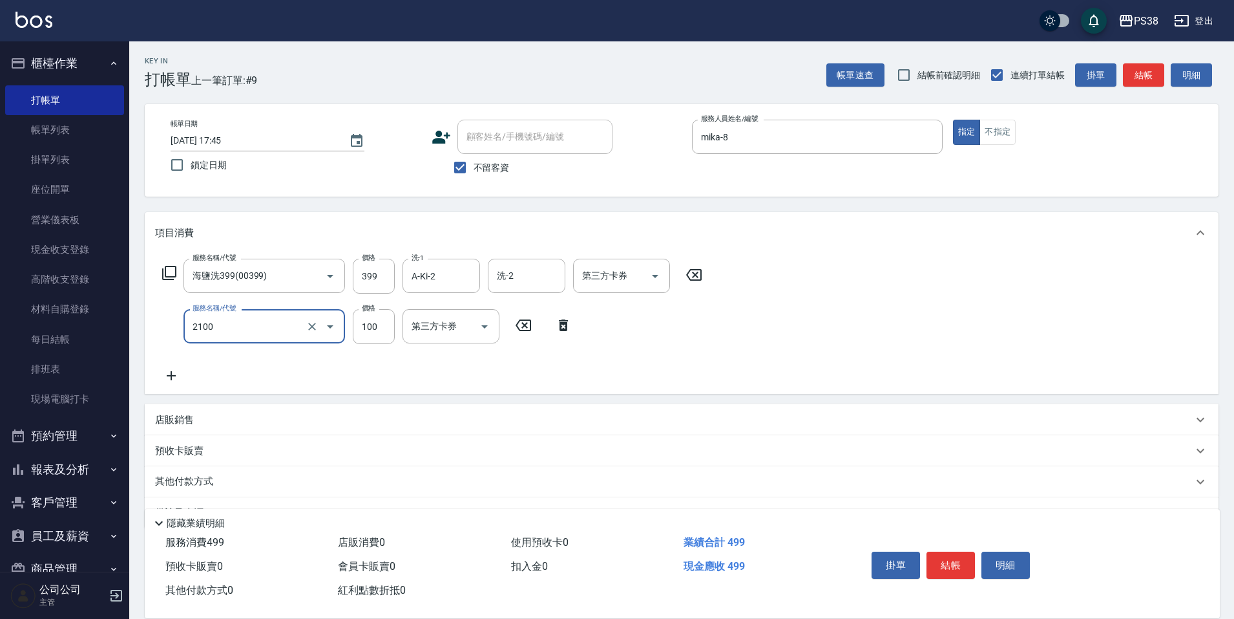
type input "剪髮與造型(任意金額)(2100)"
type input "200"
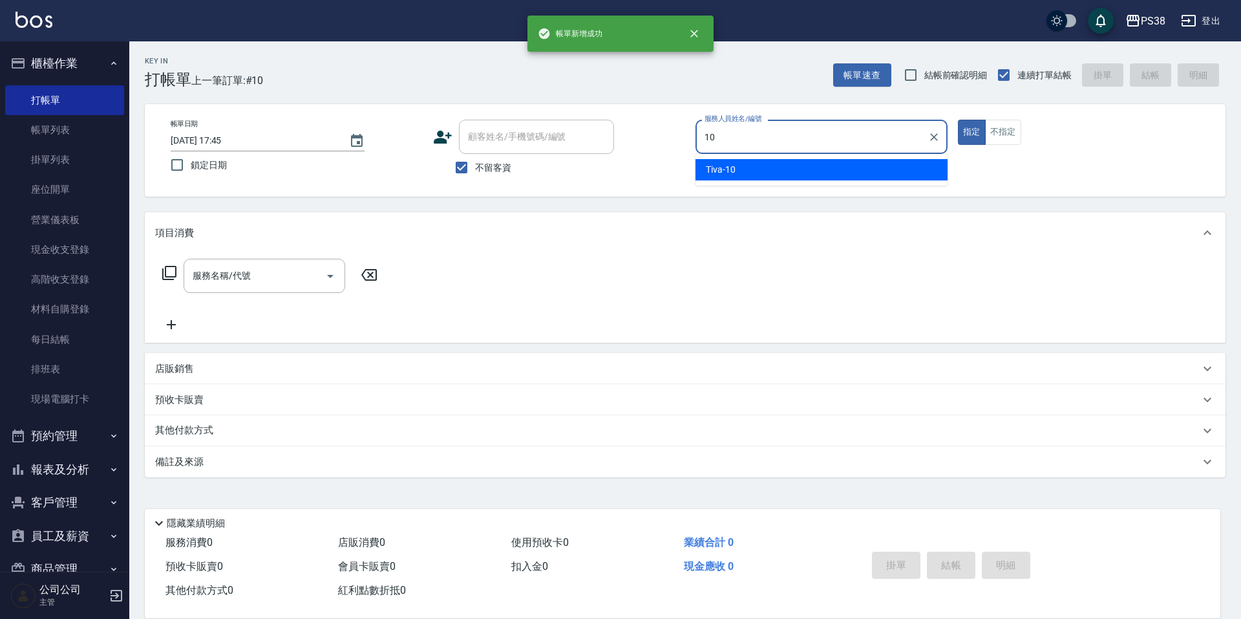
type input "Tiva-10"
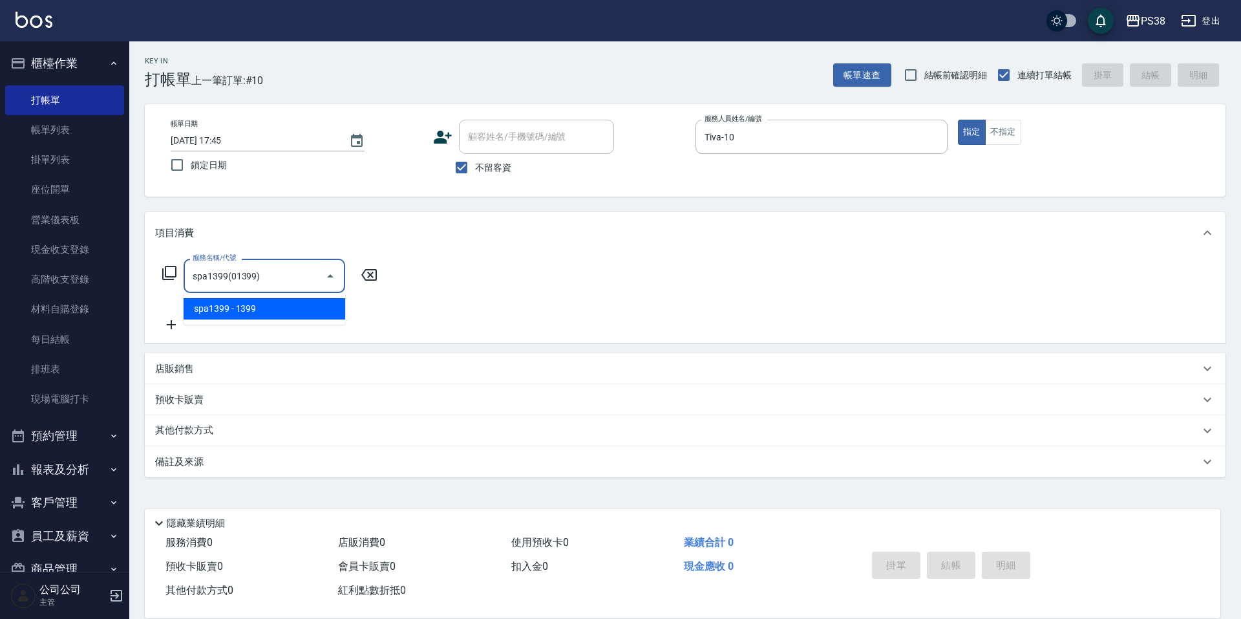
type input "spa1399(01399)"
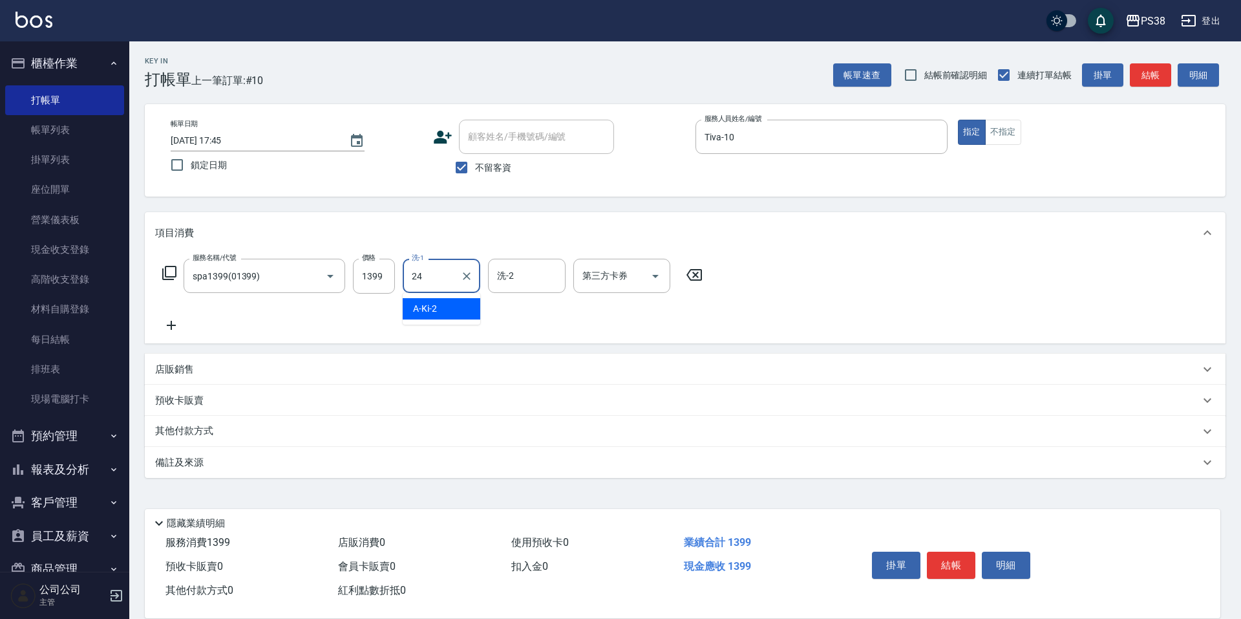
type input "Nini-24"
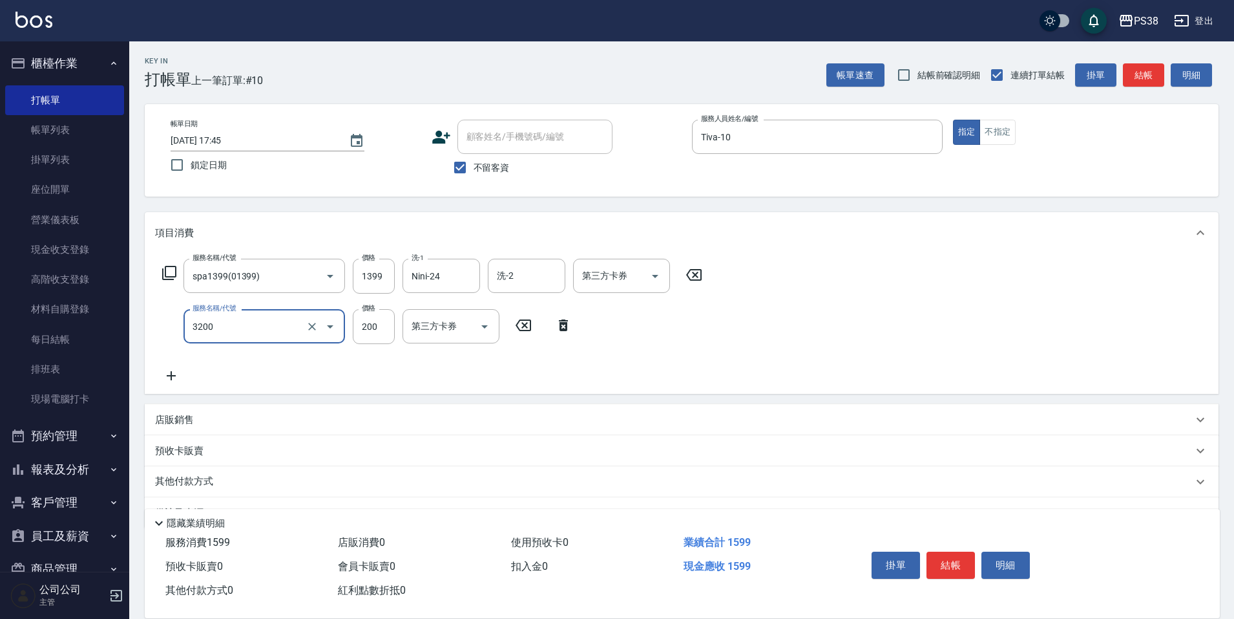
type input "自備護髮(3200)"
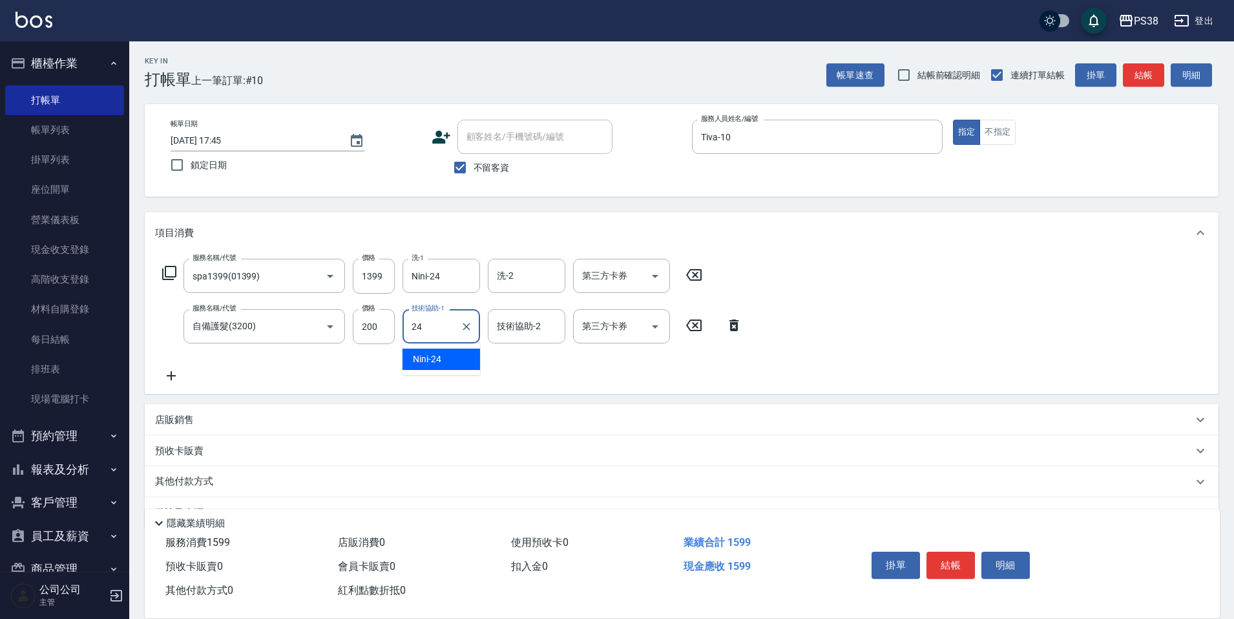
type input "Nini-24"
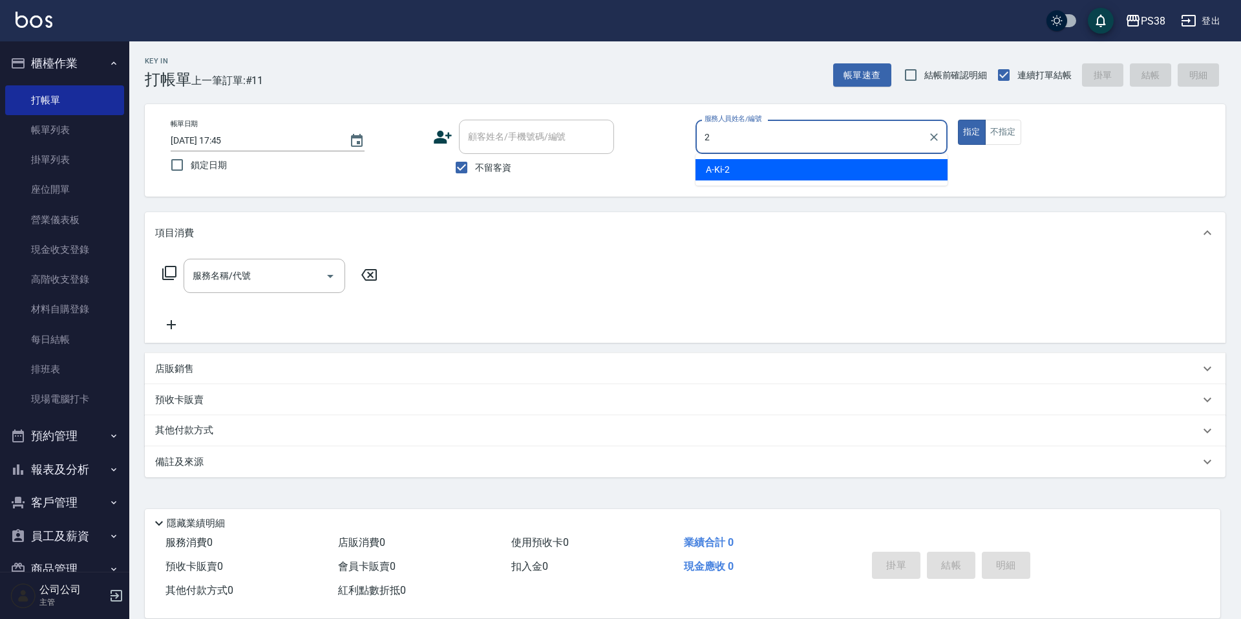
type input "A-Ki-2"
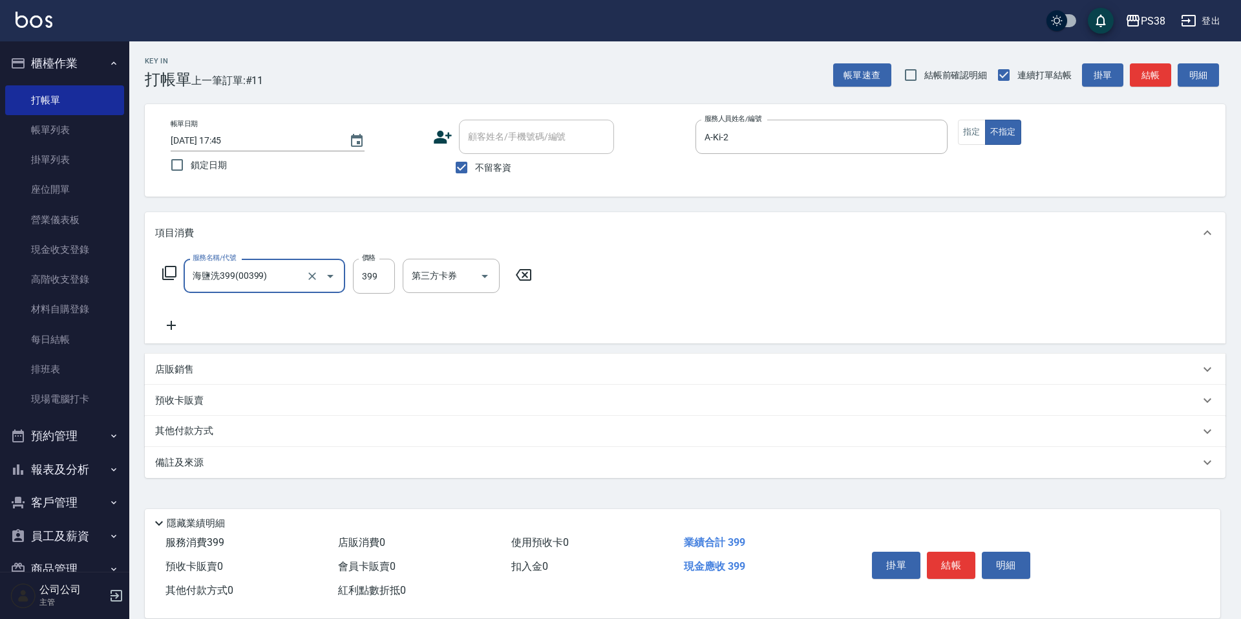
type input "海鹽洗399(00399)"
type input "A-Ki-2"
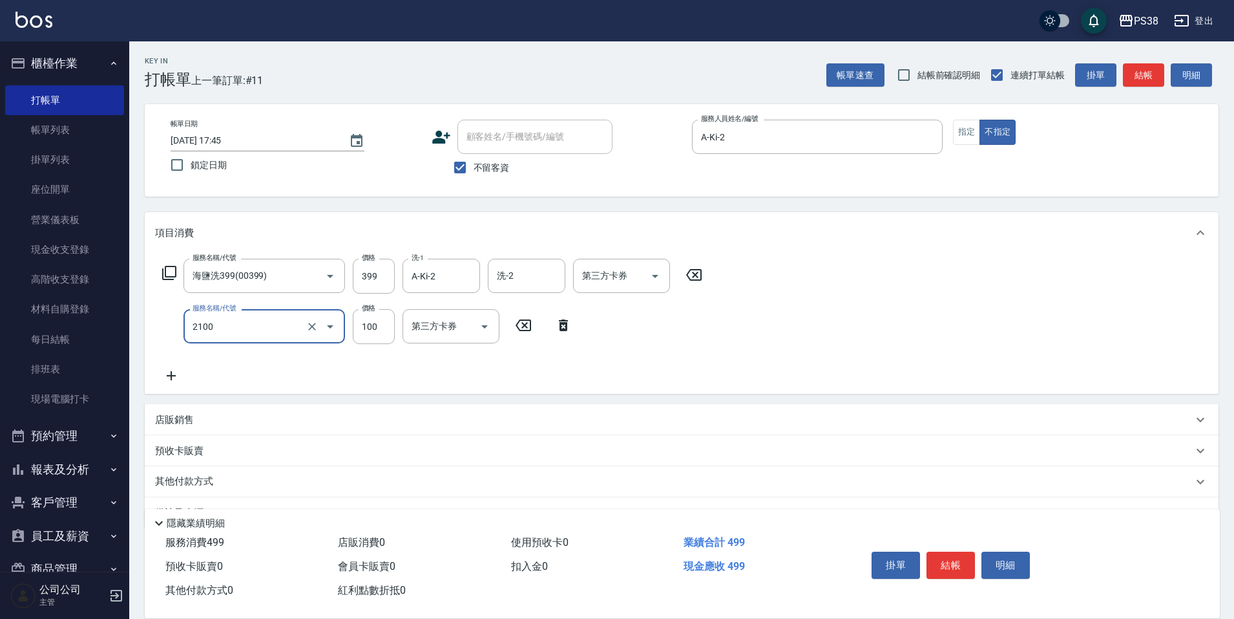
type input "剪髮與造型(任意金額)(2100)"
